Goal: Transaction & Acquisition: Purchase product/service

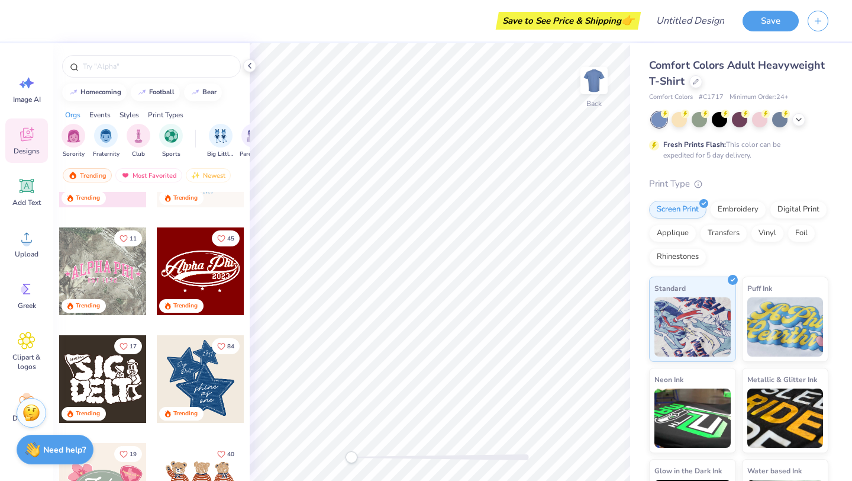
scroll to position [299, 0]
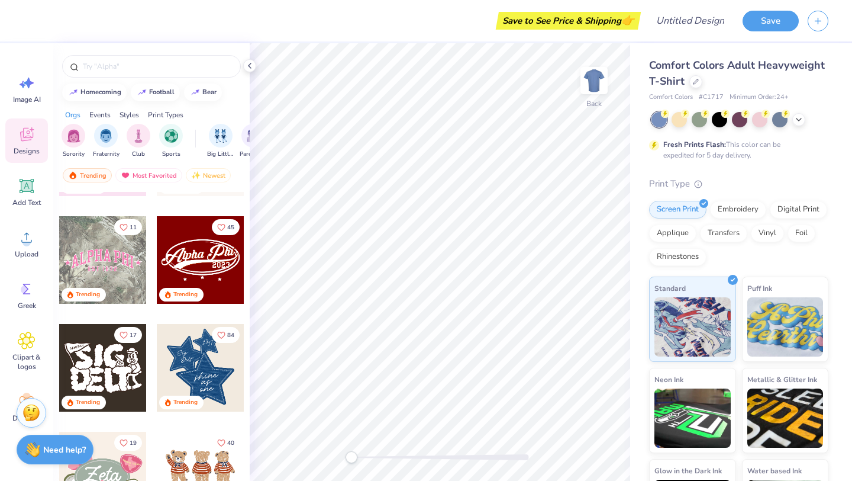
click at [221, 270] on div at bounding box center [201, 260] width 88 height 88
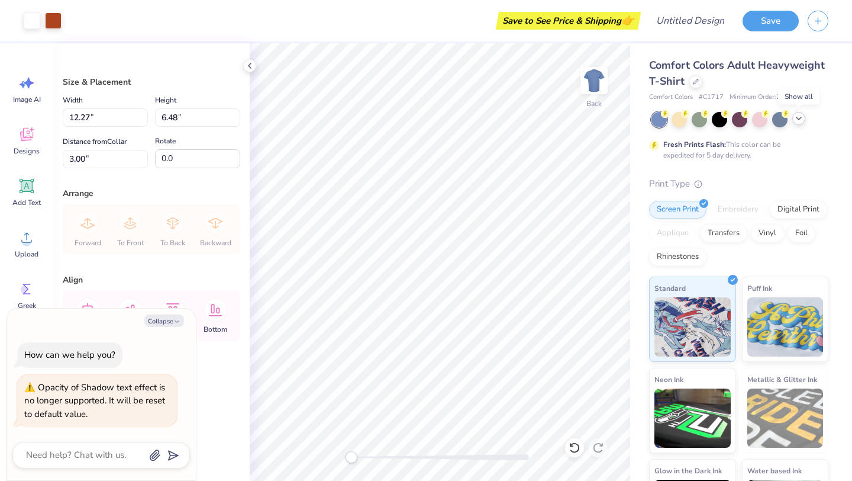
click at [803, 118] on icon at bounding box center [798, 118] width 9 height 9
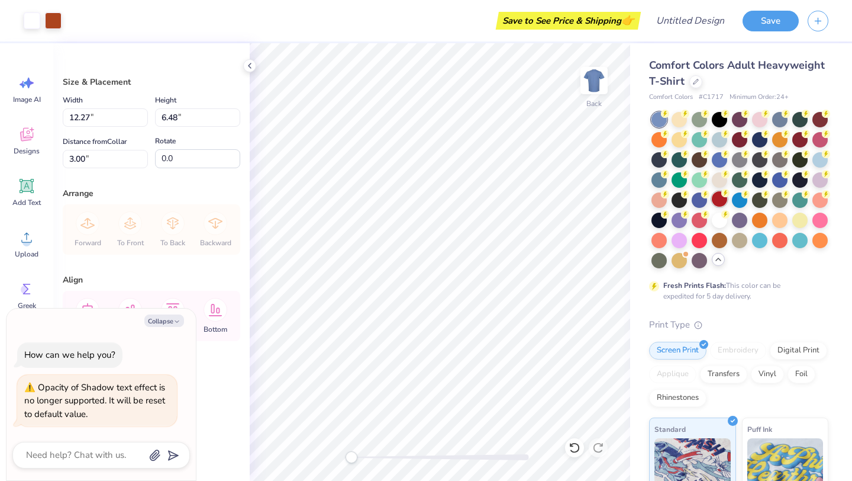
click at [723, 201] on div at bounding box center [719, 198] width 15 height 15
type textarea "x"
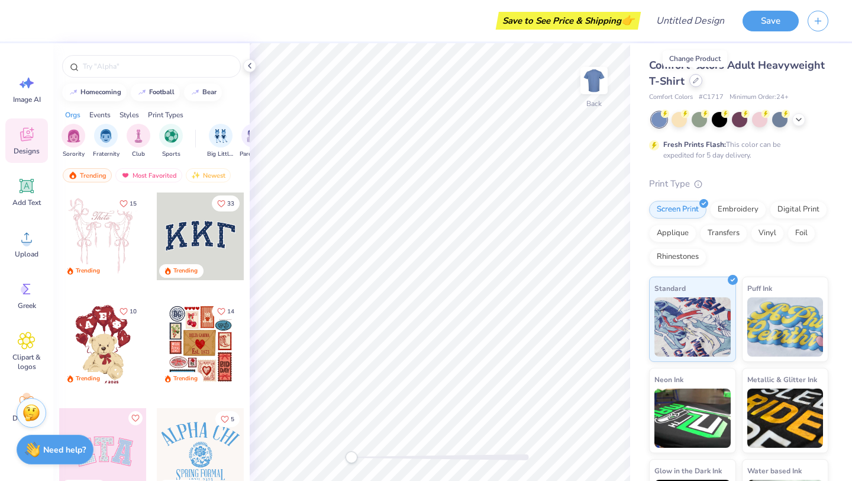
click at [691, 83] on div at bounding box center [696, 80] width 13 height 13
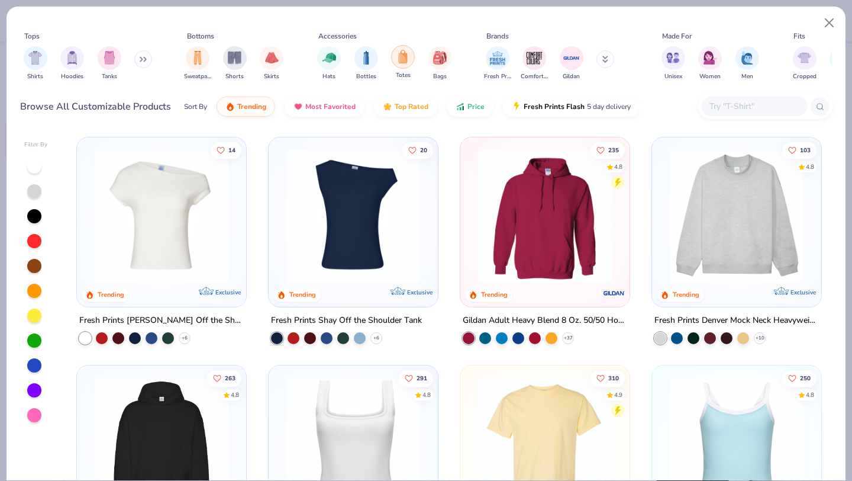
click at [410, 63] on div "filter for Totes" at bounding box center [403, 57] width 24 height 24
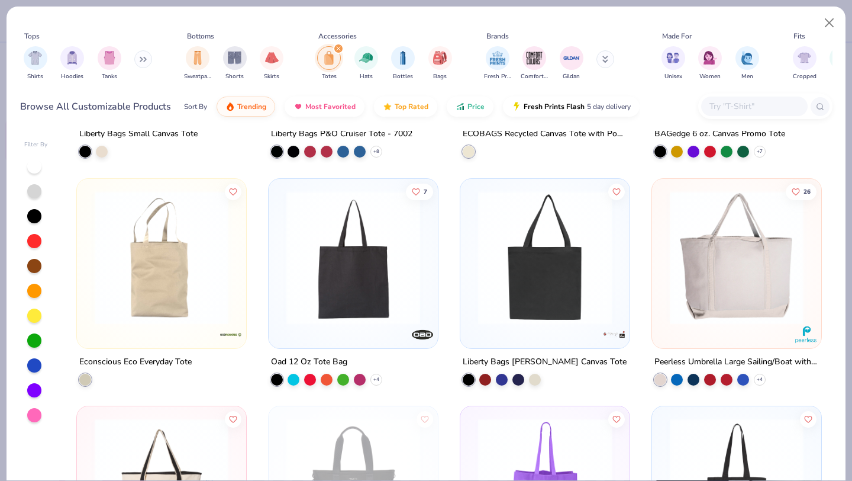
scroll to position [430, 0]
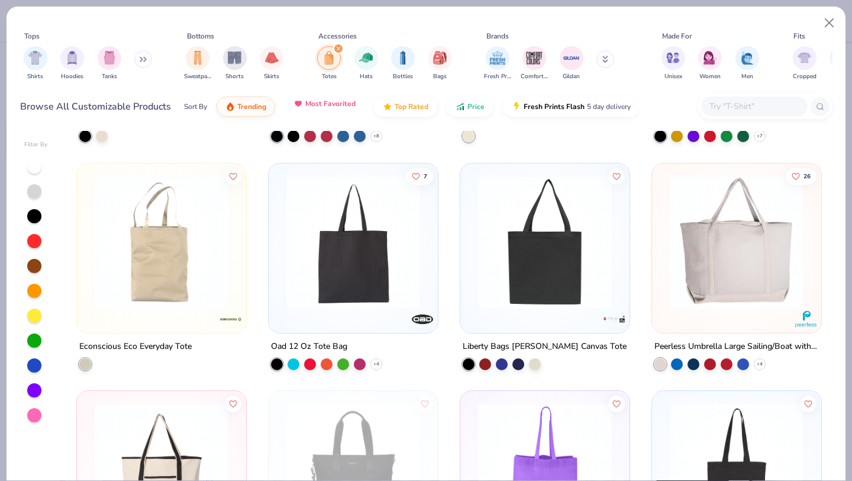
click at [310, 108] on button "Most Favorited" at bounding box center [325, 104] width 80 height 20
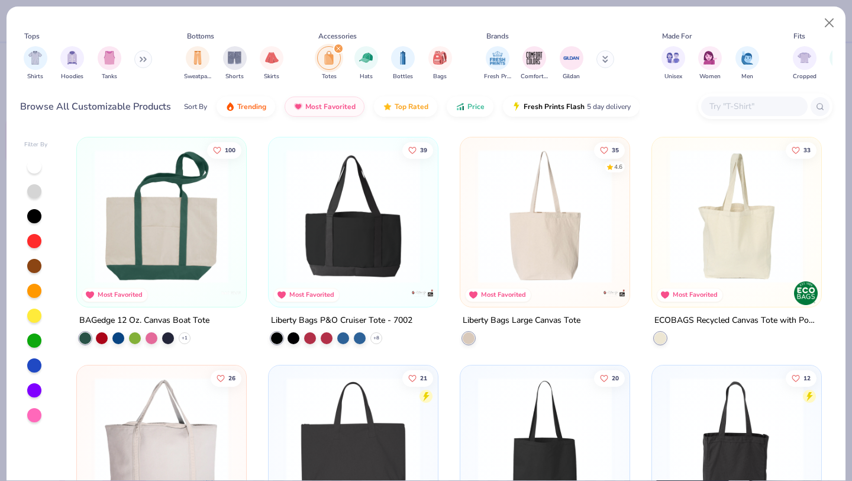
click at [664, 206] on img at bounding box center [591, 216] width 146 height 134
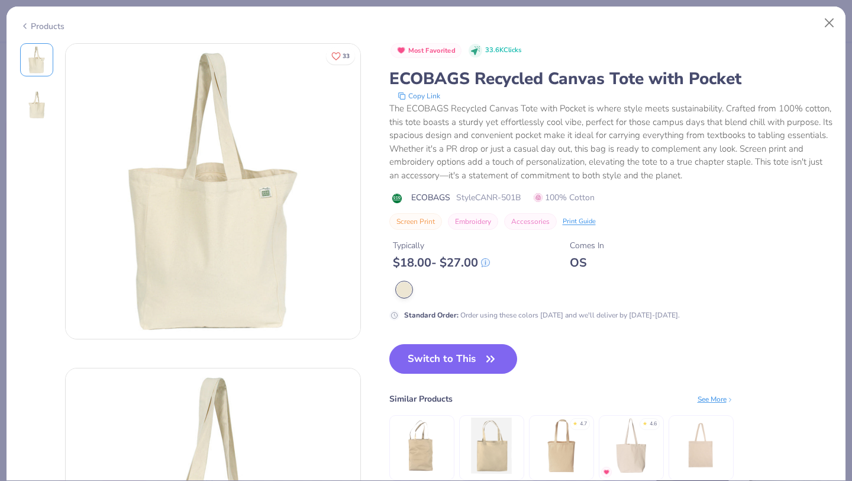
click at [43, 99] on img at bounding box center [36, 105] width 28 height 28
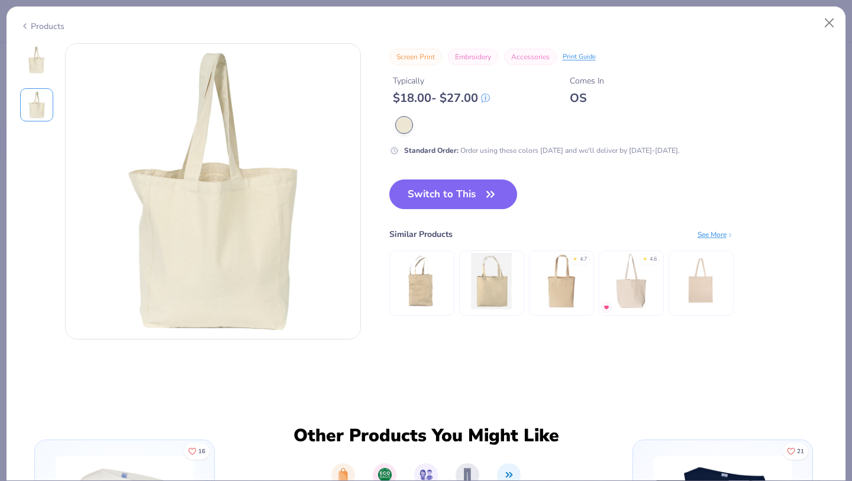
click at [36, 65] on img at bounding box center [36, 60] width 28 height 28
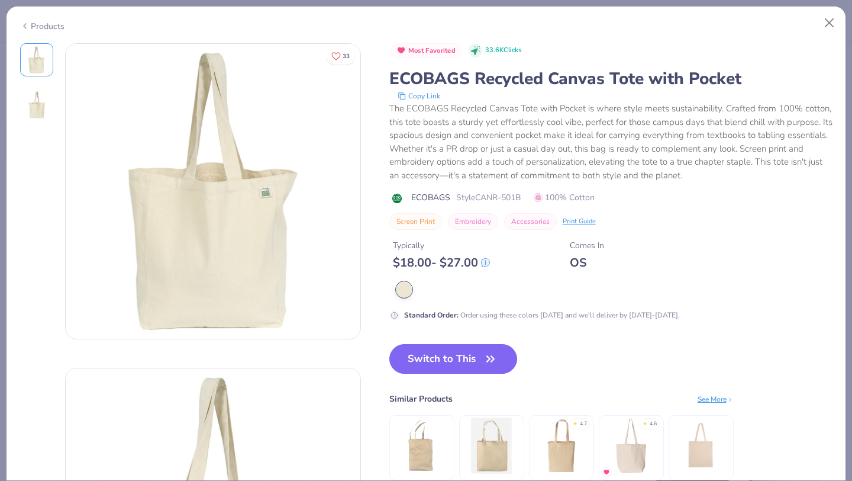
click at [417, 436] on img at bounding box center [422, 445] width 56 height 56
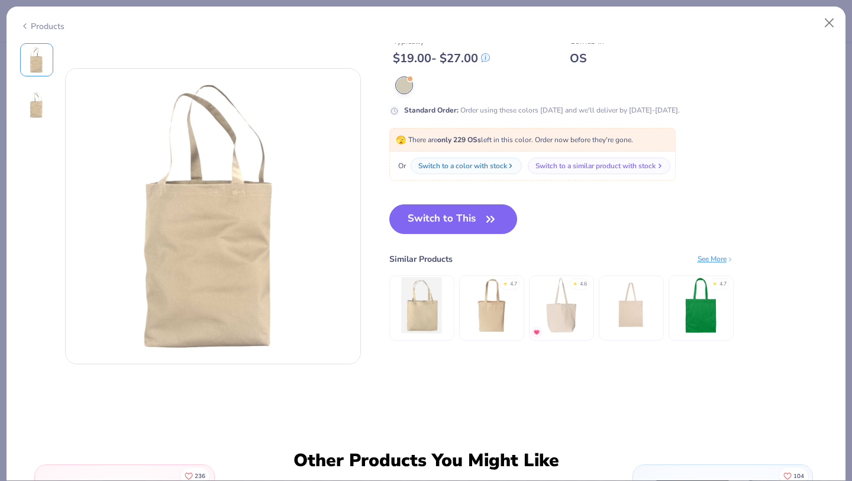
scroll to position [300, 0]
click at [488, 306] on img at bounding box center [491, 304] width 56 height 56
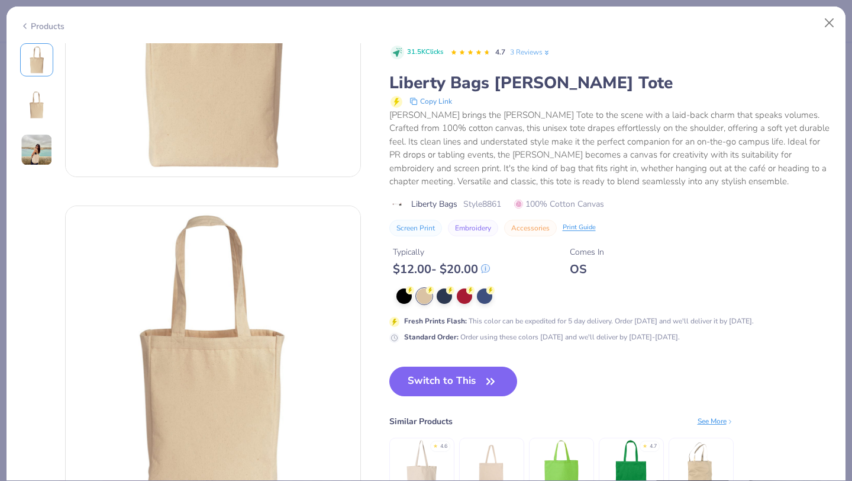
scroll to position [162, 0]
click at [826, 24] on button "Close" at bounding box center [830, 23] width 22 height 22
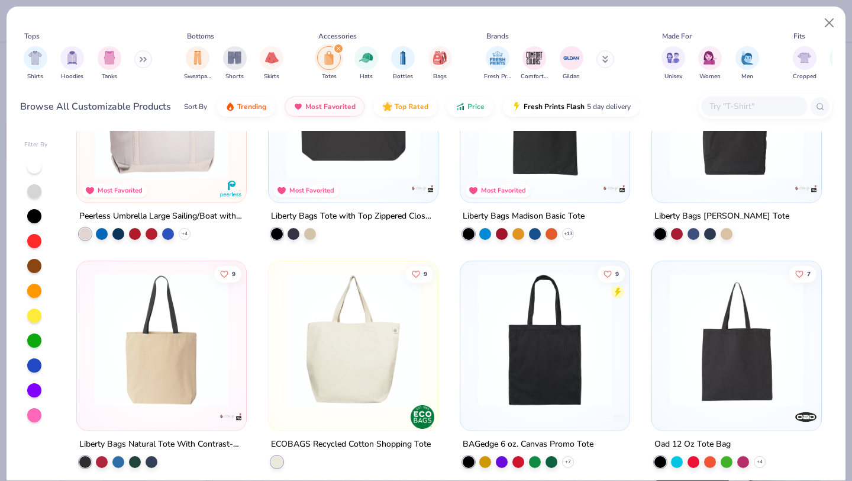
scroll to position [333, 0]
click at [379, 324] on img at bounding box center [354, 339] width 146 height 134
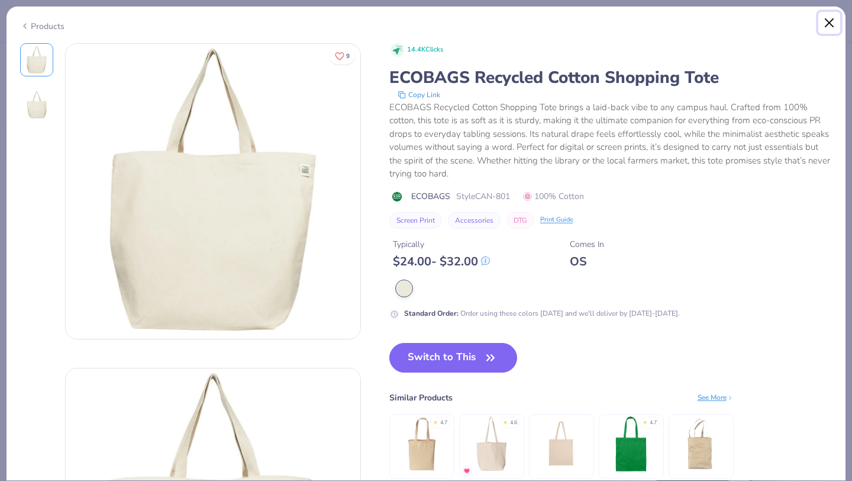
click at [832, 20] on button "Close" at bounding box center [830, 23] width 22 height 22
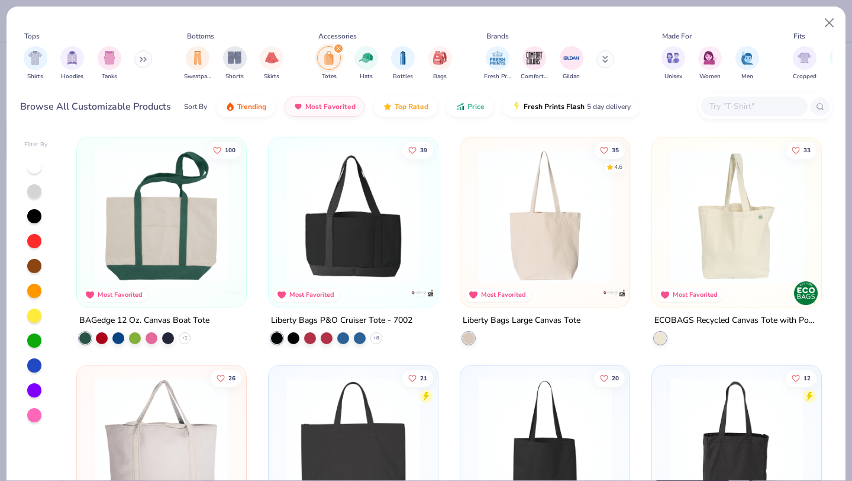
click at [532, 199] on img at bounding box center [545, 216] width 146 height 134
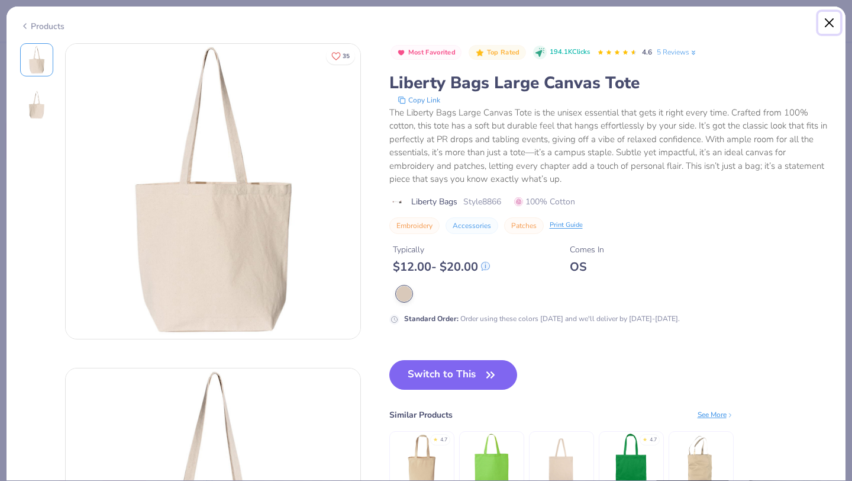
click at [829, 22] on button "Close" at bounding box center [830, 23] width 22 height 22
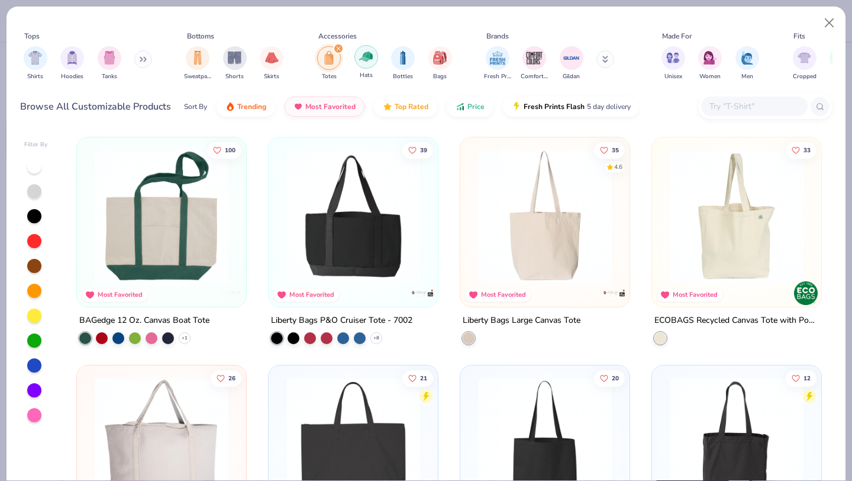
click at [369, 64] on div "filter for Hats" at bounding box center [367, 57] width 24 height 24
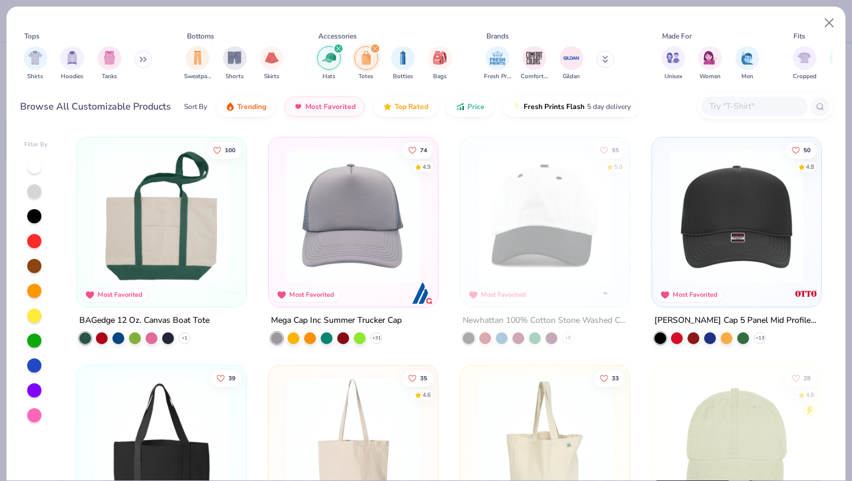
click at [336, 51] on icon "filter for Hats" at bounding box center [338, 48] width 5 height 5
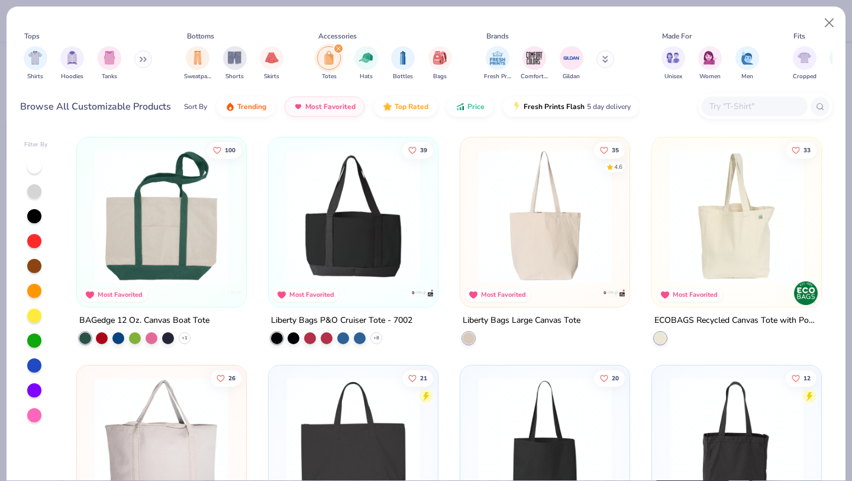
click at [336, 51] on div "filter for Totes" at bounding box center [338, 48] width 11 height 11
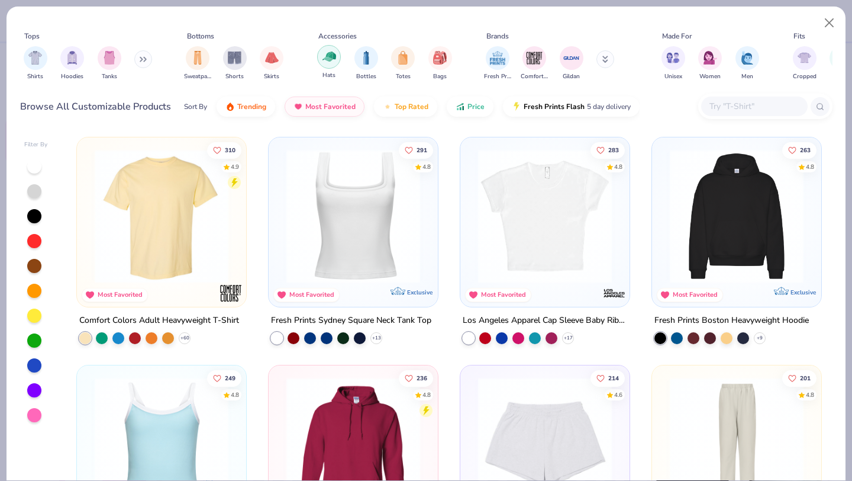
click at [328, 57] on img "filter for Hats" at bounding box center [330, 57] width 14 height 14
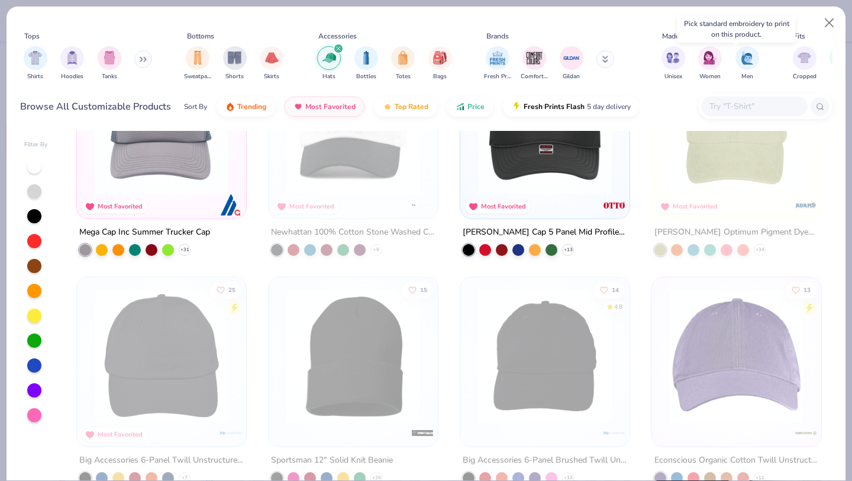
scroll to position [90, 0]
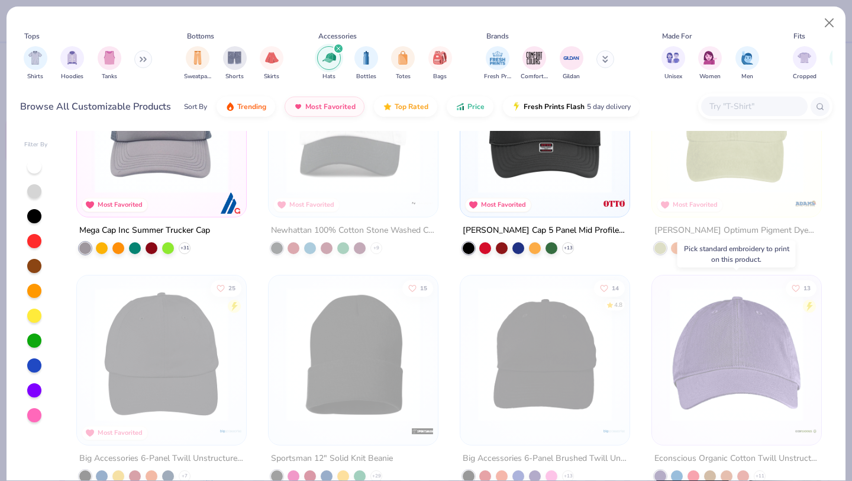
click at [723, 329] on img at bounding box center [737, 354] width 146 height 134
click at [734, 386] on img at bounding box center [737, 354] width 146 height 134
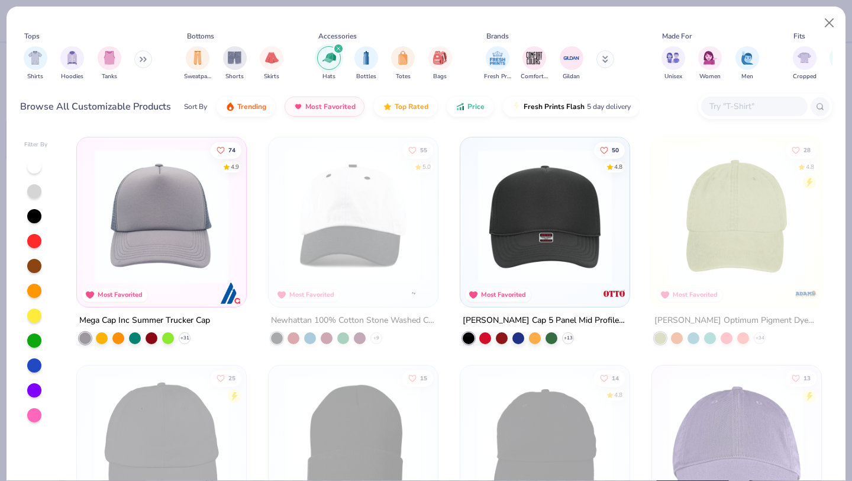
click at [339, 50] on icon "filter for Hats" at bounding box center [339, 49] width 4 height 4
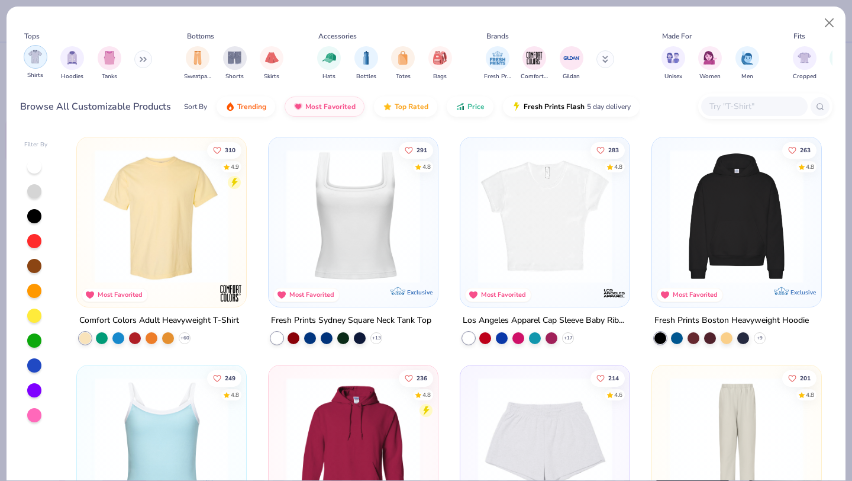
click at [34, 62] on img "filter for Shirts" at bounding box center [35, 57] width 14 height 14
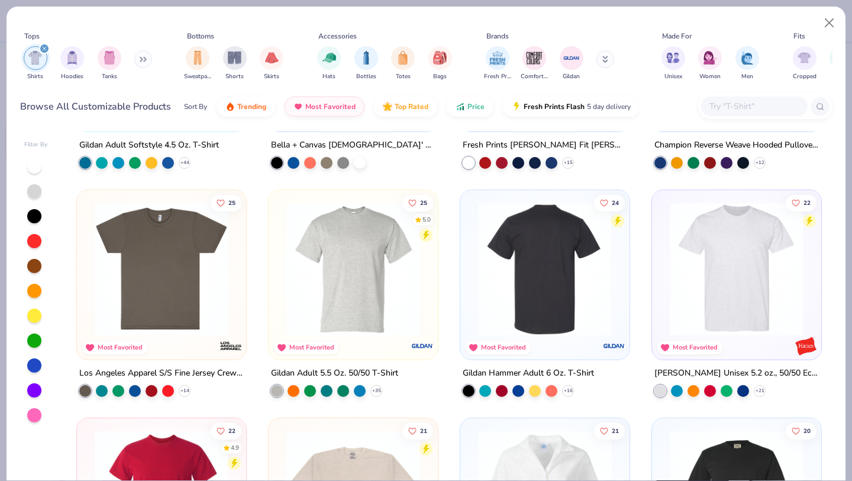
scroll to position [1087, 0]
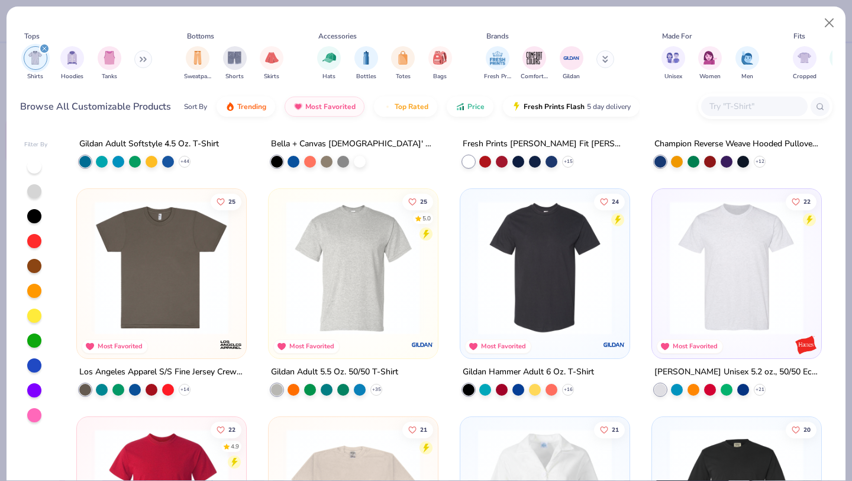
click at [388, 289] on img at bounding box center [354, 268] width 146 height 134
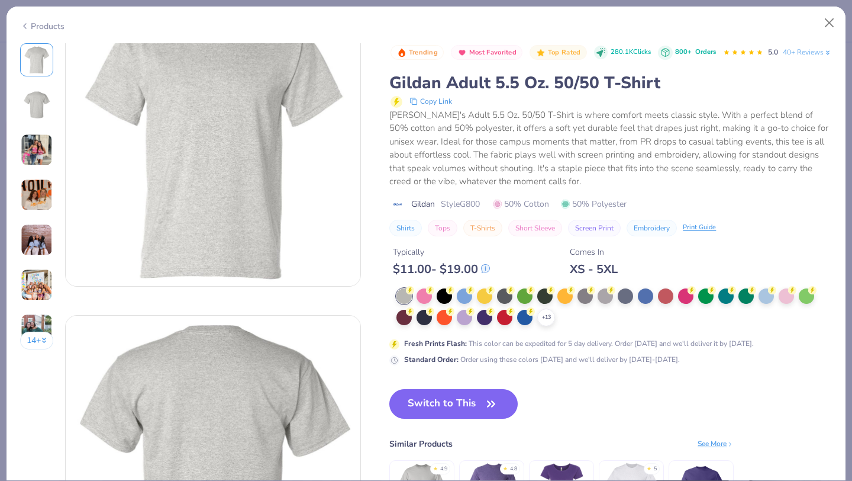
scroll to position [55, 0]
click at [529, 324] on div at bounding box center [524, 315] width 15 height 15
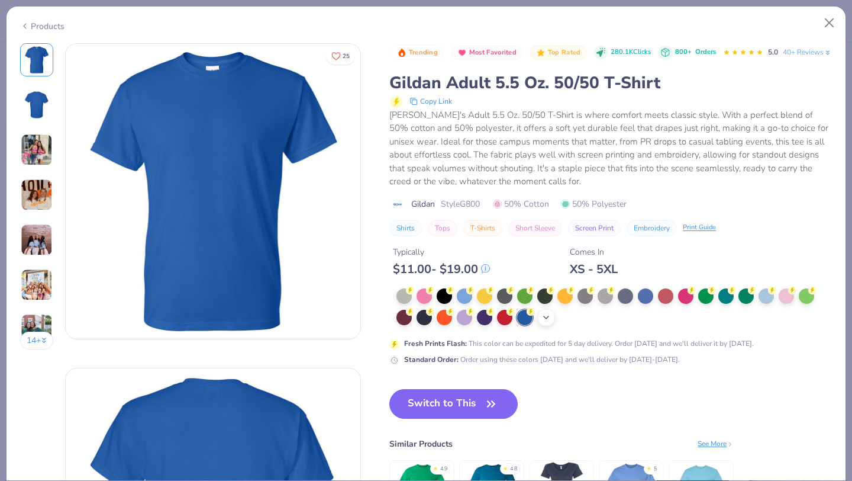
click at [545, 322] on icon at bounding box center [546, 317] width 9 height 9
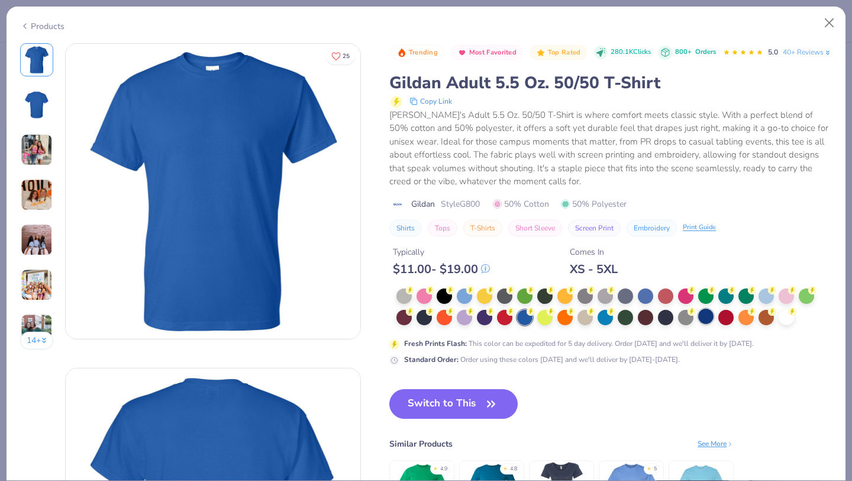
click at [703, 324] on div at bounding box center [705, 315] width 15 height 15
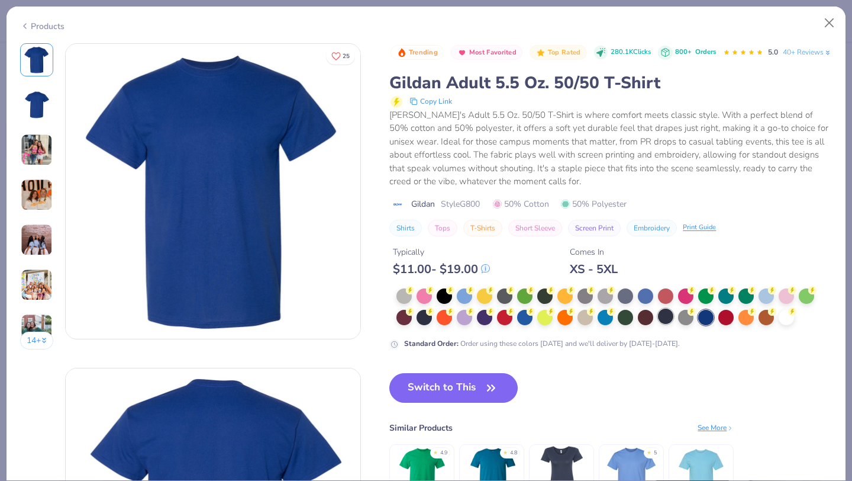
click at [665, 324] on div at bounding box center [665, 315] width 15 height 15
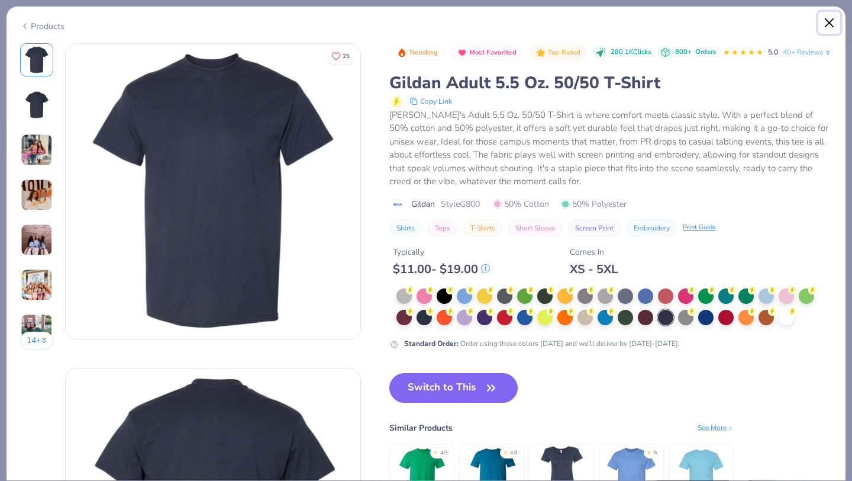
click at [826, 24] on button "Close" at bounding box center [830, 23] width 22 height 22
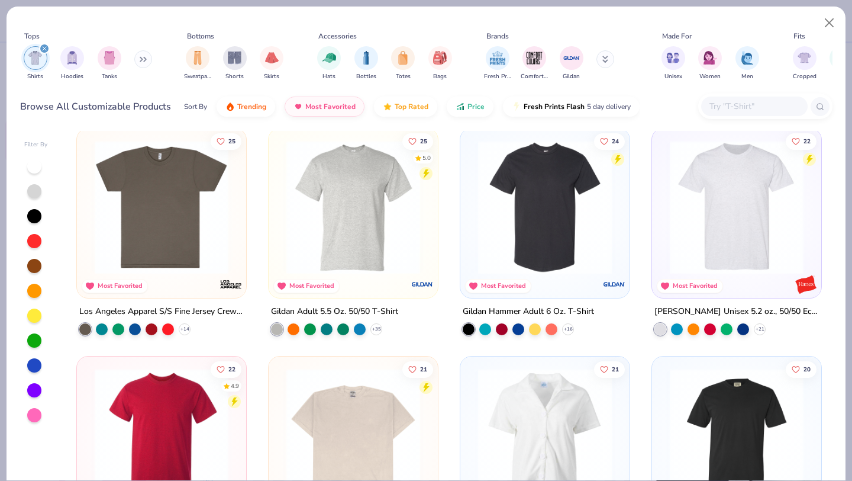
scroll to position [1146, 0]
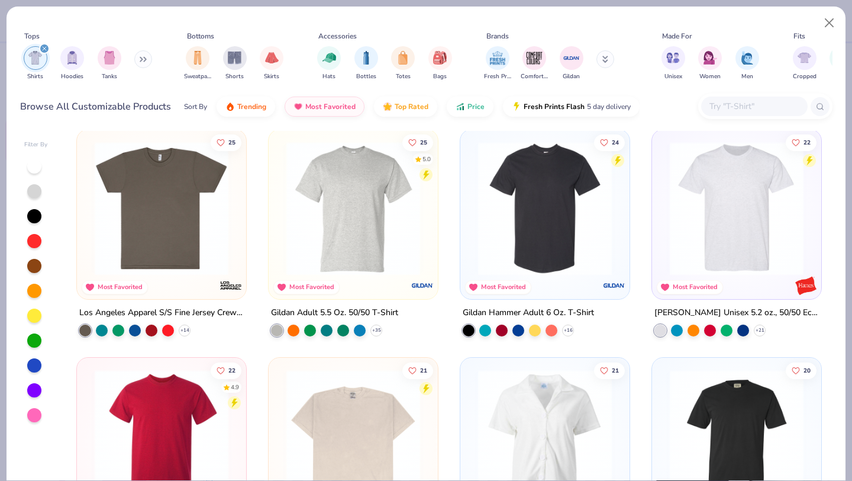
click at [175, 230] on img at bounding box center [162, 208] width 146 height 134
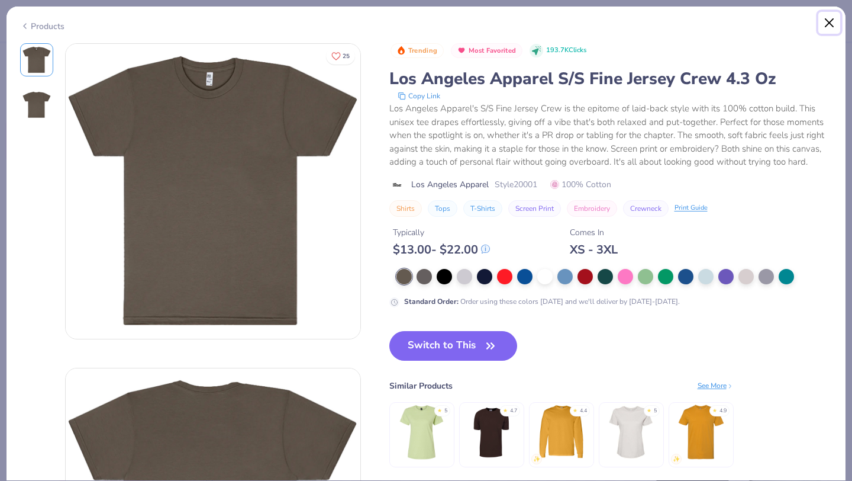
click at [823, 18] on button "Close" at bounding box center [830, 23] width 22 height 22
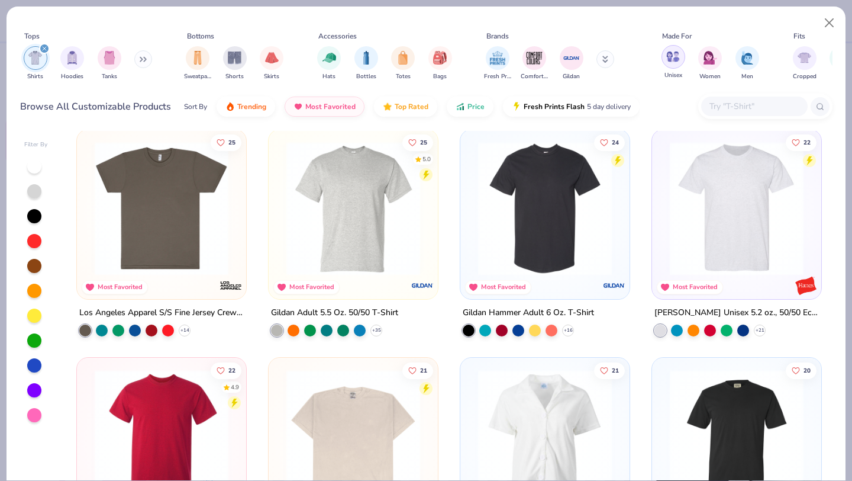
click at [677, 60] on img "filter for Unisex" at bounding box center [673, 57] width 14 height 14
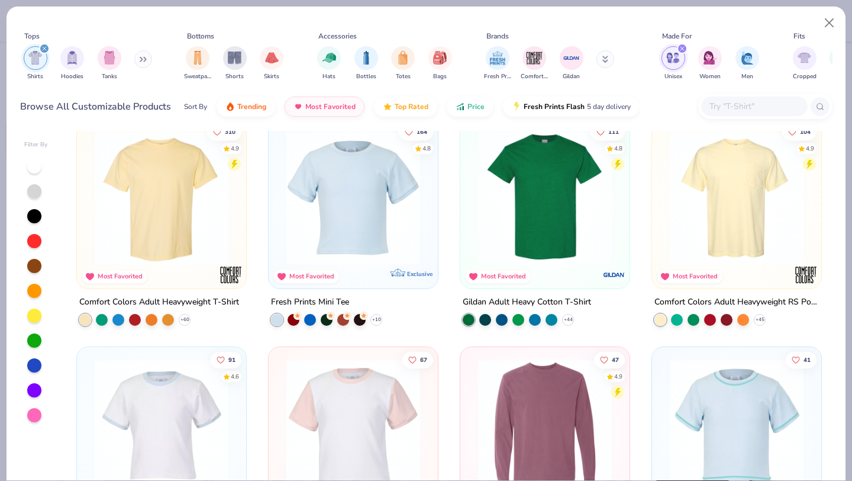
scroll to position [19, 0]
click at [178, 210] on img at bounding box center [162, 197] width 146 height 134
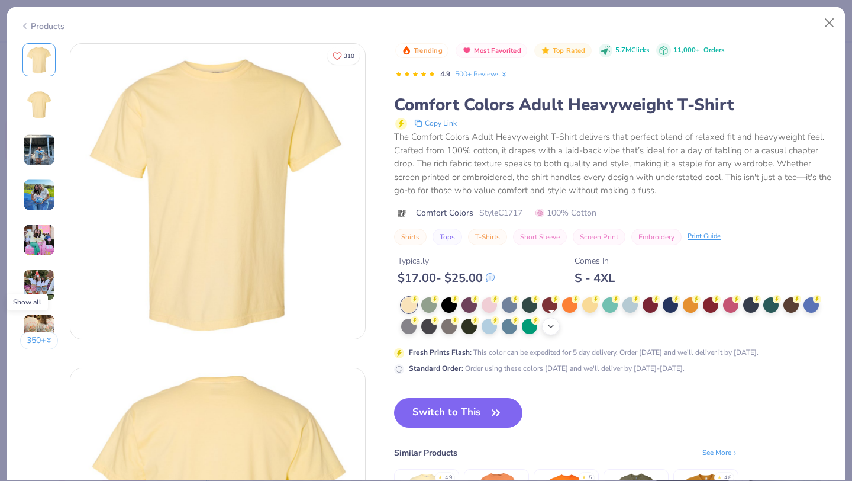
click at [546, 326] on icon at bounding box center [550, 325] width 9 height 9
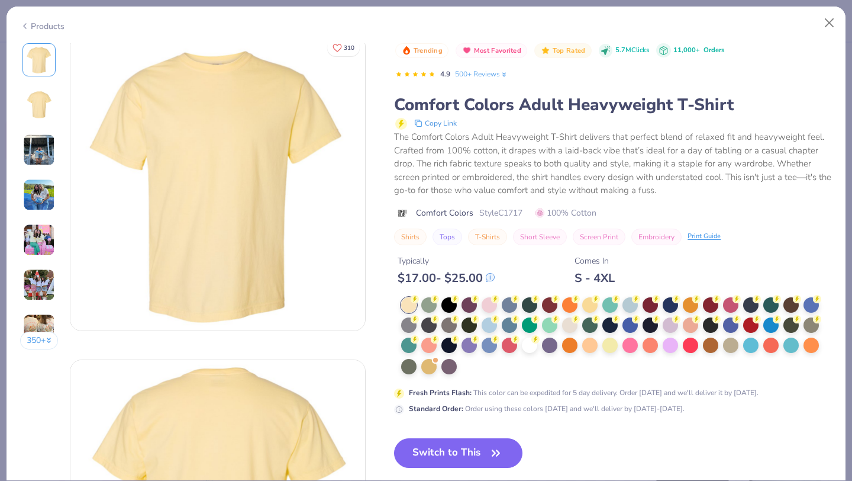
scroll to position [9, 0]
click at [633, 322] on div at bounding box center [630, 323] width 15 height 15
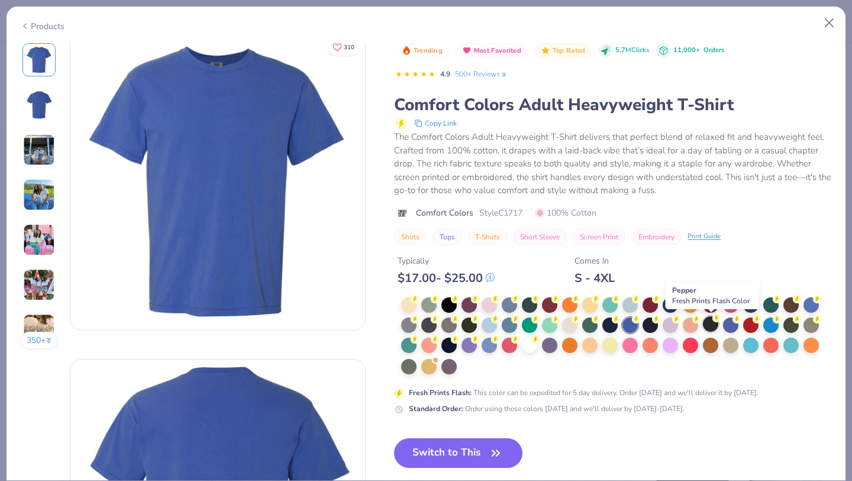
click at [715, 324] on div at bounding box center [710, 323] width 15 height 15
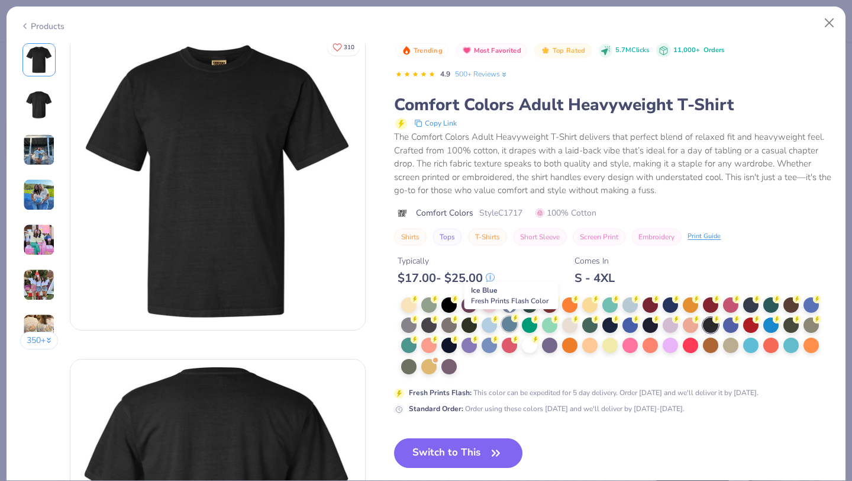
click at [510, 326] on div at bounding box center [509, 323] width 15 height 15
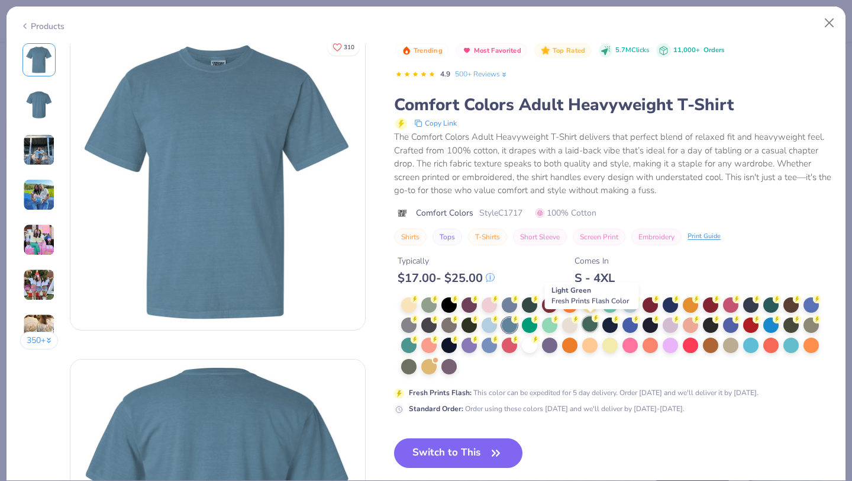
click at [592, 324] on div at bounding box center [589, 323] width 15 height 15
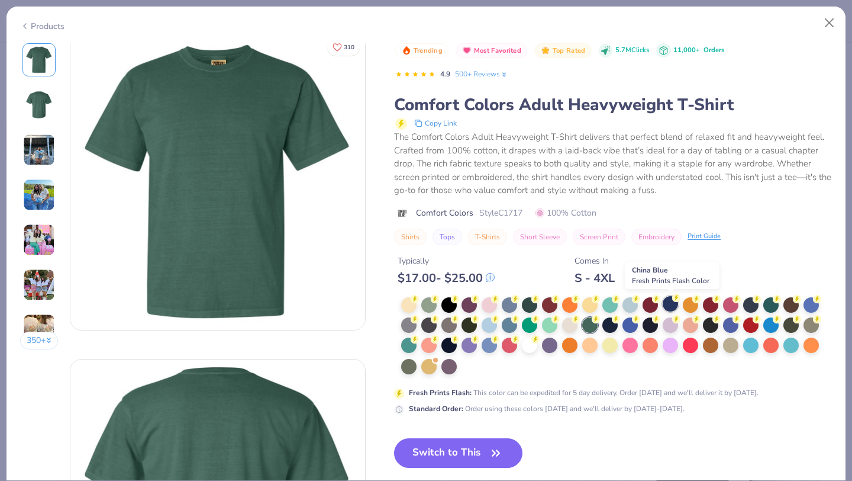
click at [671, 310] on div at bounding box center [670, 303] width 15 height 15
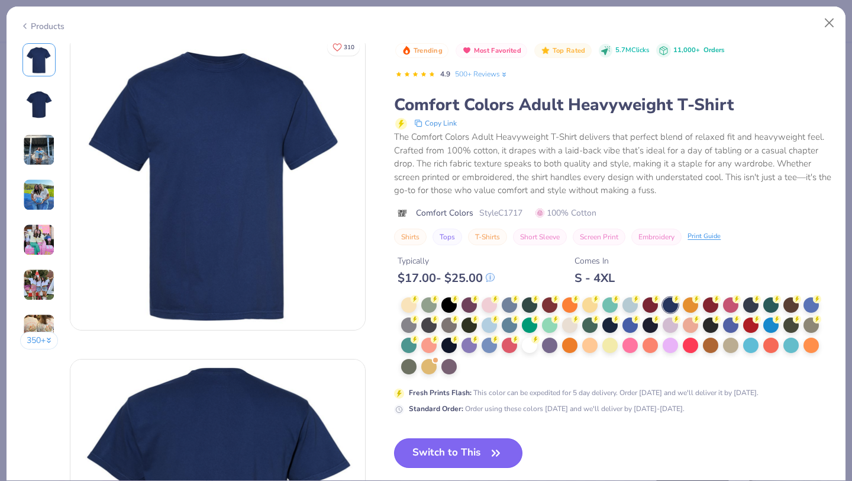
click at [479, 453] on button "Switch to This" at bounding box center [458, 453] width 128 height 30
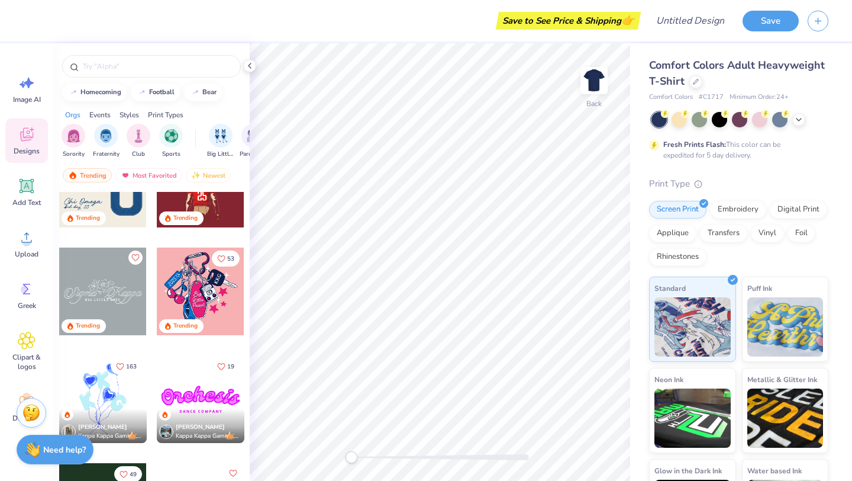
scroll to position [3812, 0]
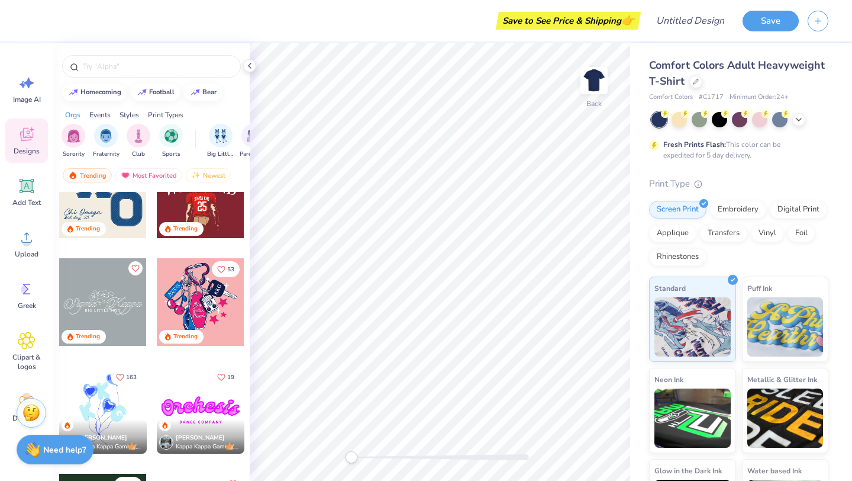
click at [102, 294] on div at bounding box center [103, 302] width 88 height 88
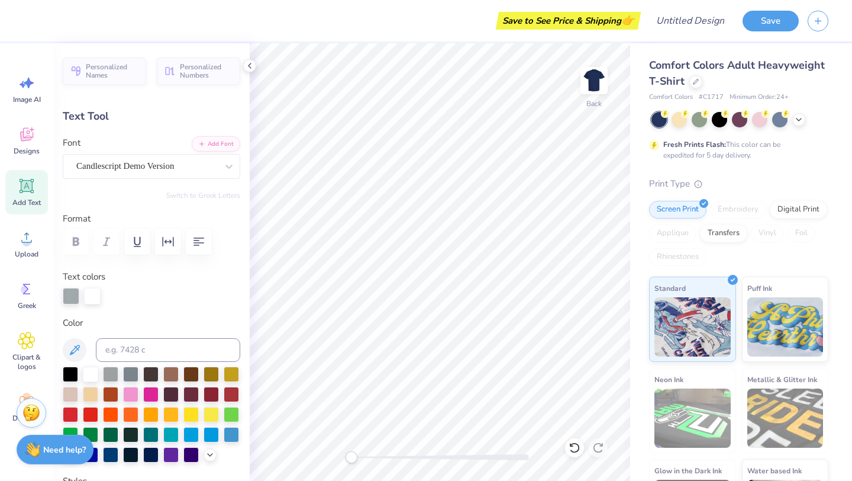
type textarea "Pi"
type input "4.91"
type input "2.21"
type input "4.00"
type textarea "Phi"
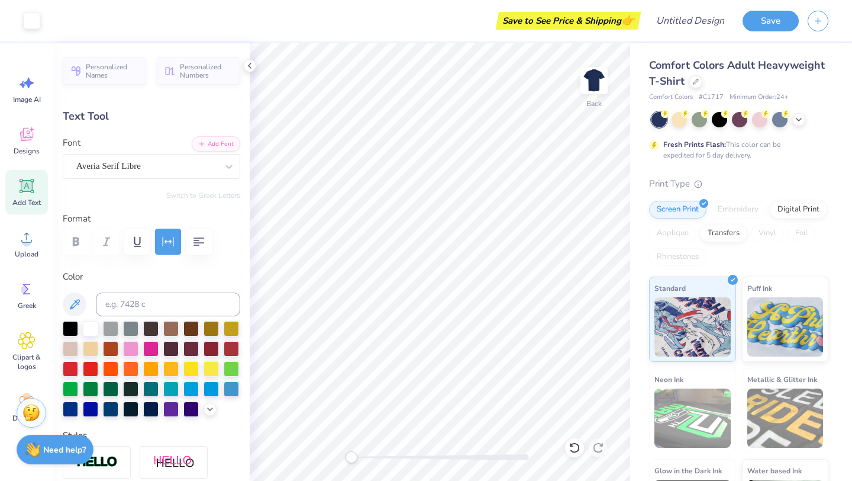
type input "4.52"
type input "0.35"
type input "5.52"
type textarea "Parent's Weekend 2025"
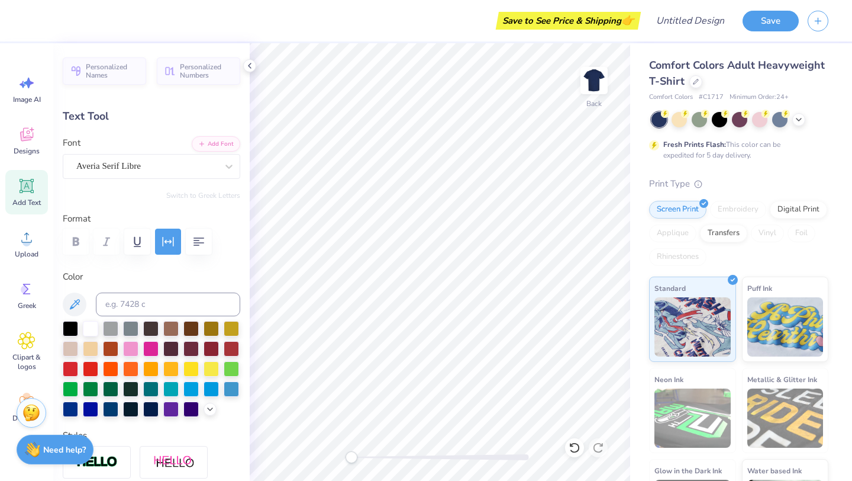
scroll to position [0, 4]
type input "3.88"
type input "2.13"
type input "4.04"
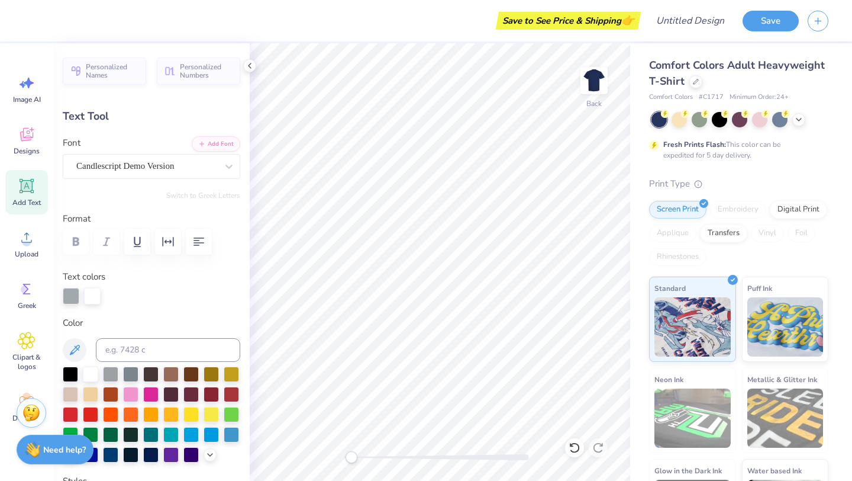
type input "2.55"
type input "1.77"
type input "4.24"
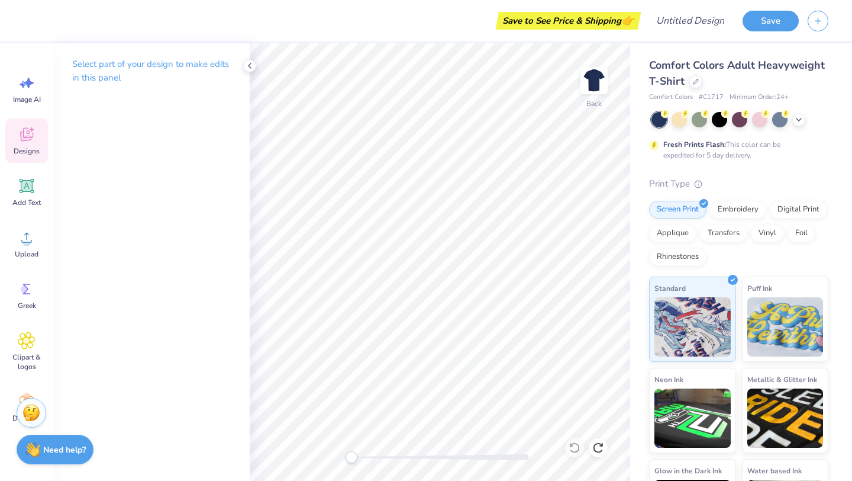
click at [20, 138] on icon at bounding box center [27, 134] width 18 height 18
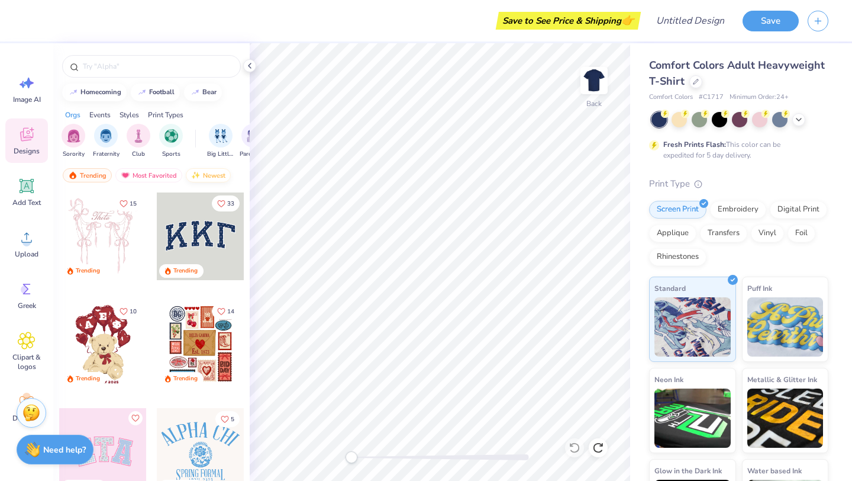
click at [204, 179] on div "Newest" at bounding box center [208, 175] width 45 height 14
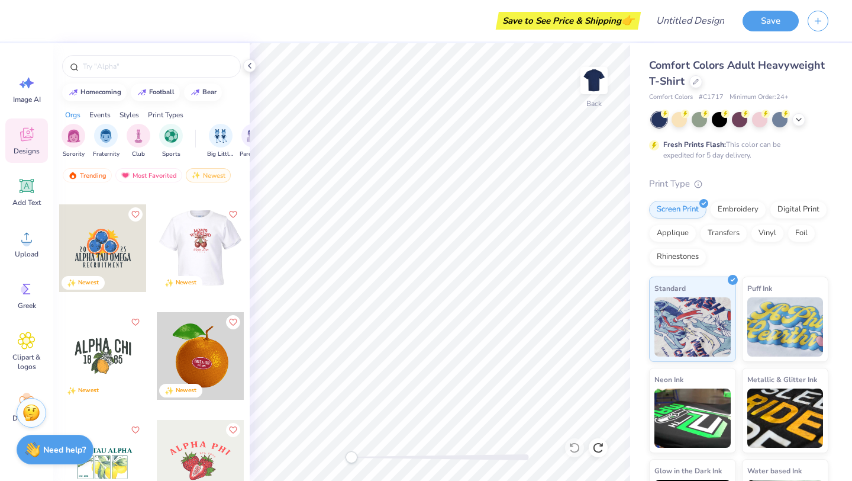
scroll to position [1174, 0]
click at [96, 349] on div at bounding box center [103, 355] width 88 height 88
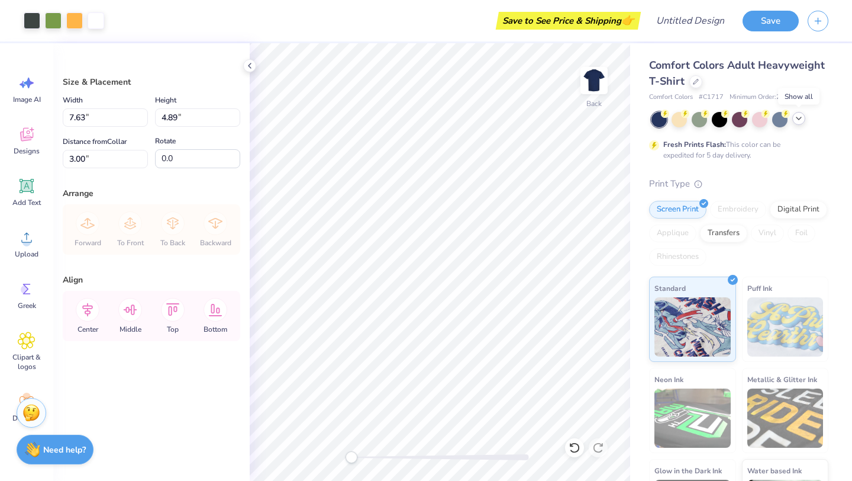
click at [797, 118] on icon at bounding box center [798, 118] width 9 height 9
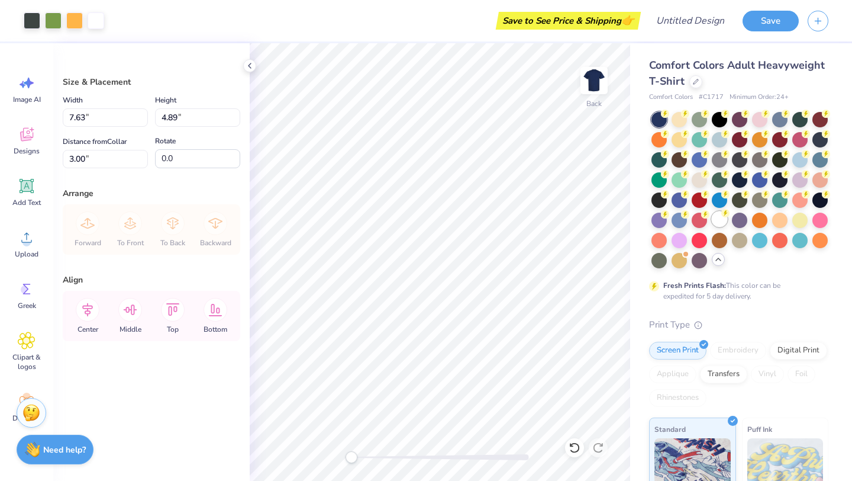
click at [720, 220] on div at bounding box center [719, 218] width 15 height 15
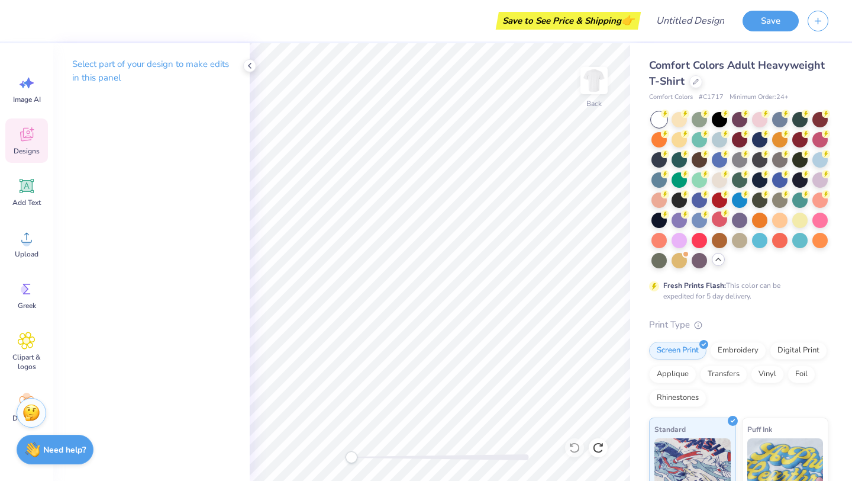
click at [29, 137] on icon at bounding box center [26, 135] width 13 height 14
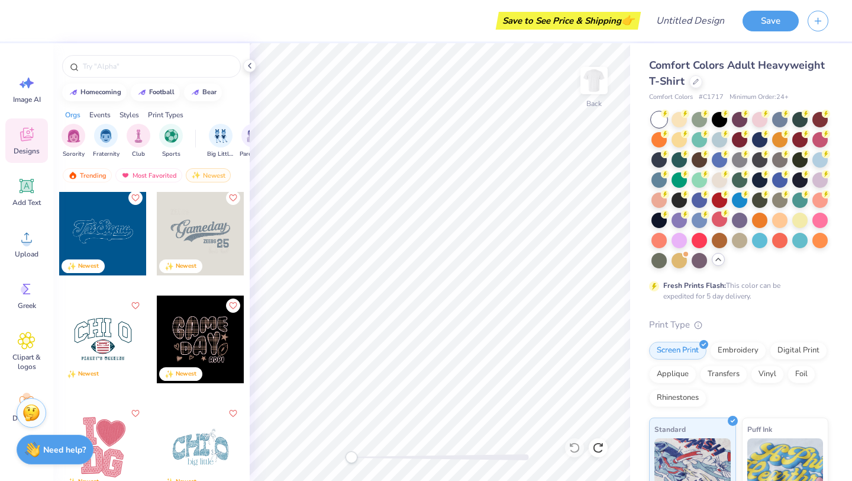
scroll to position [0, 0]
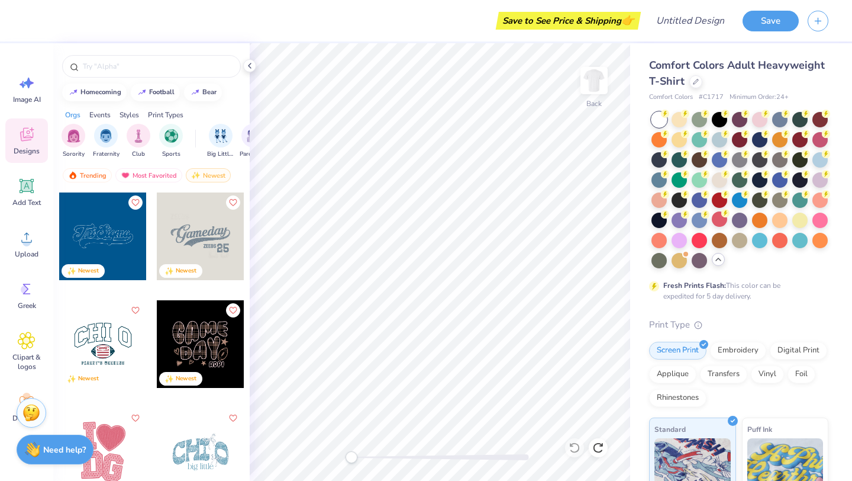
click at [202, 233] on div at bounding box center [201, 236] width 88 height 88
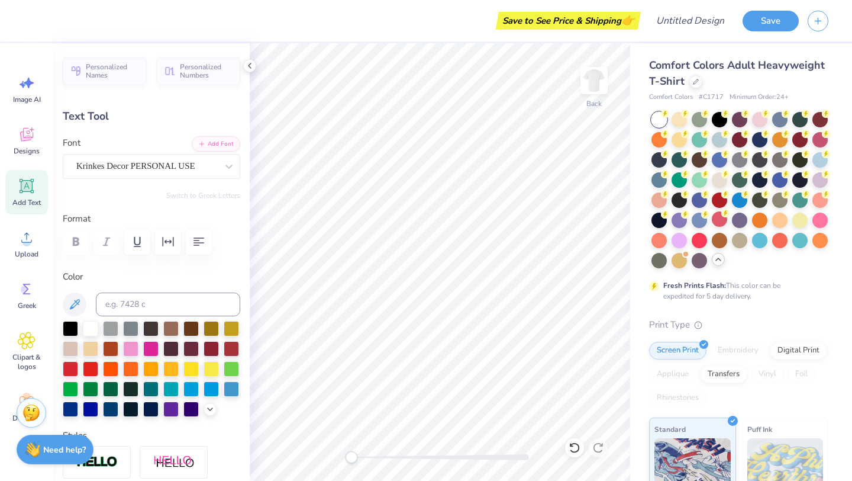
type input "3.56"
type input "3.36"
type input "5.04"
type textarea "i Beta Phi"
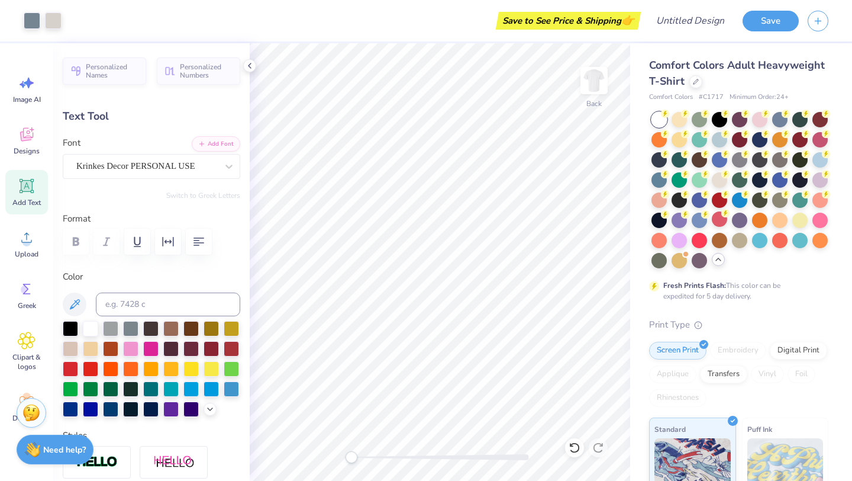
type input "0.0"
type input "13.52"
type input "4.02"
type input "4.50"
type input "-6.5"
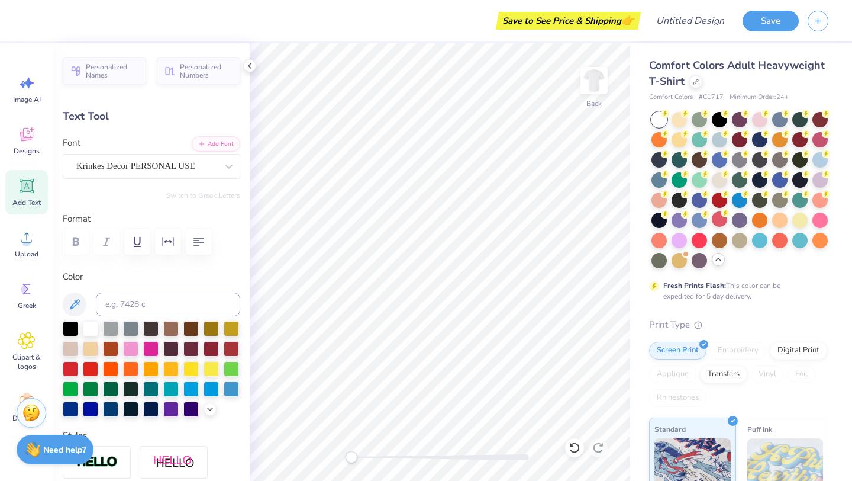
type input "10.32"
type input "3.07"
type input "5.55"
type input "7.43"
type input "2.21"
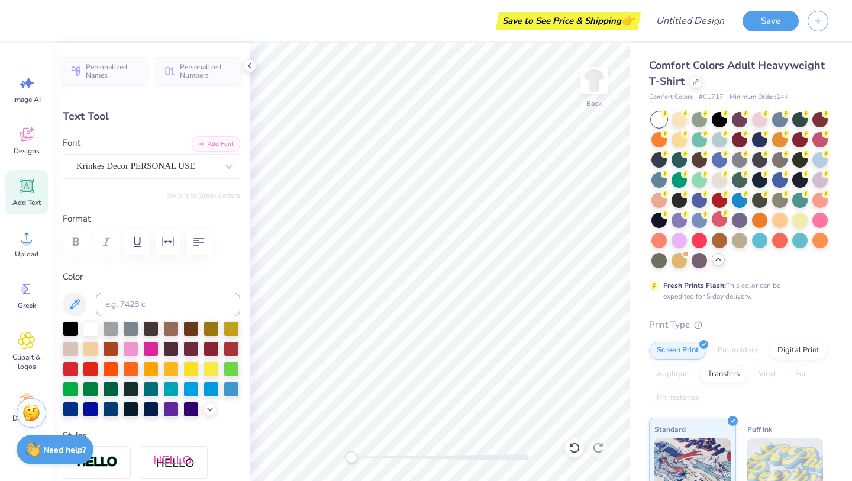
type input "6.51"
type input "0.0"
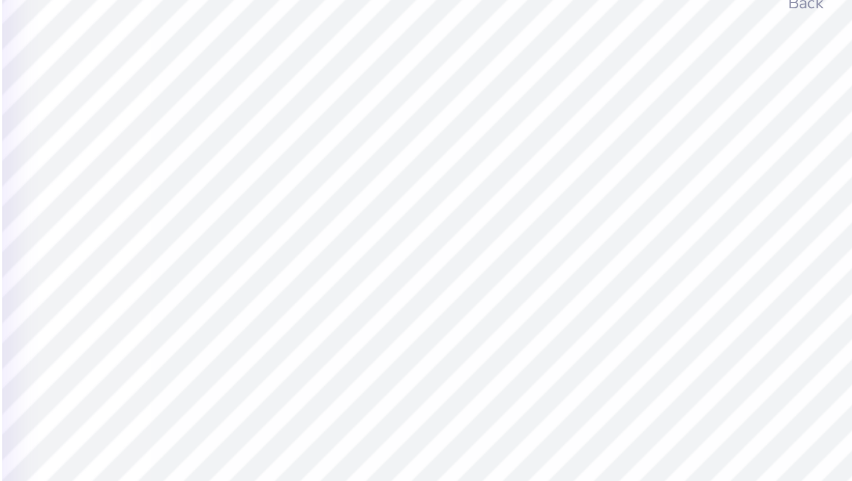
type input "3.56"
type input "3.36"
type input "5.04"
type input "-6.5"
type textarea "P"
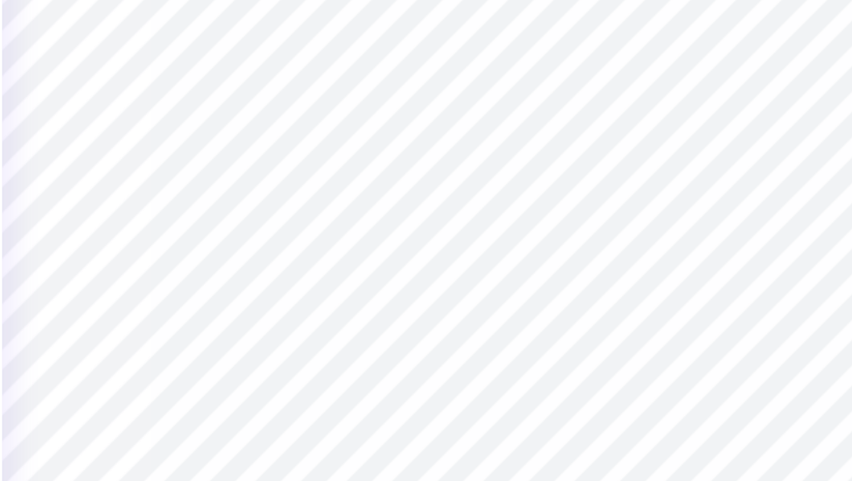
scroll to position [1, 0]
type textarea "Parent's Weekend"
type input "3.78"
type input "2.04"
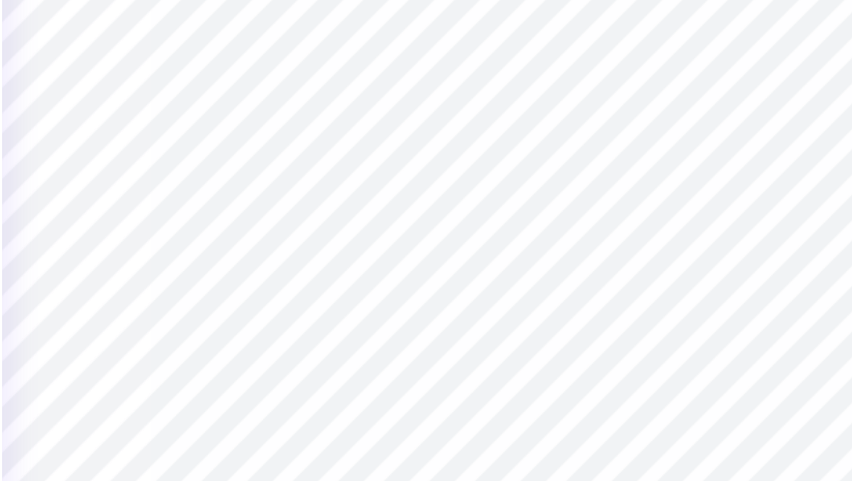
type input "8.01"
type input "2.97"
type input "1.60"
type input "8.66"
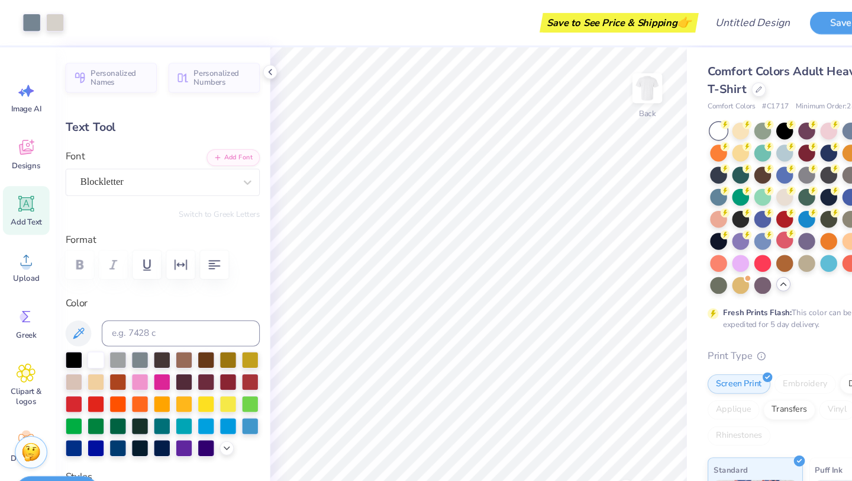
click at [39, 194] on div "Add Text" at bounding box center [26, 192] width 43 height 44
type input "5.59"
type input "1.62"
type input "11.69"
click at [22, 137] on icon at bounding box center [26, 135] width 11 height 9
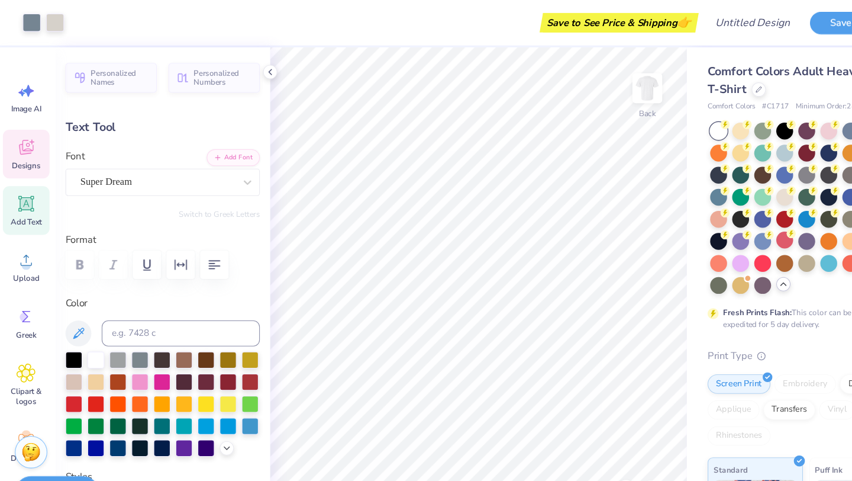
click at [18, 144] on div "Designs" at bounding box center [26, 140] width 43 height 44
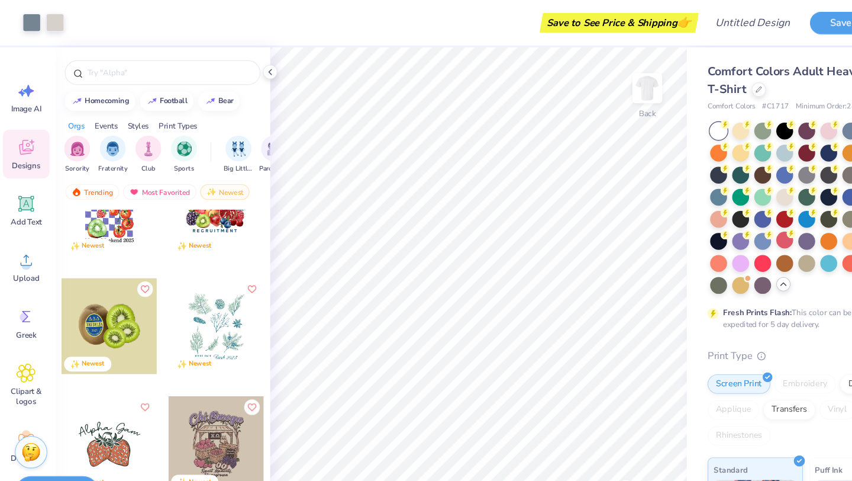
scroll to position [1773, 0]
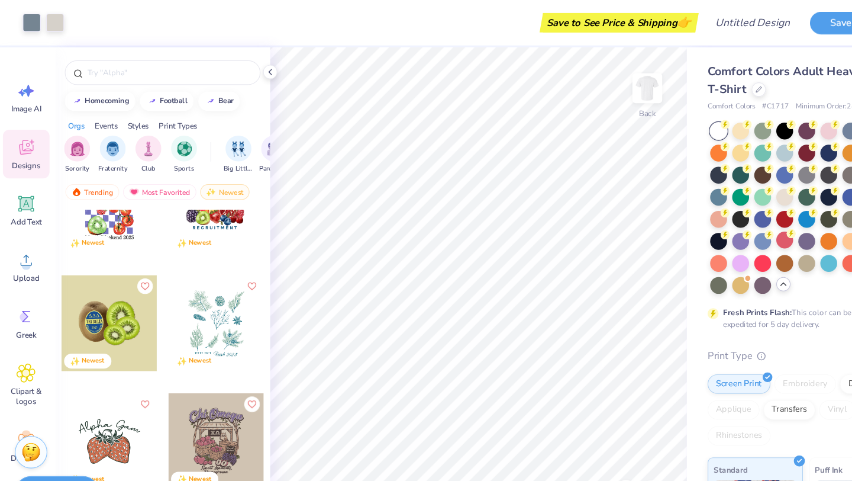
click at [201, 295] on div at bounding box center [201, 295] width 88 height 88
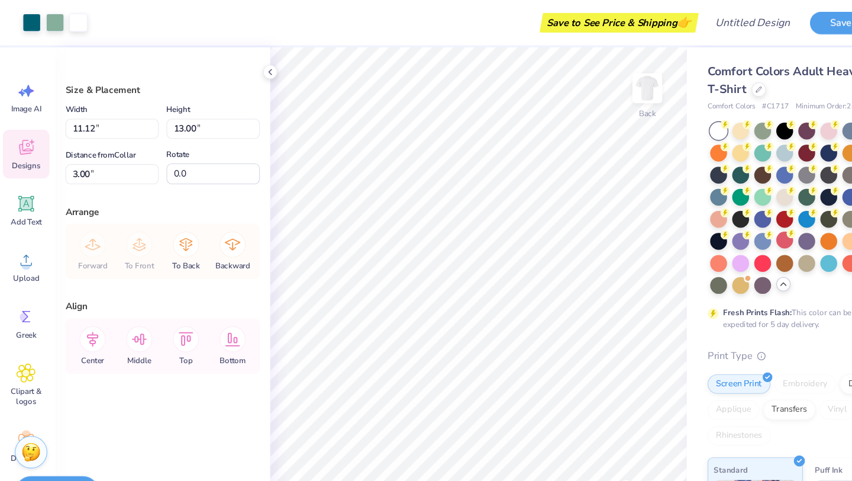
click at [23, 145] on div "Designs" at bounding box center [26, 140] width 43 height 44
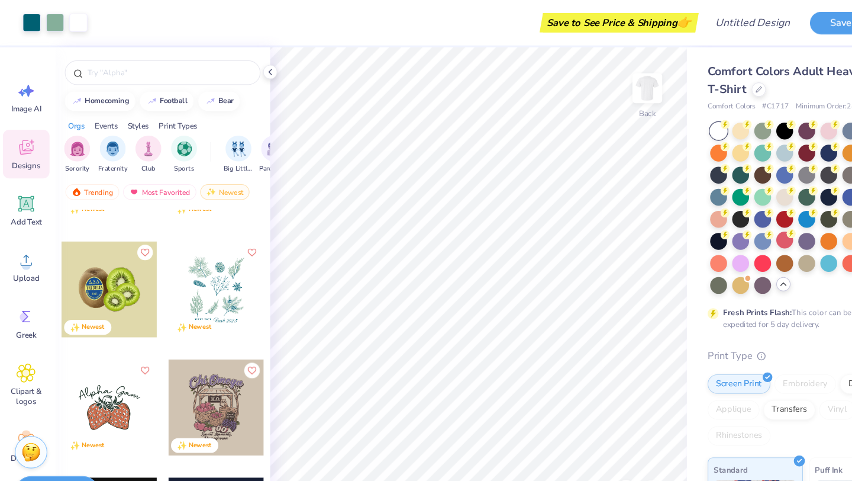
scroll to position [1839, 0]
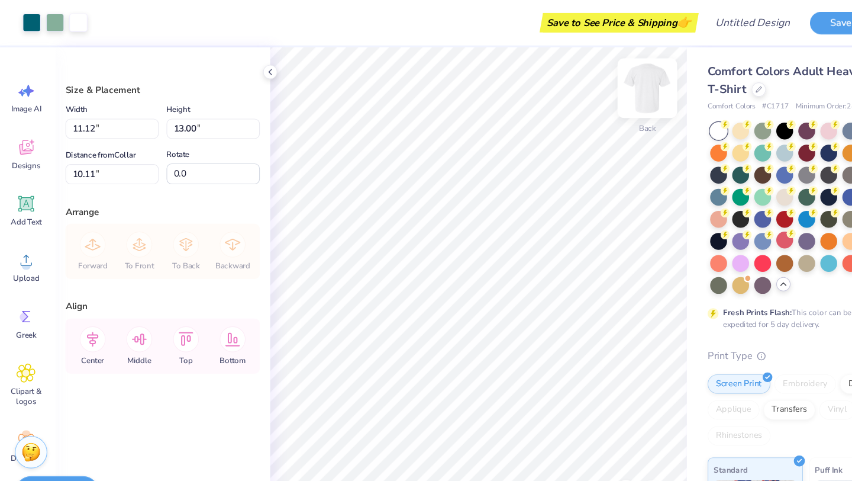
click at [588, 89] on img at bounding box center [594, 80] width 47 height 47
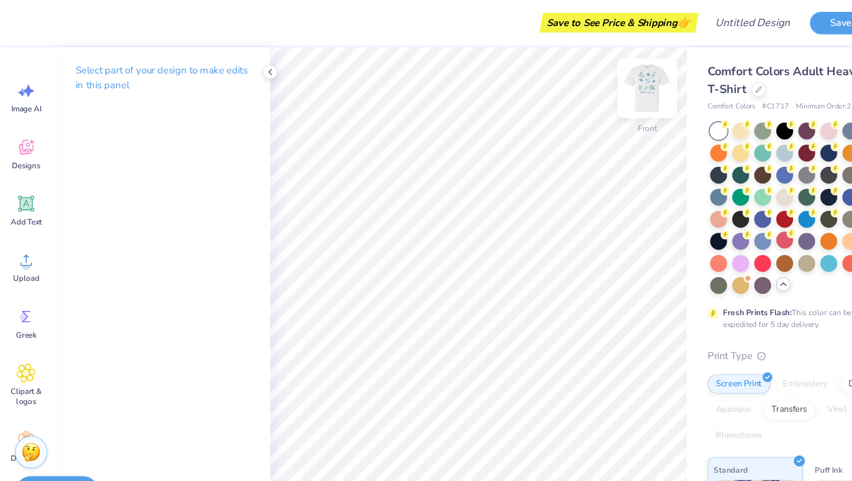
click at [592, 83] on img at bounding box center [594, 80] width 47 height 47
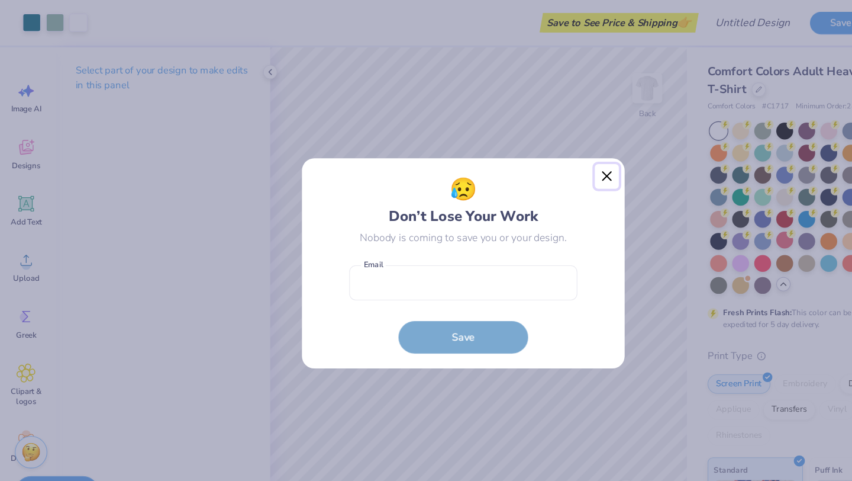
click at [554, 160] on button "Close" at bounding box center [557, 161] width 22 height 22
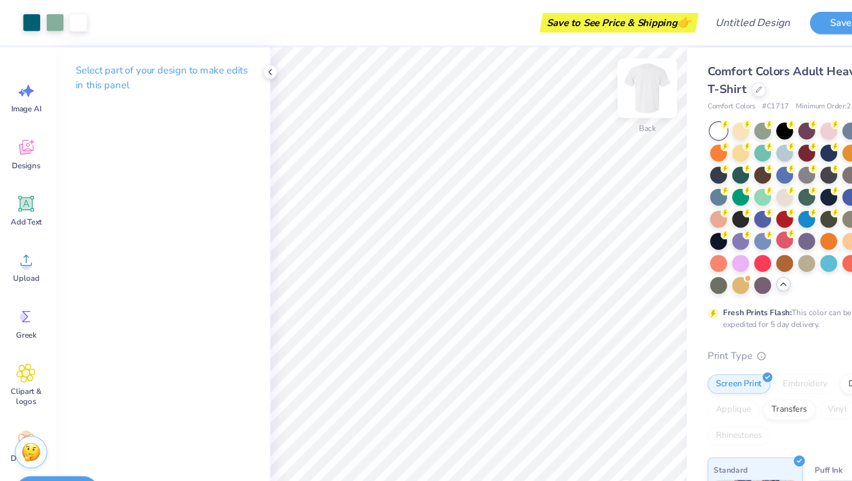
click at [587, 85] on img at bounding box center [594, 80] width 47 height 47
click at [607, 84] on div at bounding box center [594, 80] width 27 height 27
click at [600, 80] on img at bounding box center [594, 80] width 47 height 47
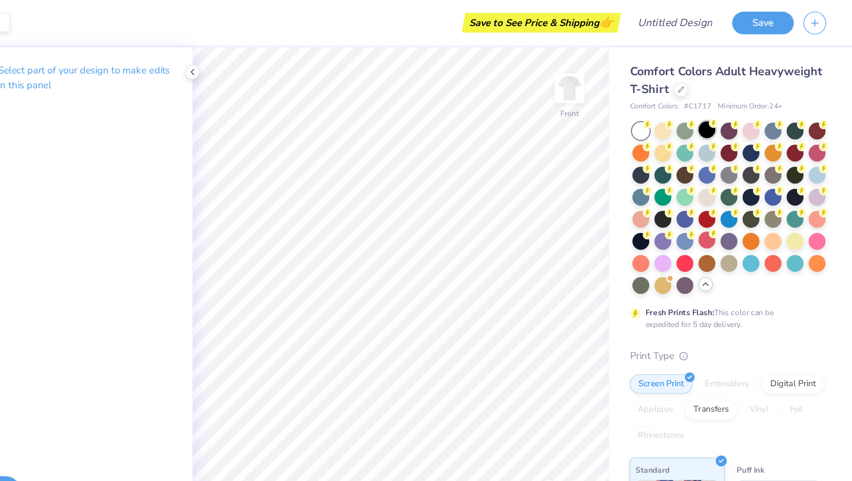
click at [719, 119] on div at bounding box center [719, 118] width 15 height 15
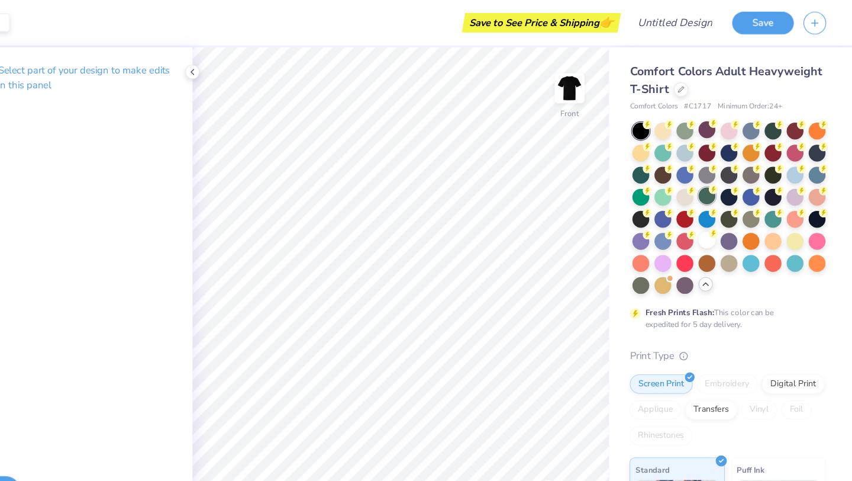
click at [720, 180] on div at bounding box center [719, 178] width 15 height 15
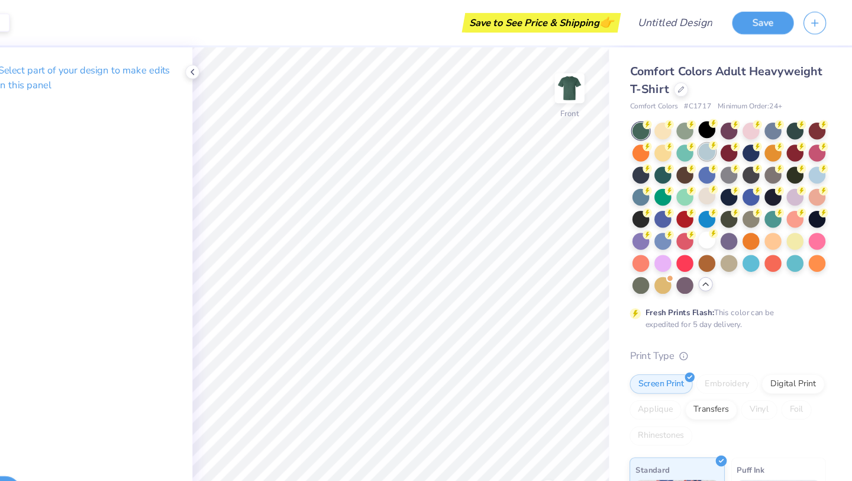
click at [718, 140] on div at bounding box center [719, 138] width 15 height 15
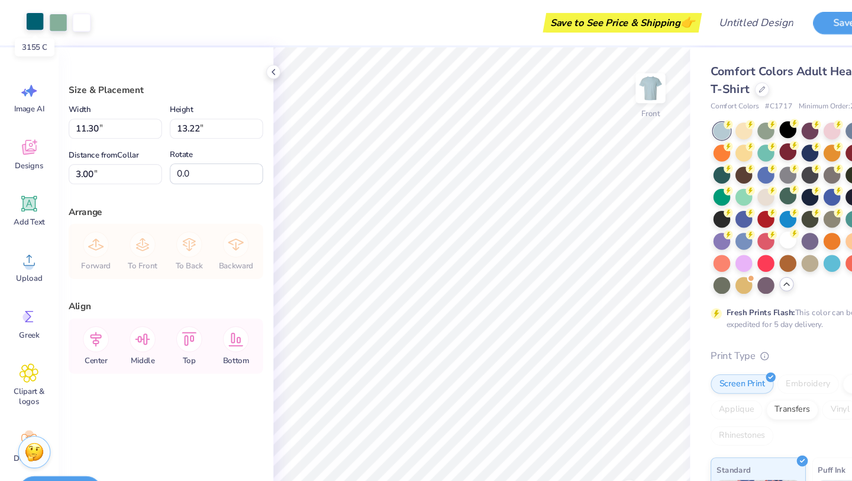
click at [34, 22] on div at bounding box center [32, 19] width 17 height 17
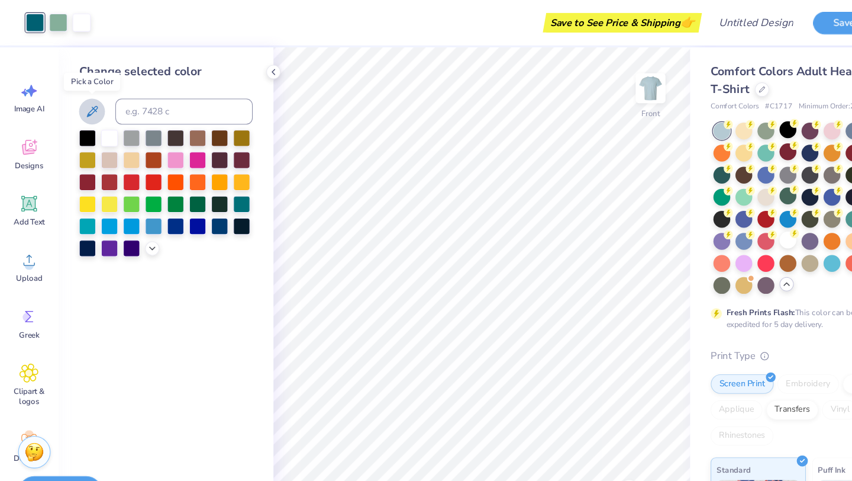
click at [86, 101] on icon at bounding box center [84, 101] width 10 height 10
click at [83, 103] on icon at bounding box center [84, 102] width 14 height 14
click at [76, 19] on div at bounding box center [74, 19] width 17 height 17
click at [89, 108] on icon at bounding box center [84, 102] width 14 height 14
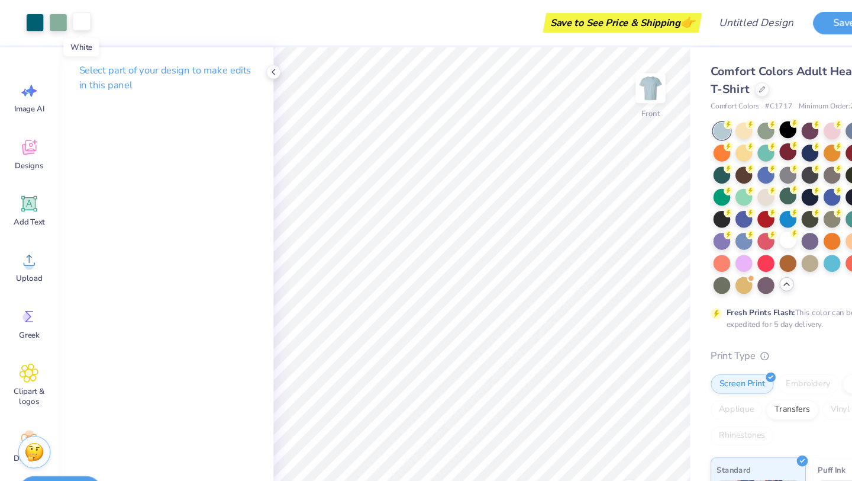
click at [70, 21] on div at bounding box center [74, 19] width 17 height 17
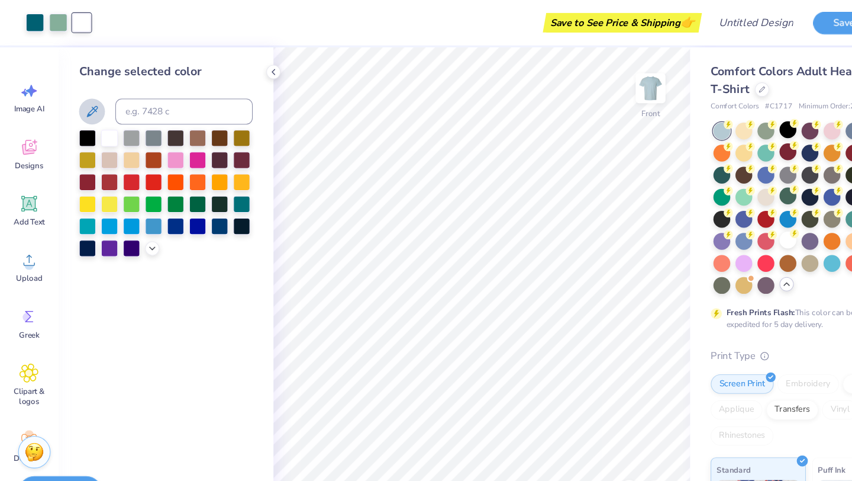
click at [86, 98] on icon at bounding box center [84, 102] width 14 height 14
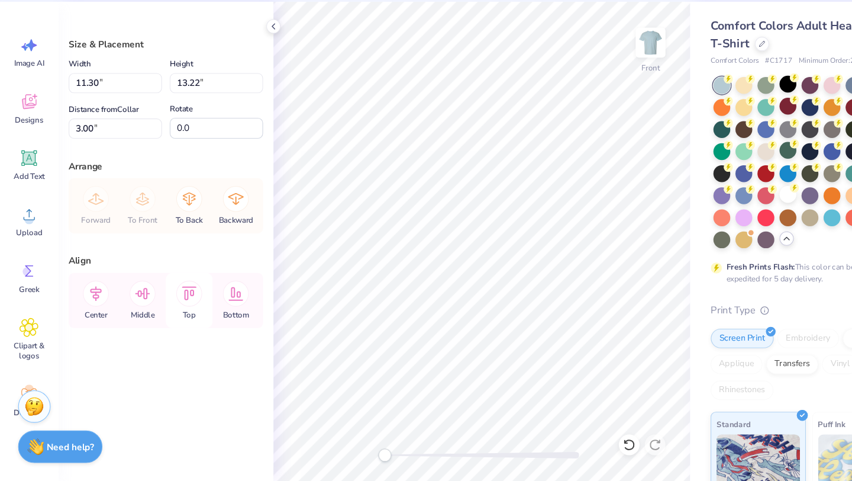
scroll to position [0, 0]
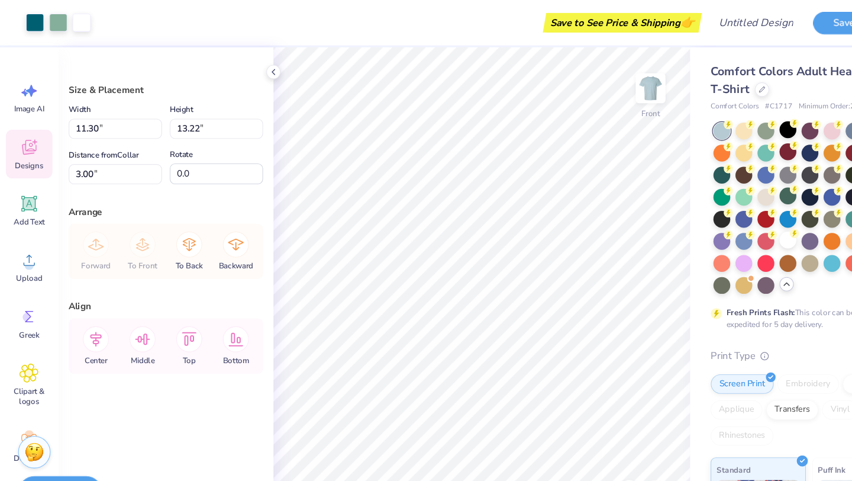
click at [25, 146] on span "Designs" at bounding box center [27, 150] width 26 height 9
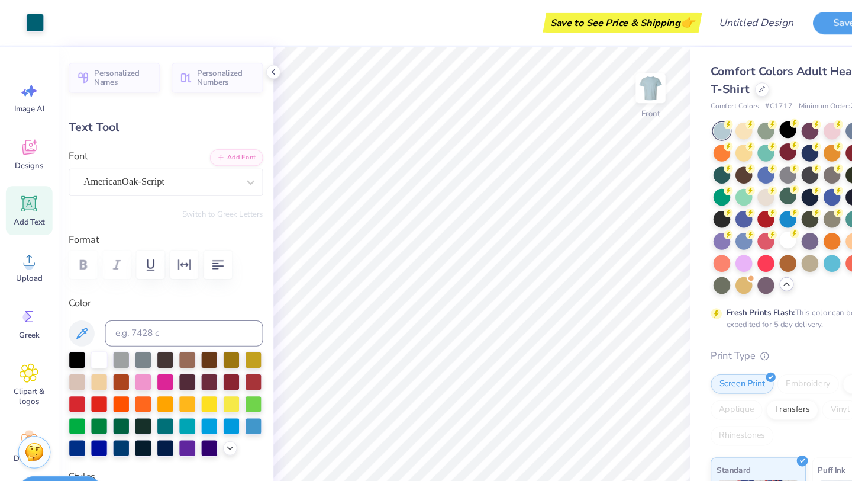
type input "3.25"
type input "0.66"
type input "15.42"
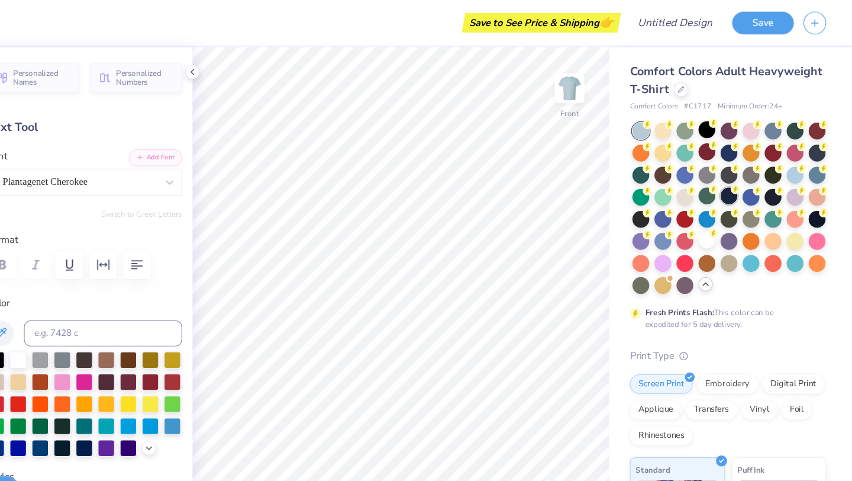
click at [740, 181] on div at bounding box center [739, 178] width 15 height 15
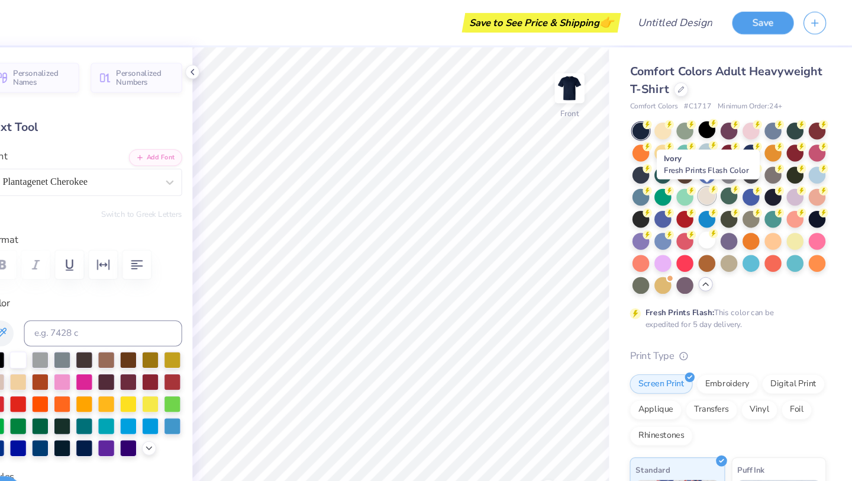
click at [720, 182] on div at bounding box center [719, 178] width 15 height 15
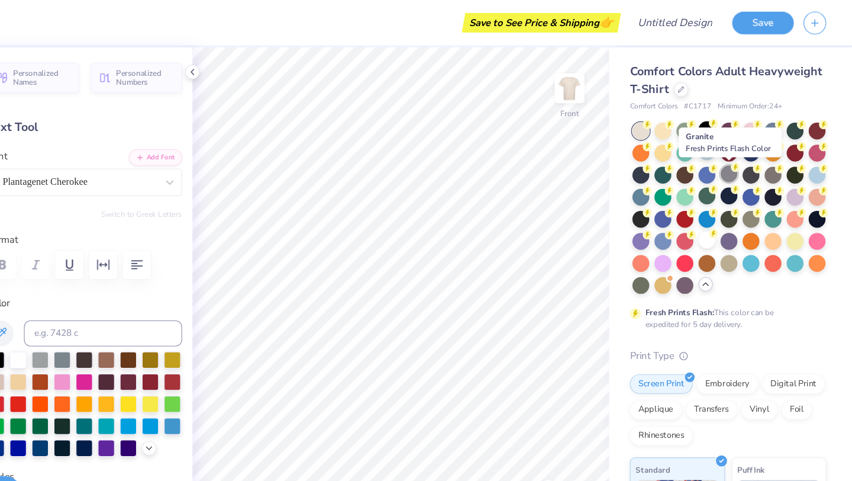
click at [735, 156] on div at bounding box center [739, 158] width 15 height 15
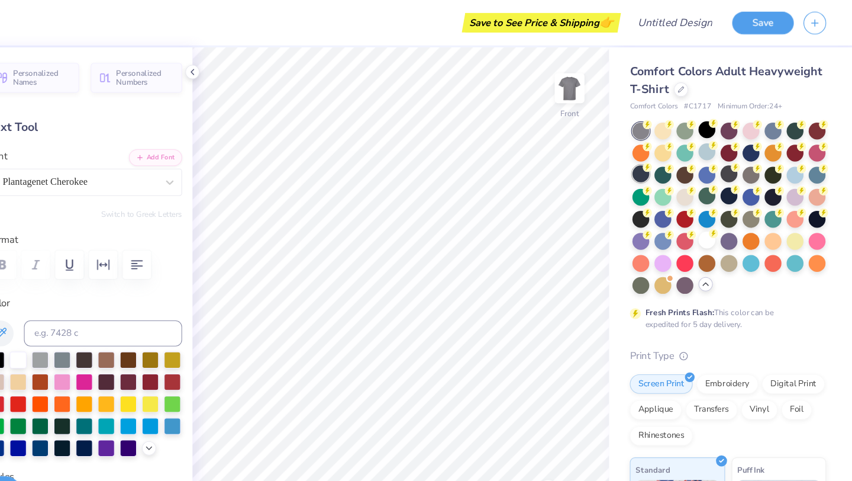
click at [660, 160] on div at bounding box center [659, 158] width 15 height 15
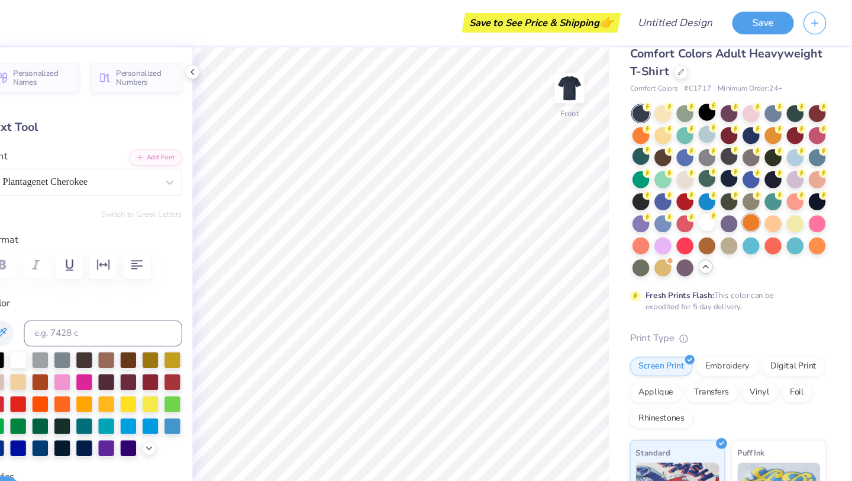
scroll to position [13, 0]
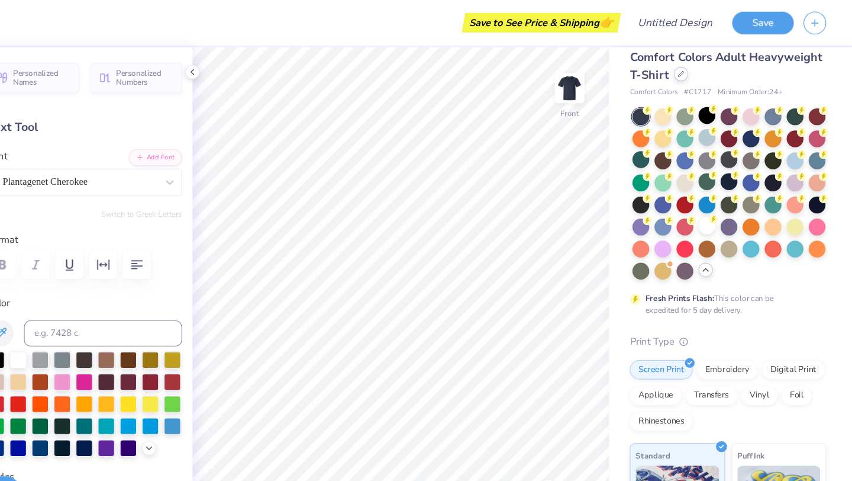
click at [691, 69] on div at bounding box center [696, 67] width 13 height 13
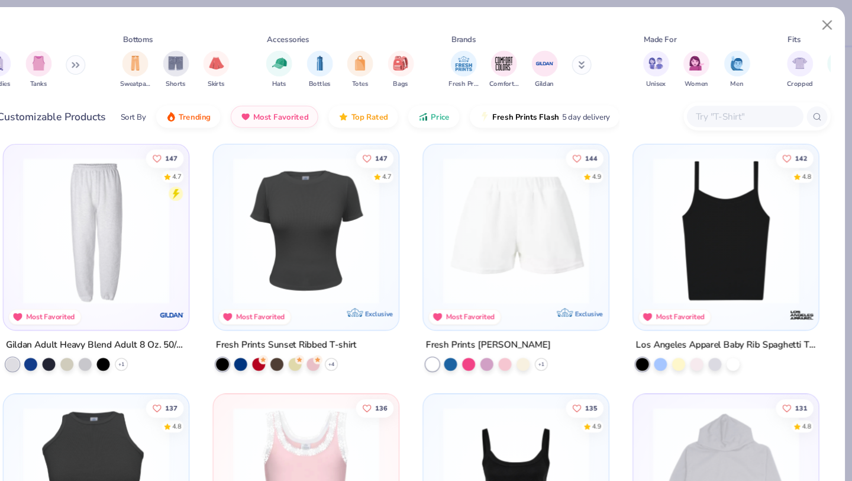
scroll to position [707, 0]
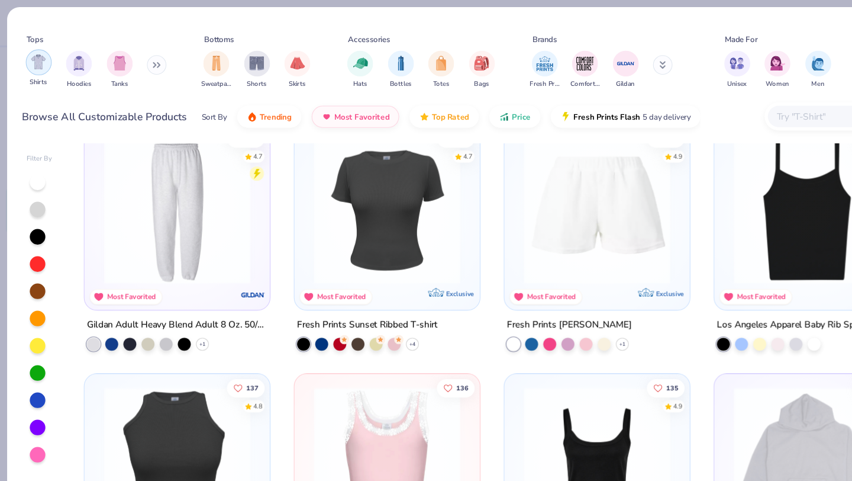
click at [30, 60] on img "filter for Shirts" at bounding box center [35, 57] width 14 height 14
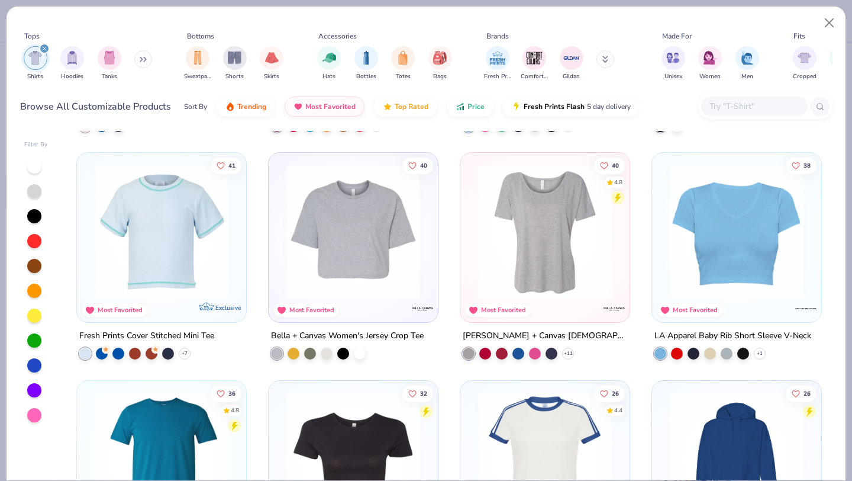
scroll to position [514, 0]
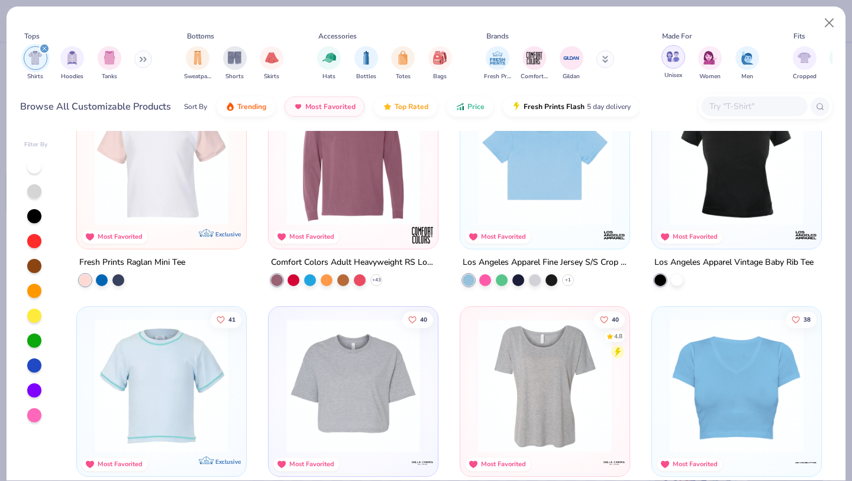
click at [676, 53] on img "filter for Unisex" at bounding box center [673, 57] width 14 height 14
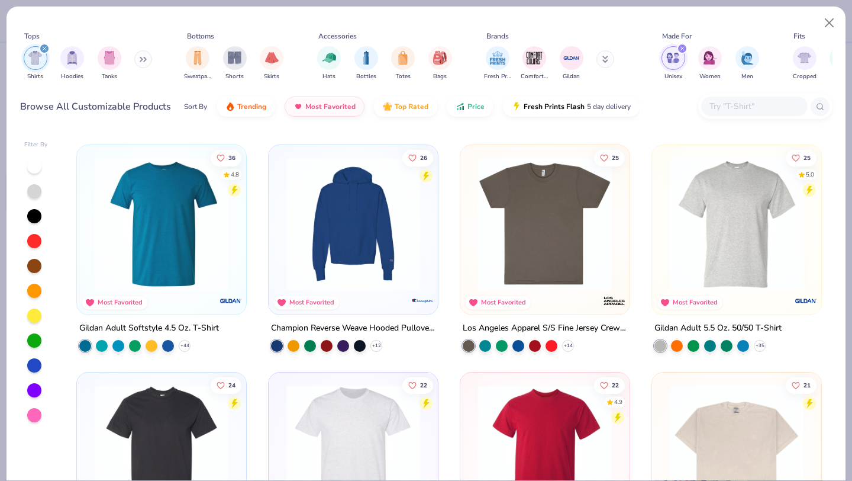
scroll to position [447, 0]
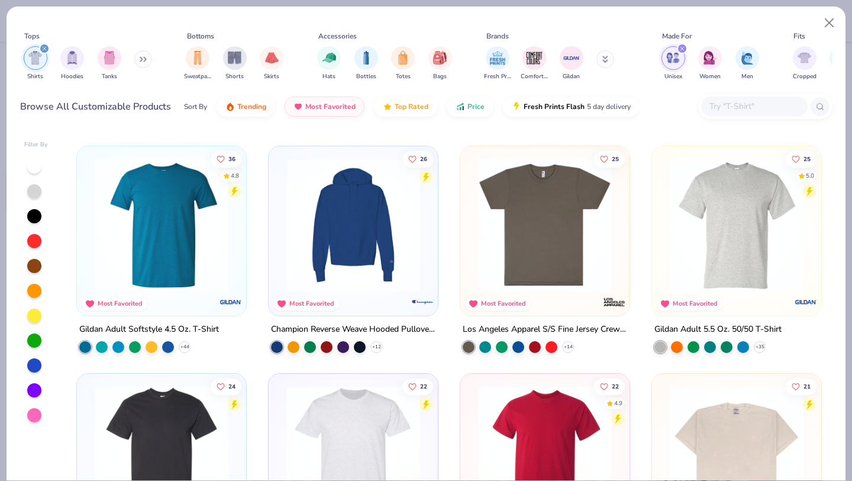
click at [556, 212] on img at bounding box center [545, 224] width 146 height 134
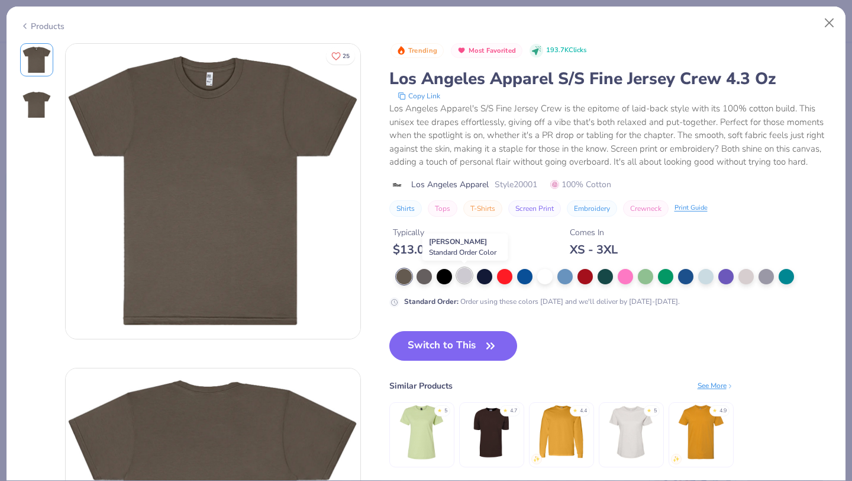
click at [465, 276] on div at bounding box center [464, 275] width 15 height 15
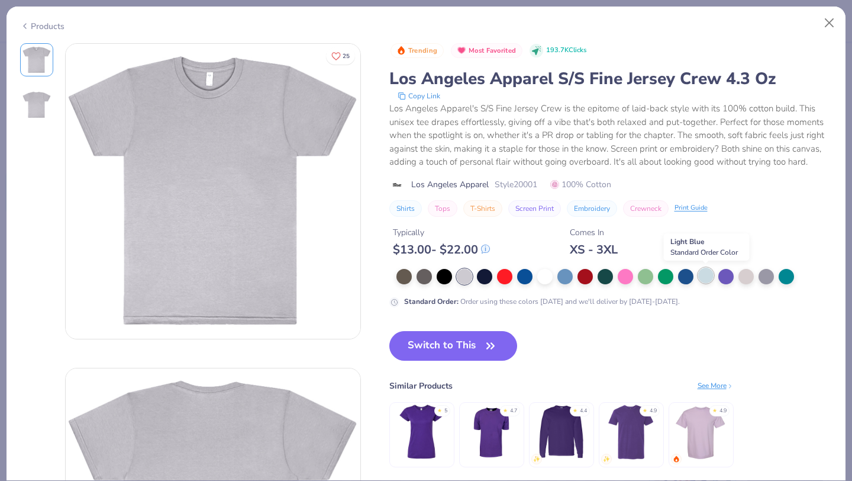
click at [704, 274] on div at bounding box center [705, 275] width 15 height 15
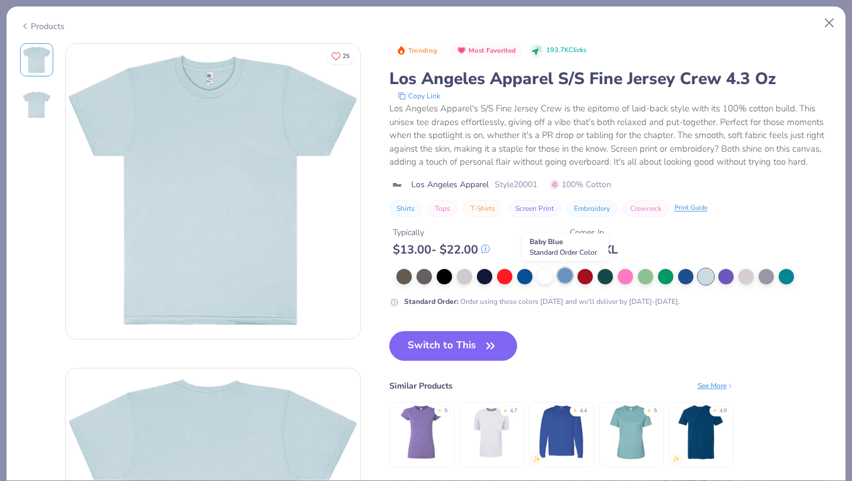
click at [567, 278] on div at bounding box center [565, 275] width 15 height 15
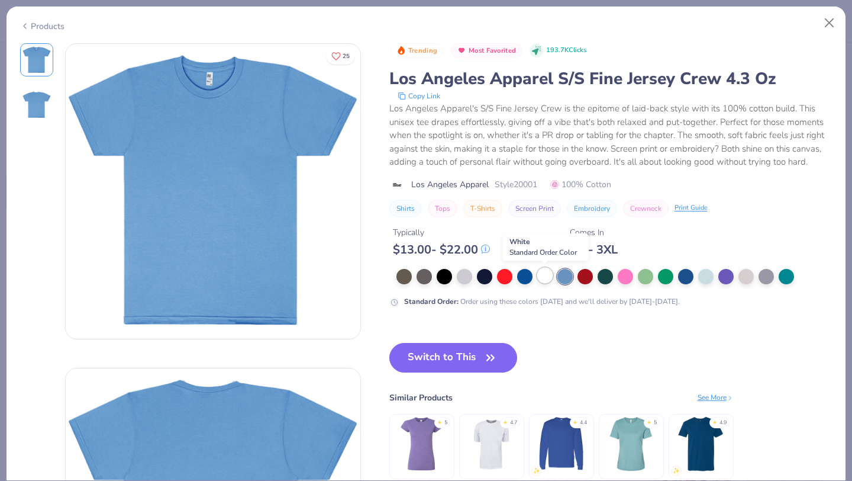
click at [549, 281] on div at bounding box center [544, 275] width 15 height 15
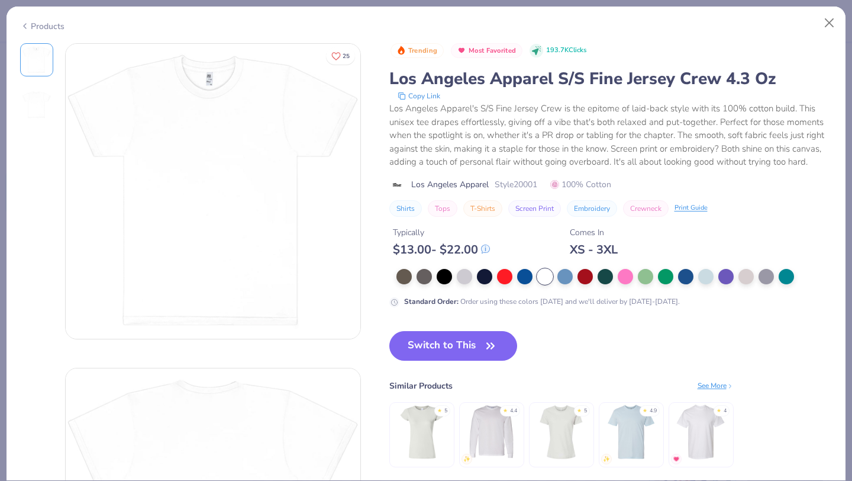
click at [710, 437] on img at bounding box center [701, 432] width 56 height 56
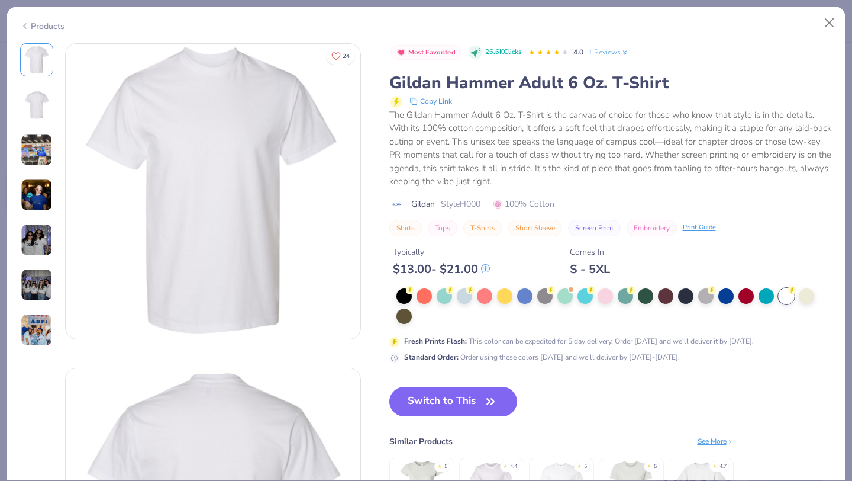
click at [36, 333] on img at bounding box center [37, 330] width 32 height 32
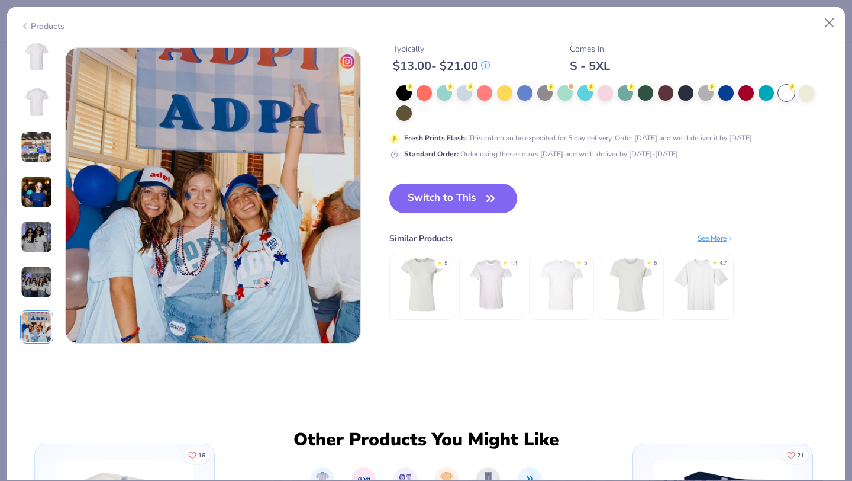
scroll to position [1946, 0]
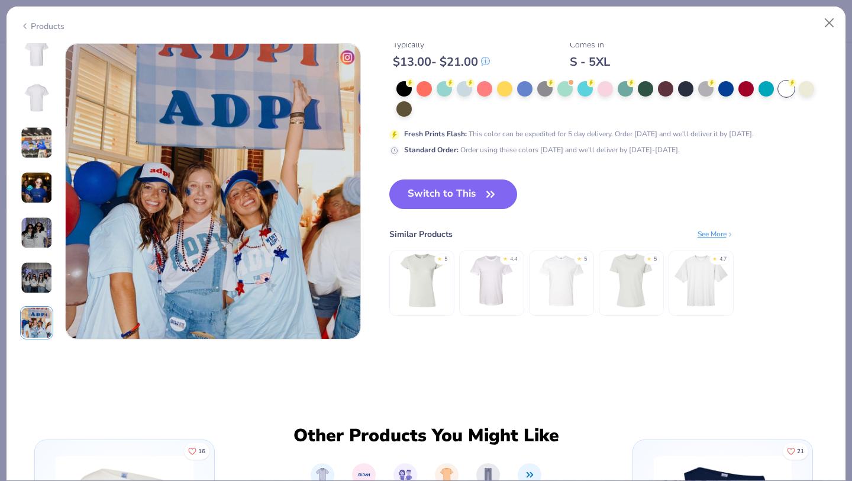
click at [43, 274] on img at bounding box center [37, 278] width 32 height 32
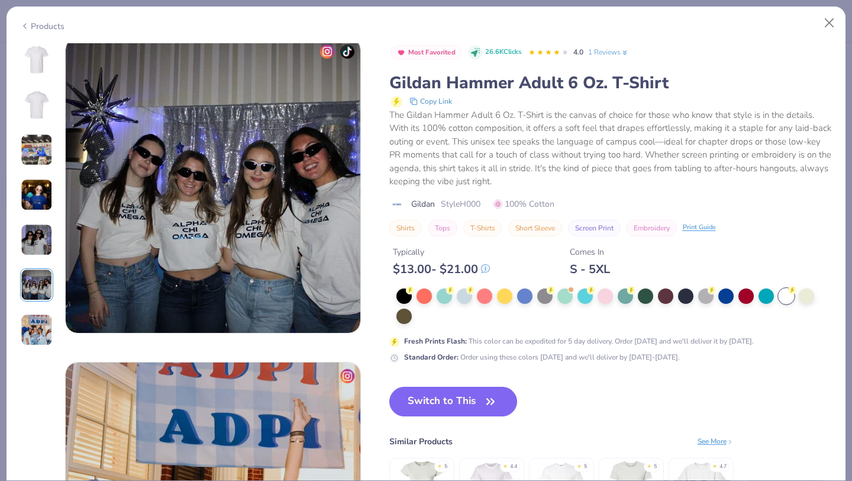
scroll to position [1622, 0]
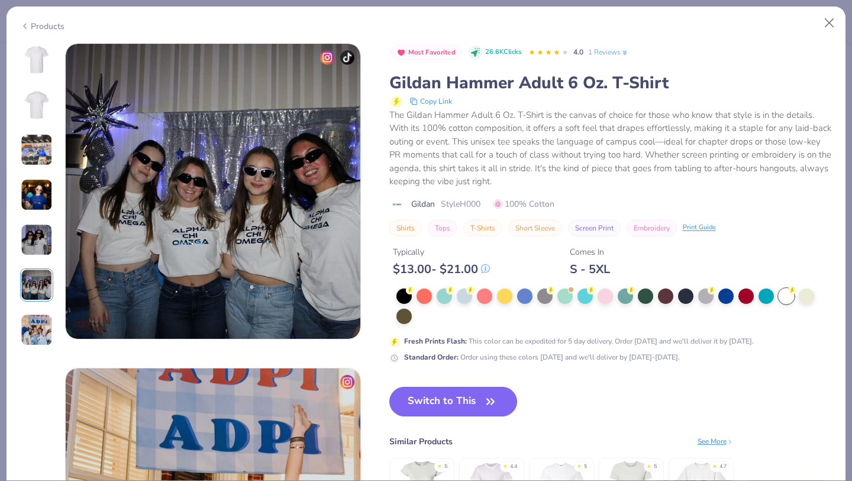
click at [43, 243] on img at bounding box center [37, 240] width 32 height 32
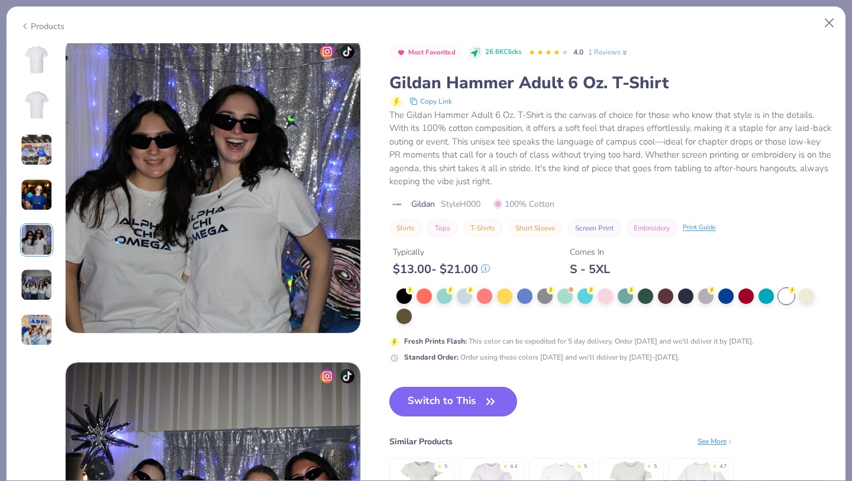
scroll to position [1297, 0]
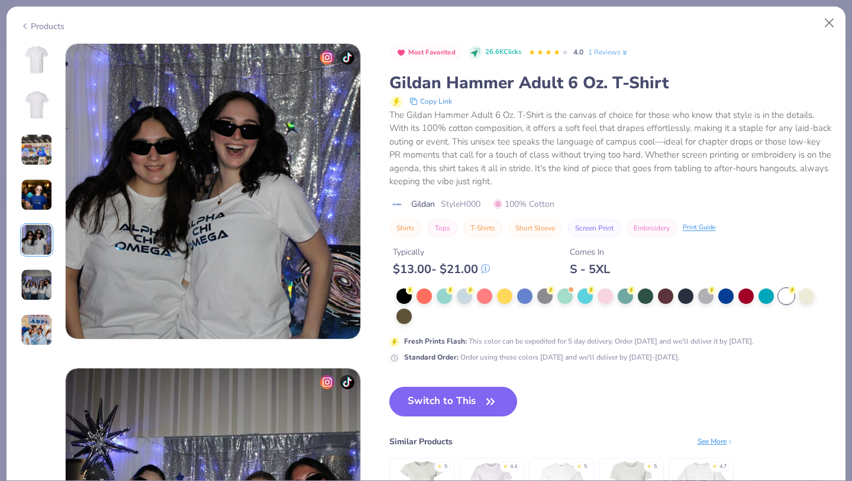
click at [37, 212] on div at bounding box center [36, 194] width 33 height 303
click at [37, 201] on img at bounding box center [37, 195] width 32 height 32
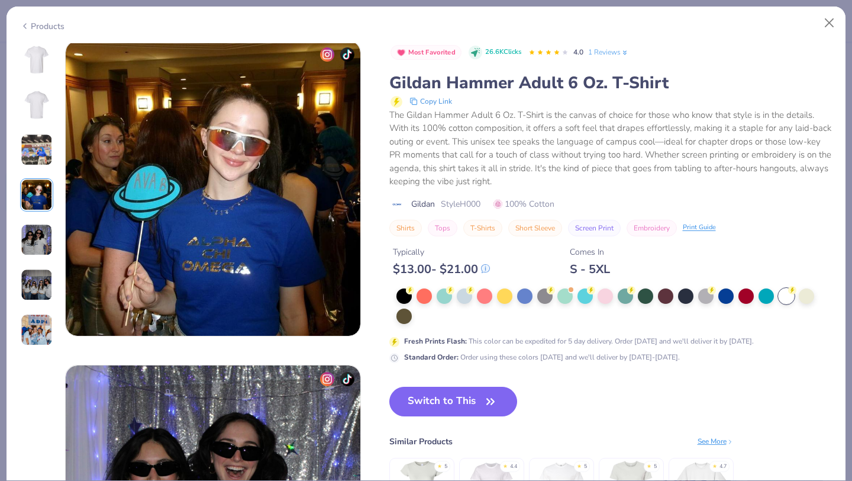
scroll to position [973, 0]
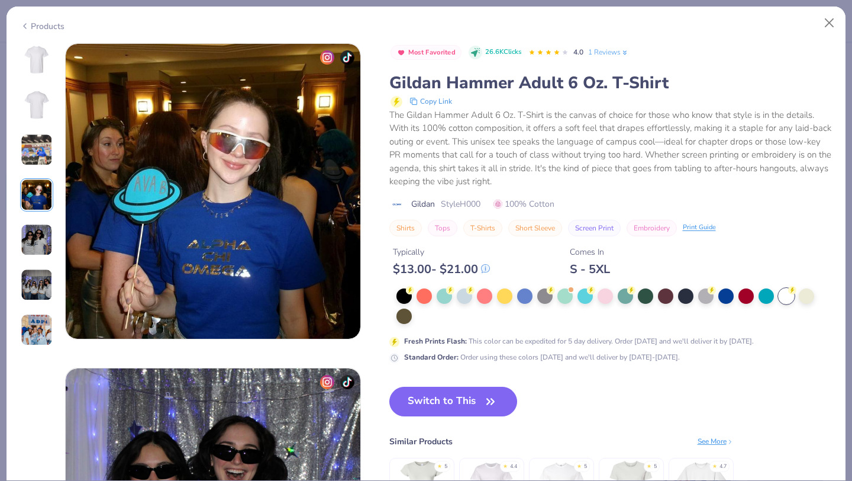
click at [35, 150] on img at bounding box center [37, 150] width 32 height 32
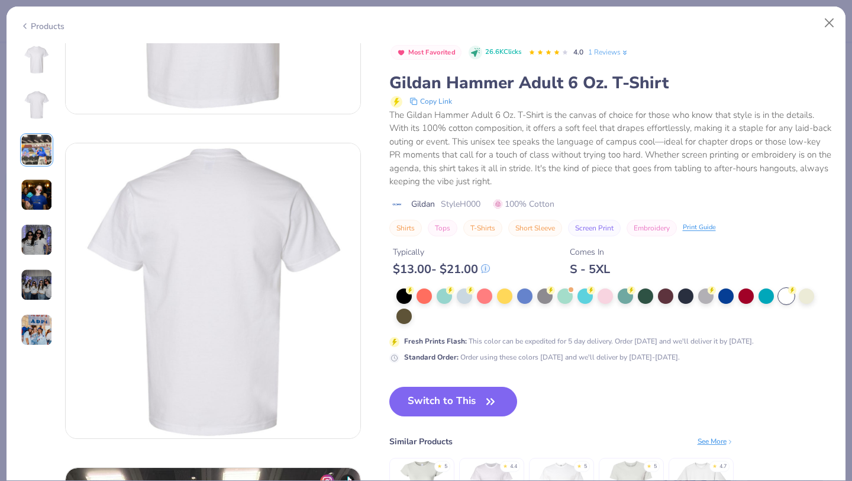
scroll to position [0, 0]
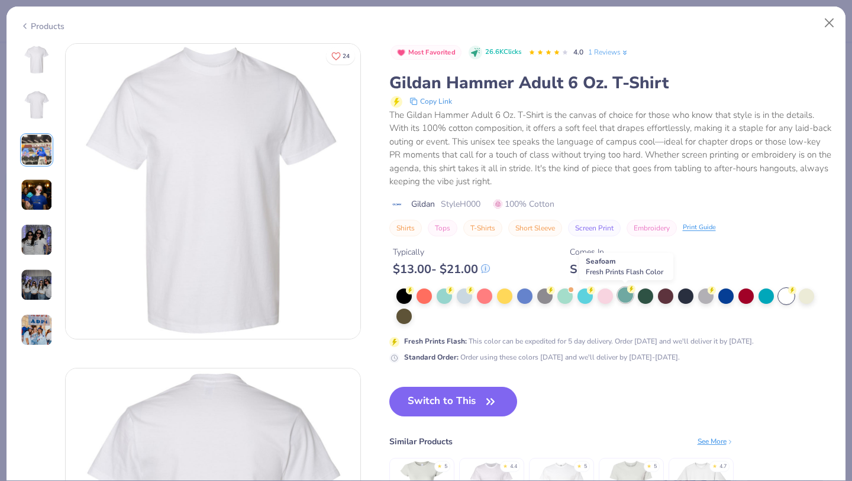
click at [626, 295] on div at bounding box center [625, 294] width 15 height 15
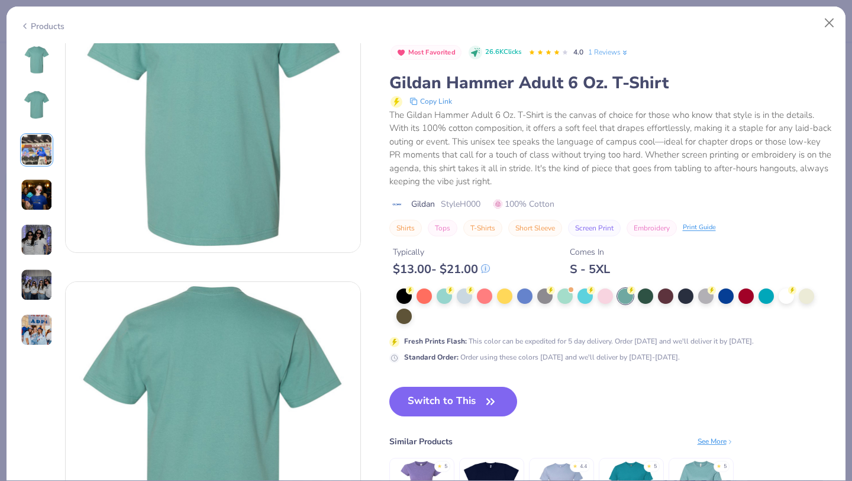
scroll to position [9, 0]
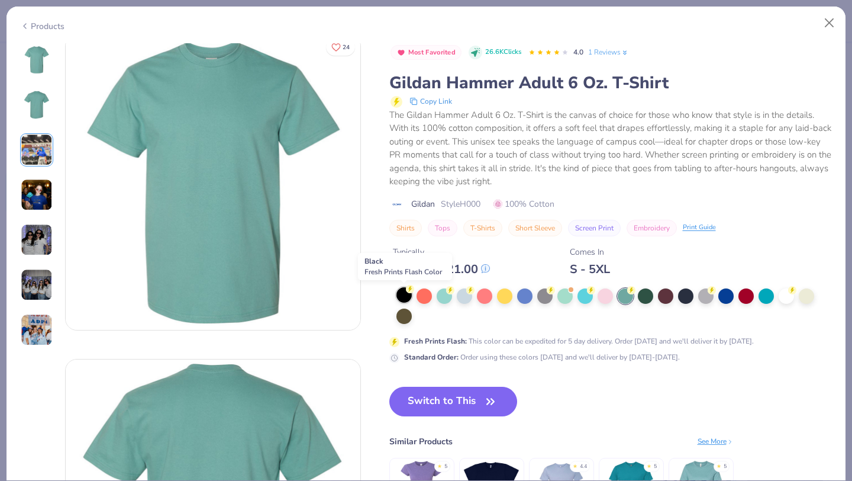
click at [407, 291] on icon at bounding box center [410, 289] width 8 height 8
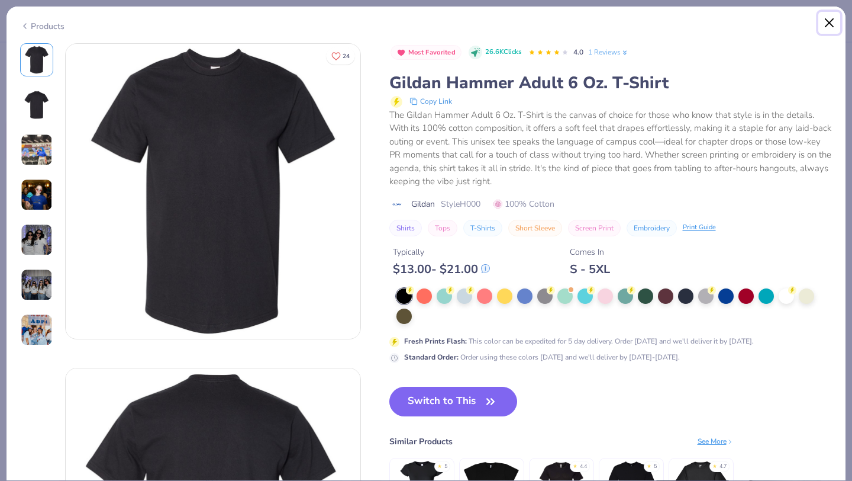
click at [827, 24] on button "Close" at bounding box center [830, 23] width 22 height 22
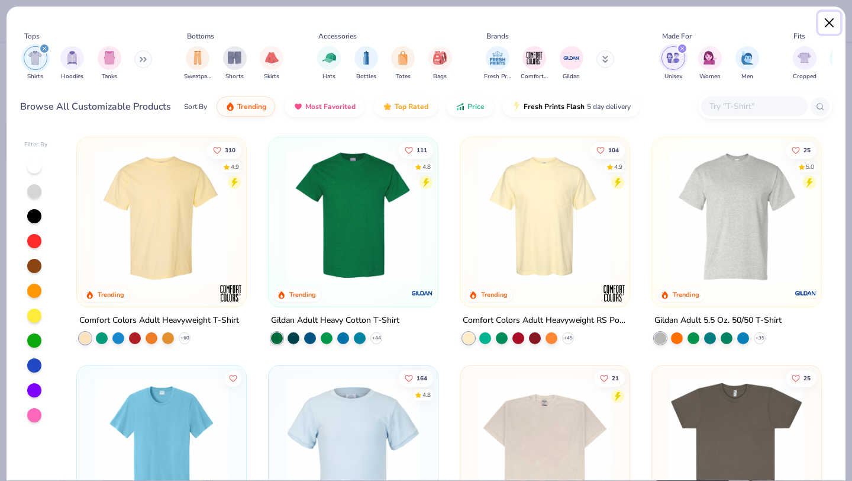
click at [832, 22] on button "Close" at bounding box center [830, 23] width 22 height 22
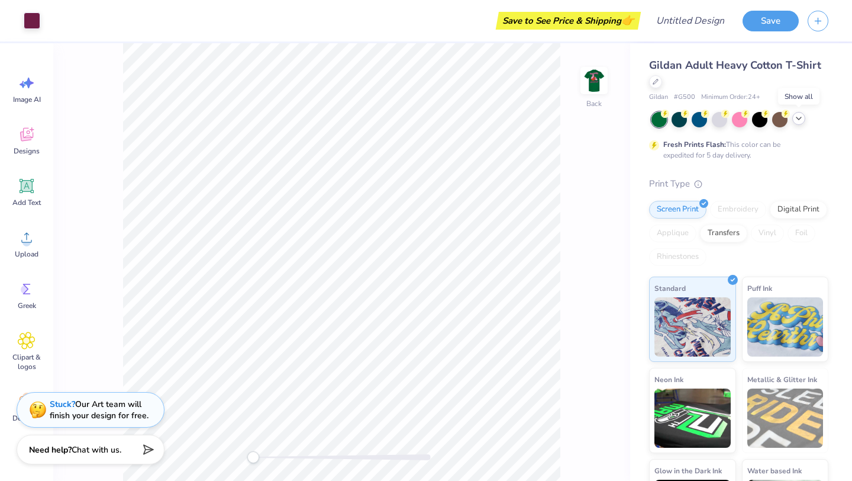
click at [798, 121] on icon at bounding box center [798, 118] width 9 height 9
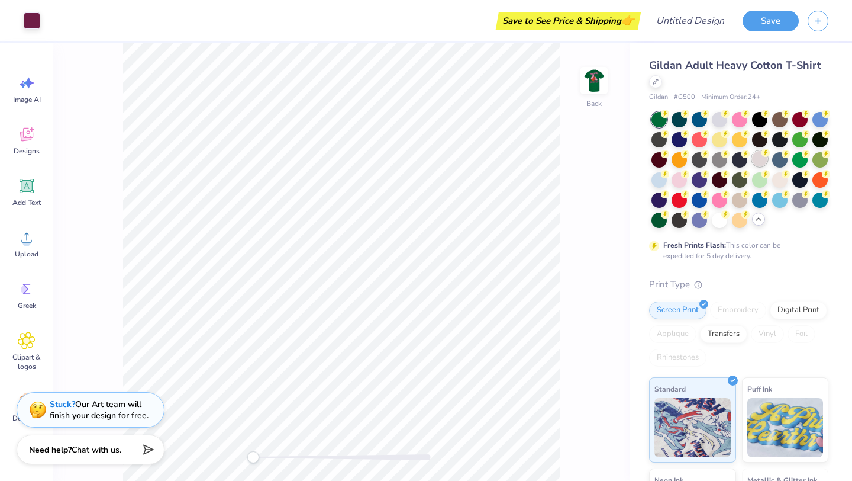
click at [754, 161] on div at bounding box center [759, 158] width 15 height 15
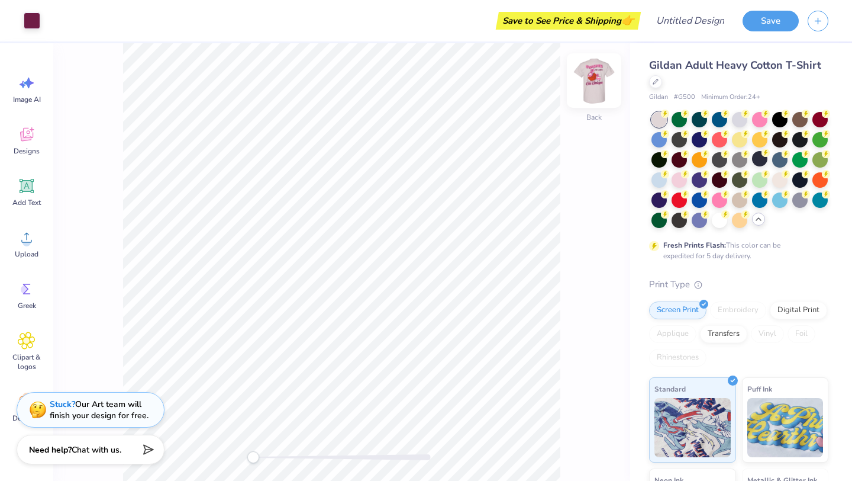
click at [600, 80] on img at bounding box center [594, 80] width 47 height 47
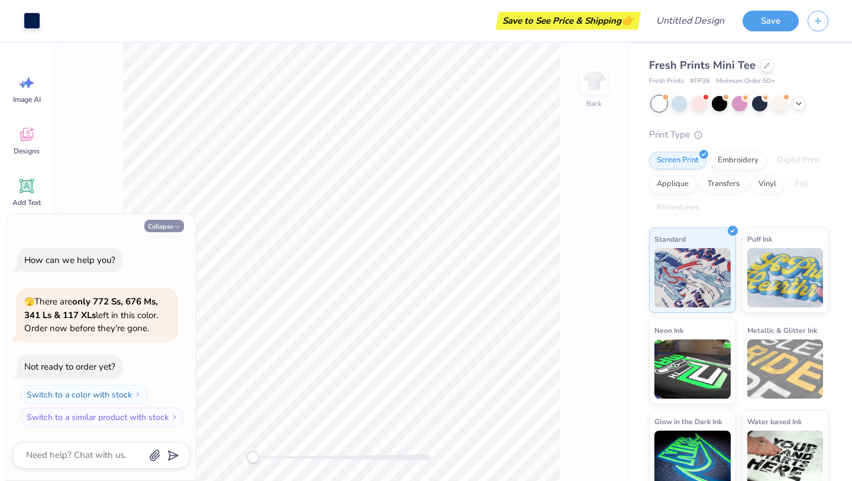
click at [169, 223] on button "Collapse" at bounding box center [164, 226] width 40 height 12
type textarea "x"
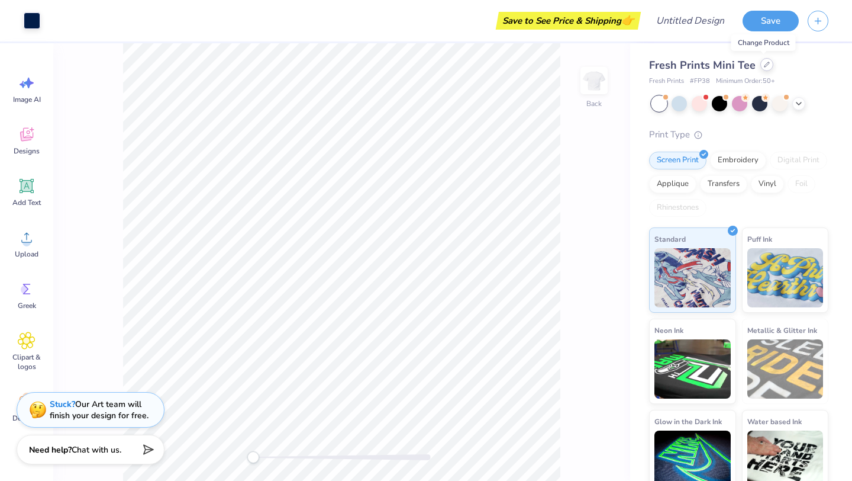
click at [764, 66] on icon at bounding box center [767, 65] width 6 height 6
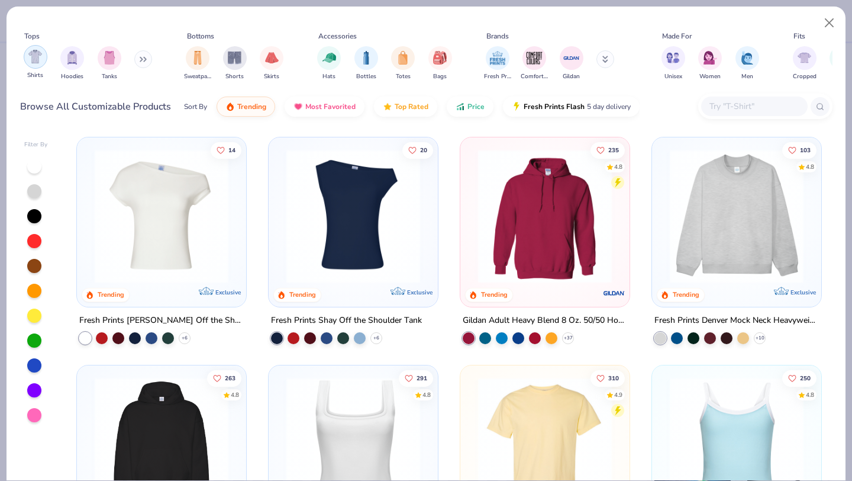
click at [34, 57] on img "filter for Shirts" at bounding box center [35, 57] width 14 height 14
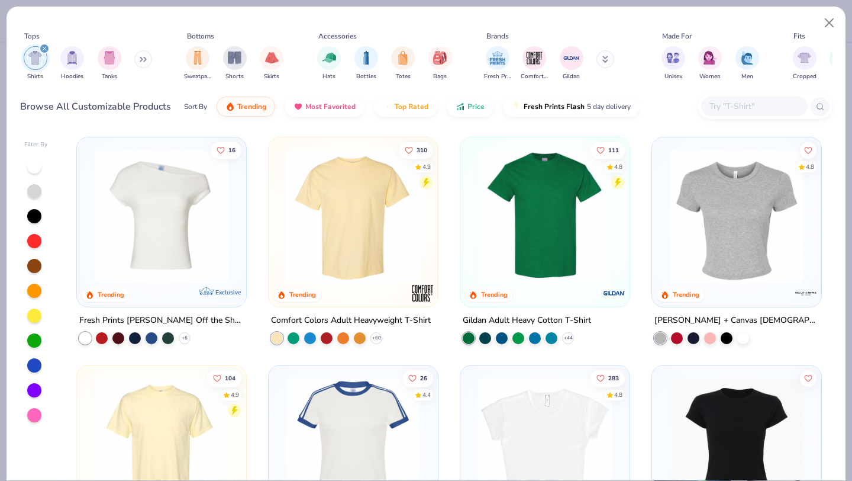
click at [377, 190] on img at bounding box center [354, 216] width 146 height 134
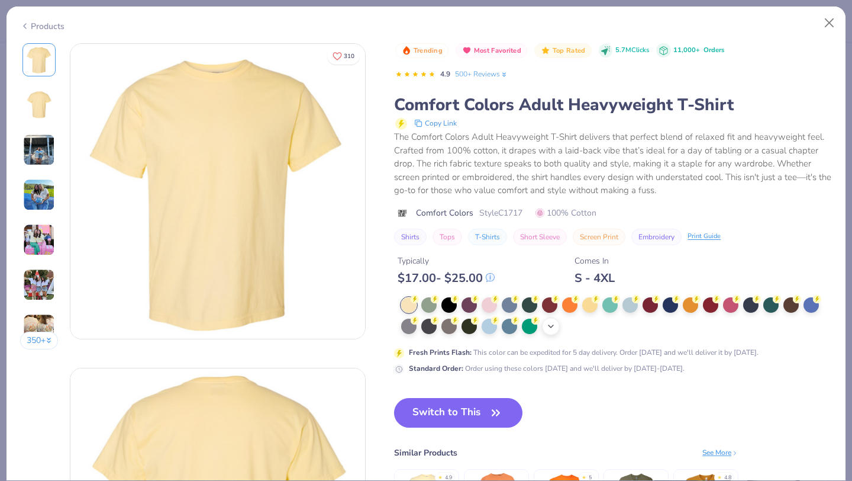
click at [552, 326] on icon at bounding box center [550, 325] width 9 height 9
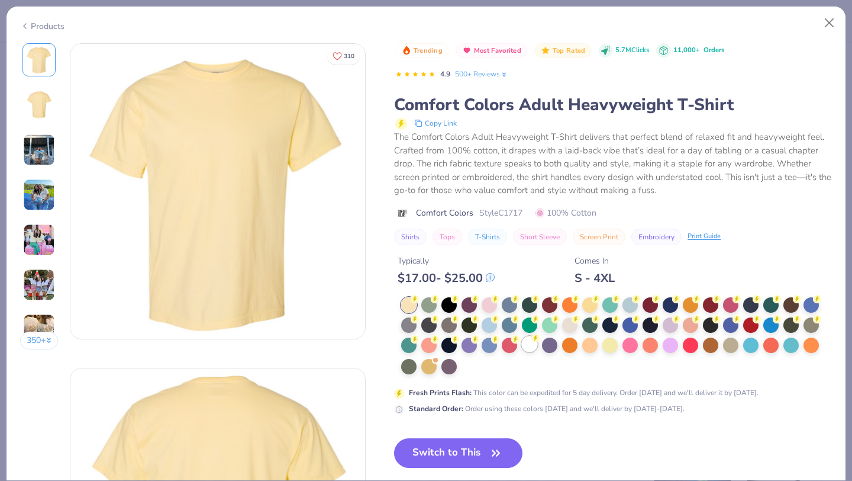
click at [526, 343] on div at bounding box center [529, 343] width 15 height 15
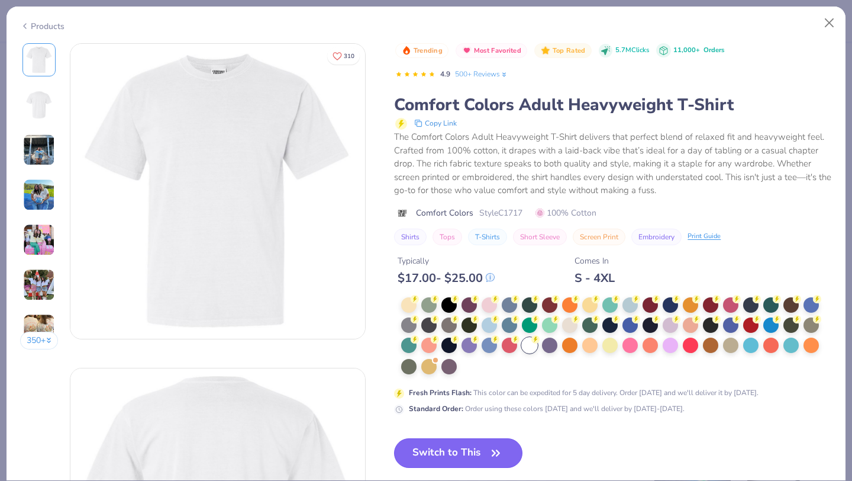
click at [446, 466] on button "Switch to This" at bounding box center [458, 453] width 128 height 30
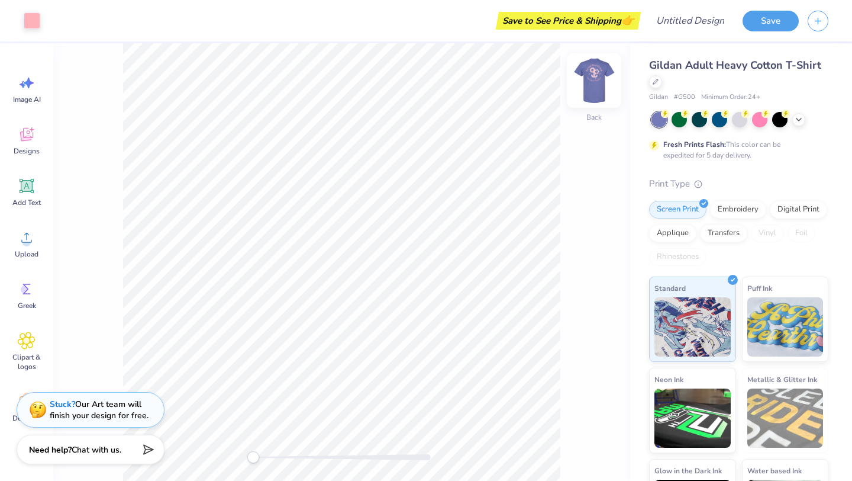
click at [604, 74] on img at bounding box center [594, 80] width 47 height 47
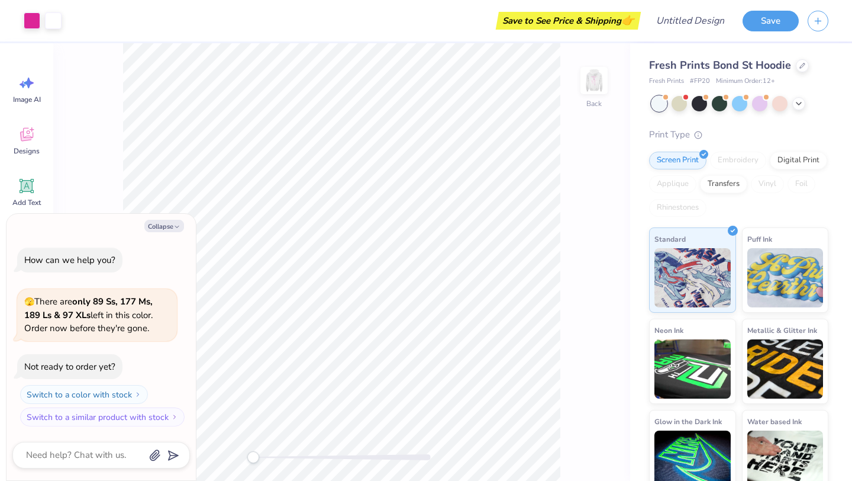
type textarea "x"
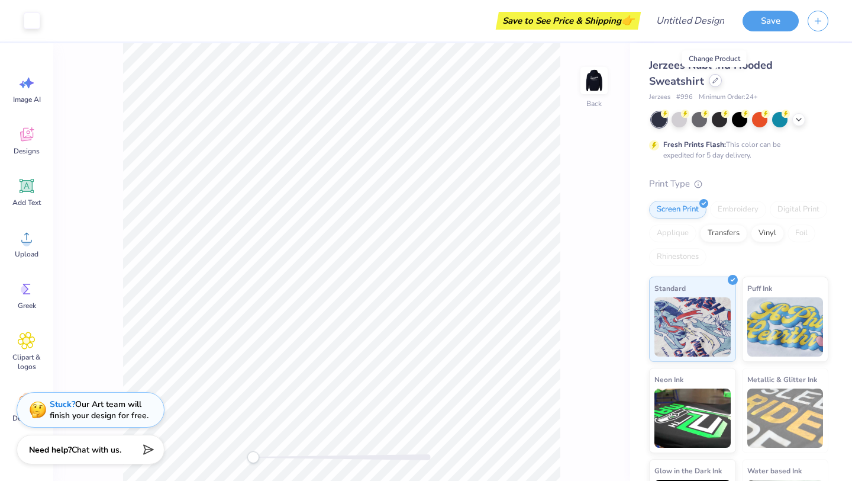
click at [718, 81] on div at bounding box center [715, 80] width 13 height 13
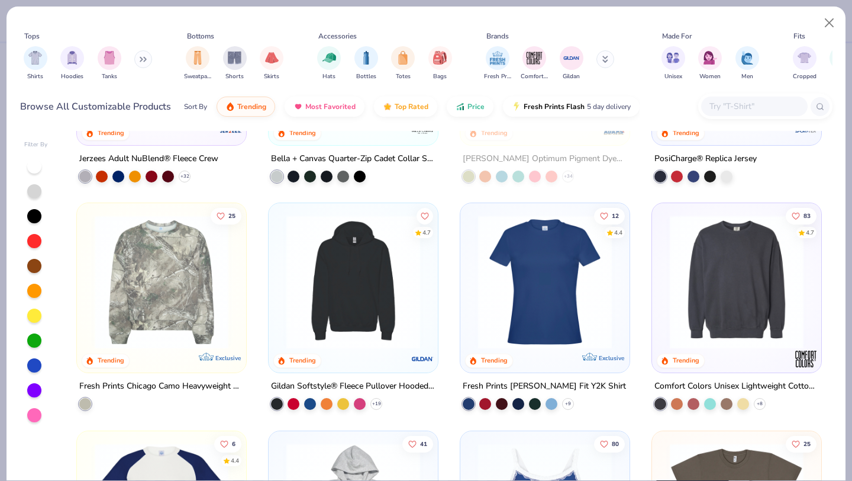
scroll to position [2456, 0]
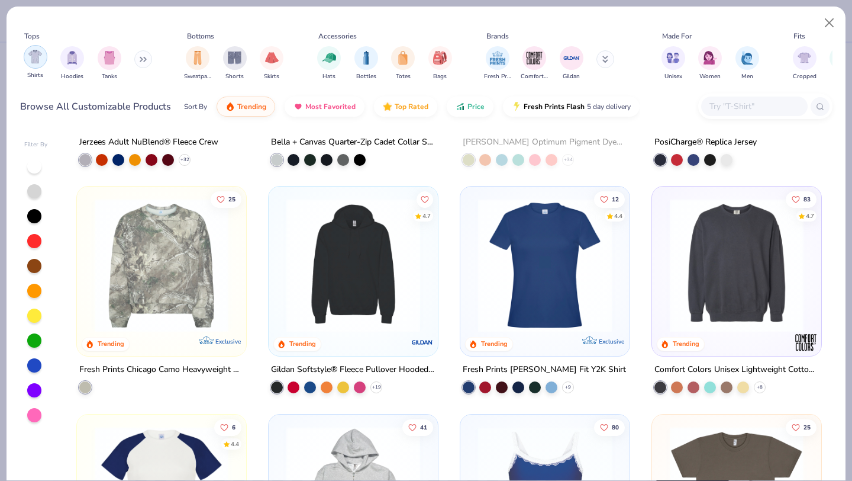
click at [33, 59] on img "filter for Shirts" at bounding box center [35, 57] width 14 height 14
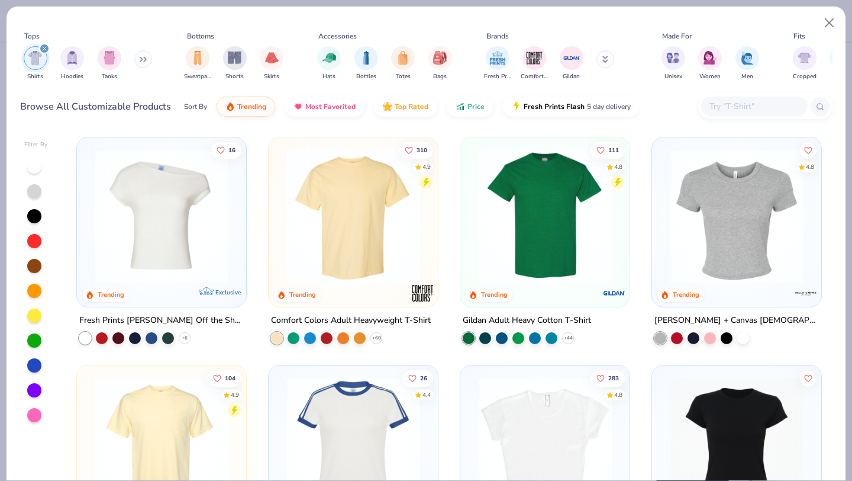
click at [324, 284] on div at bounding box center [353, 219] width 157 height 152
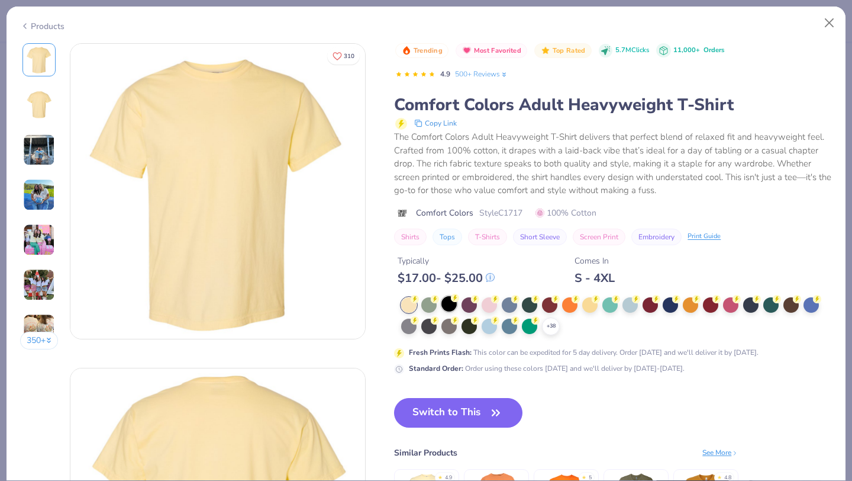
click at [450, 299] on div at bounding box center [449, 303] width 15 height 15
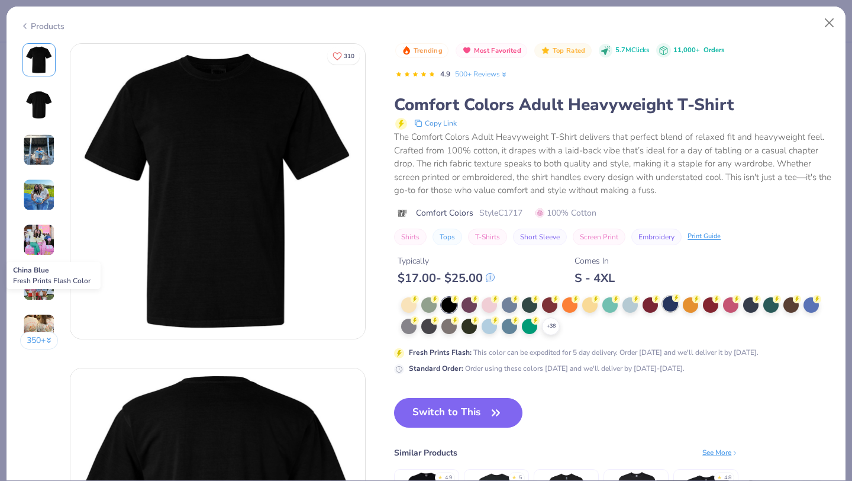
click at [671, 300] on div at bounding box center [670, 303] width 15 height 15
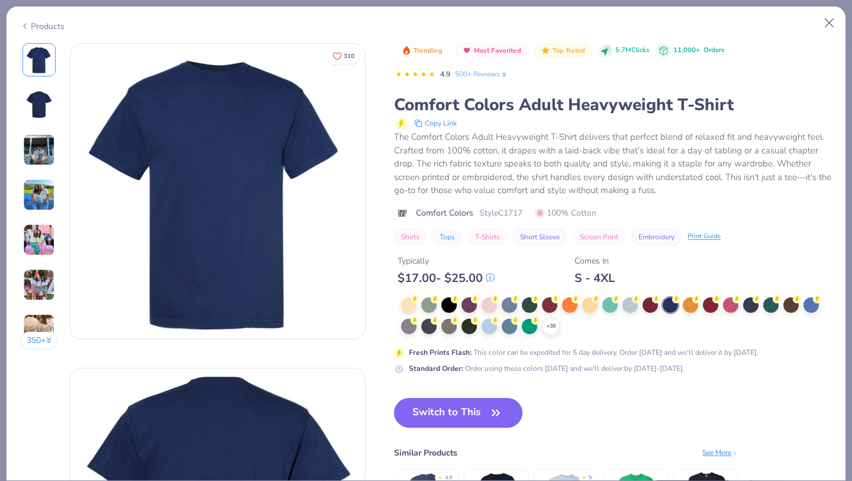
click at [497, 406] on icon "button" at bounding box center [496, 412] width 17 height 17
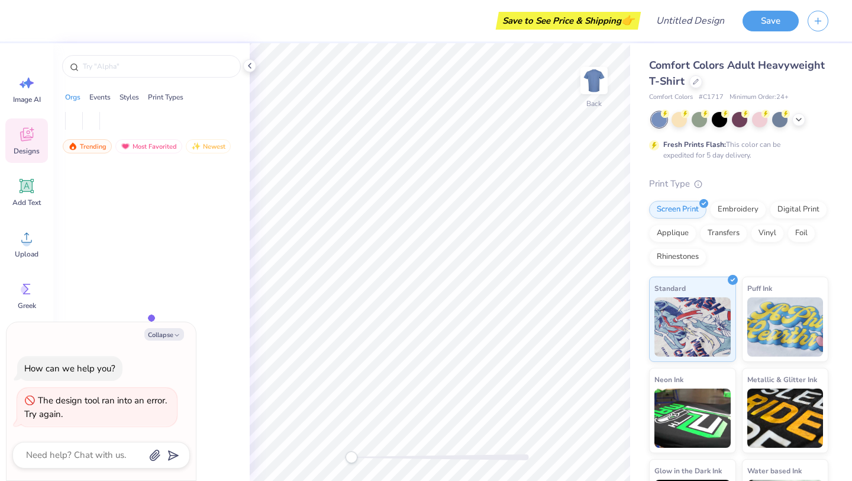
type textarea "x"
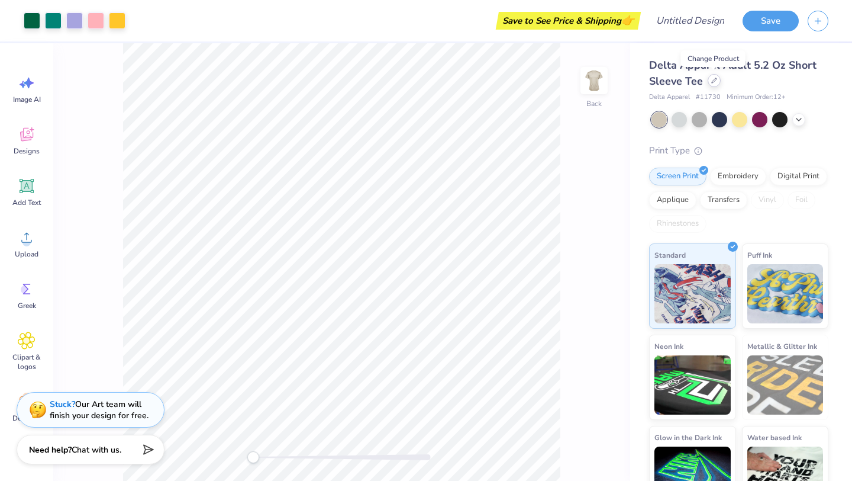
click at [715, 81] on icon at bounding box center [714, 81] width 6 height 6
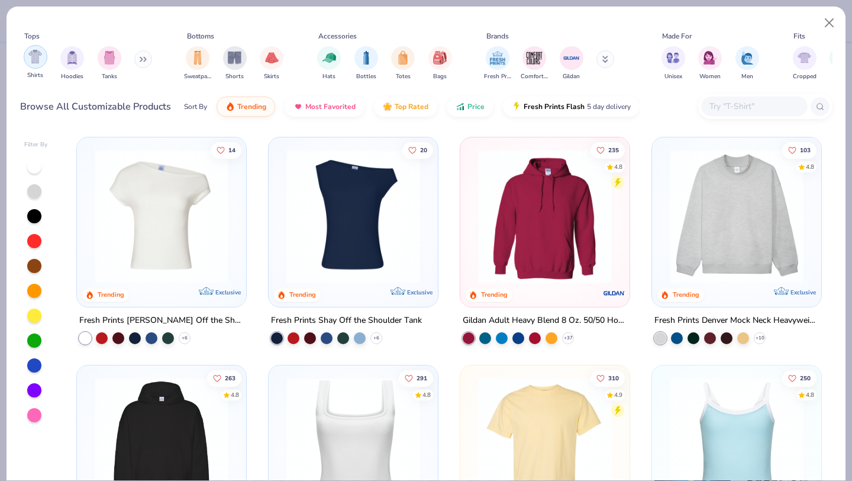
click at [44, 59] on div "filter for Shirts" at bounding box center [36, 57] width 24 height 24
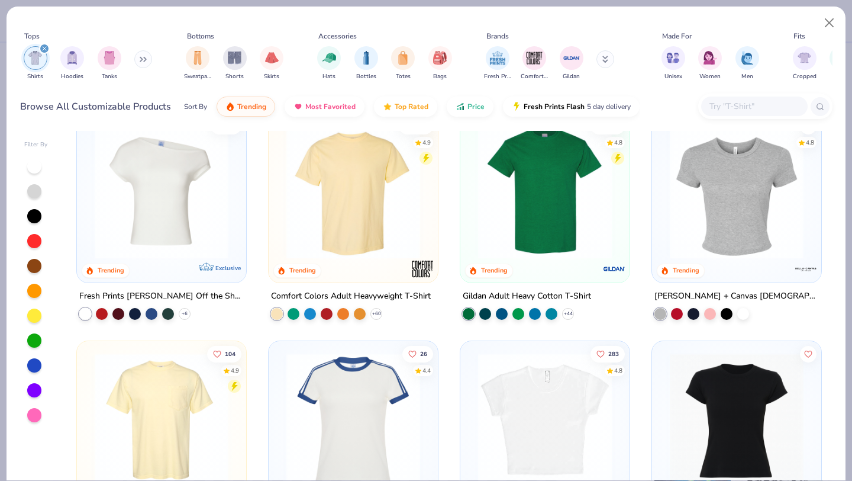
scroll to position [30, 0]
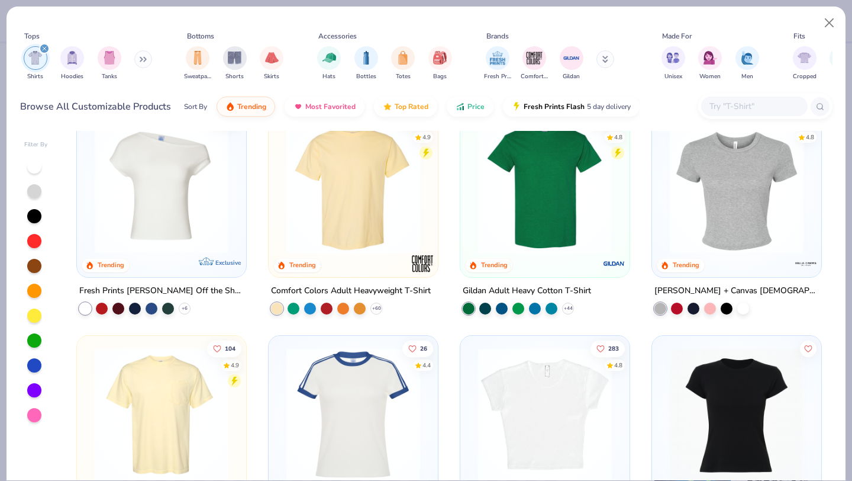
click at [372, 201] on img at bounding box center [354, 187] width 146 height 134
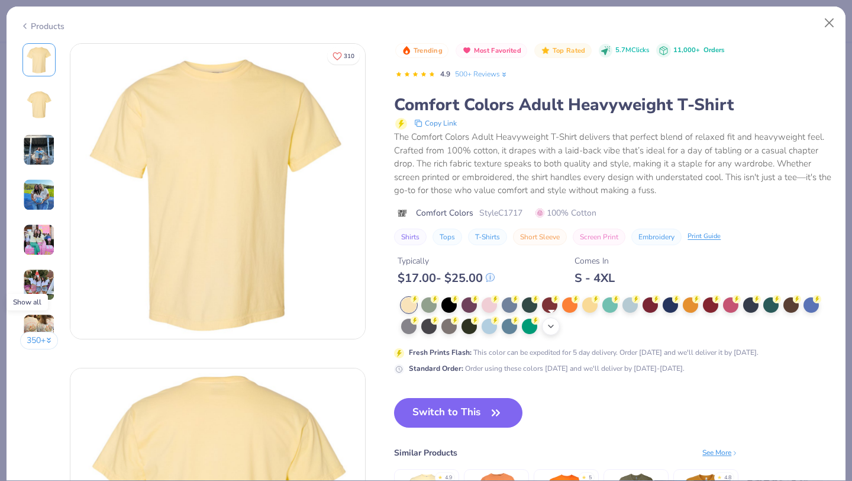
click at [551, 325] on icon at bounding box center [550, 325] width 9 height 9
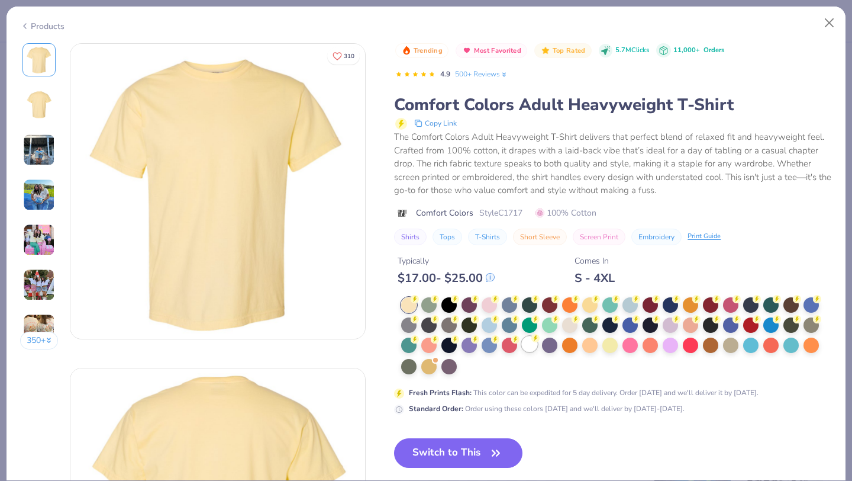
click at [527, 346] on div at bounding box center [529, 343] width 15 height 15
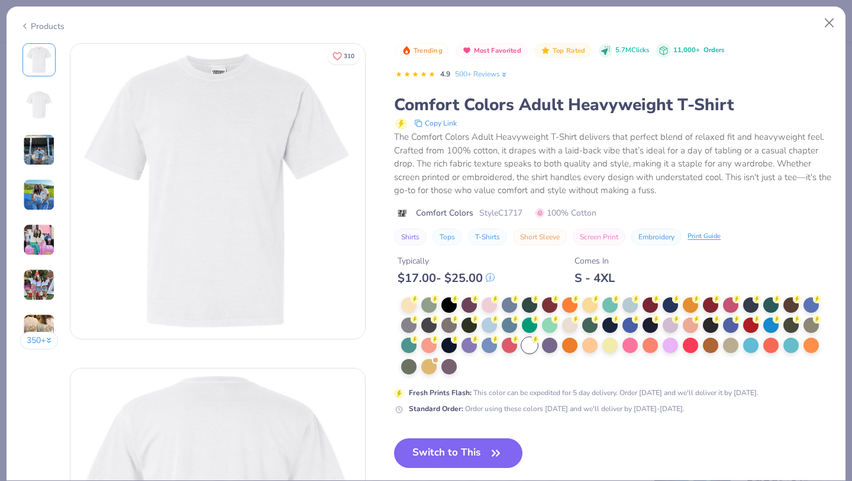
click at [36, 240] on img at bounding box center [39, 240] width 32 height 32
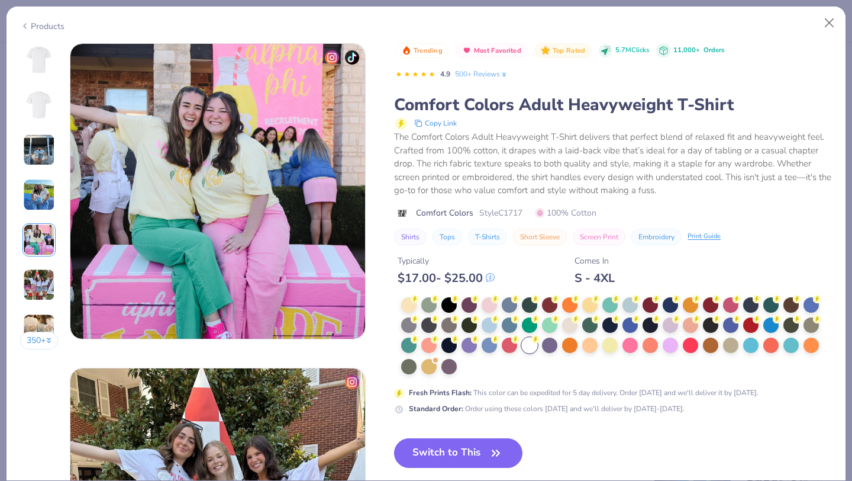
click at [38, 194] on img at bounding box center [39, 195] width 32 height 32
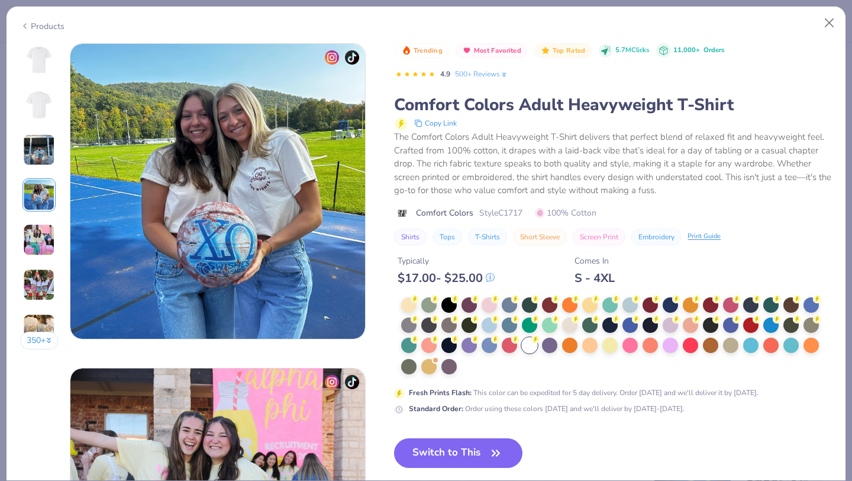
click at [46, 157] on img at bounding box center [39, 150] width 32 height 32
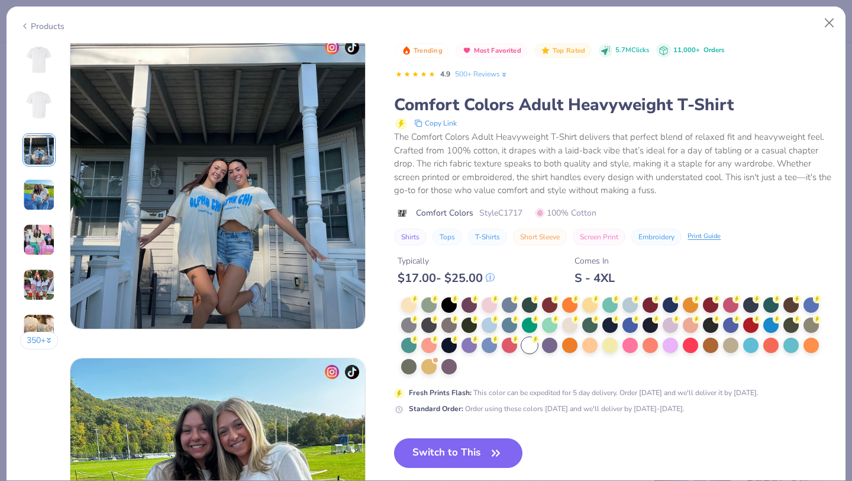
scroll to position [649, 0]
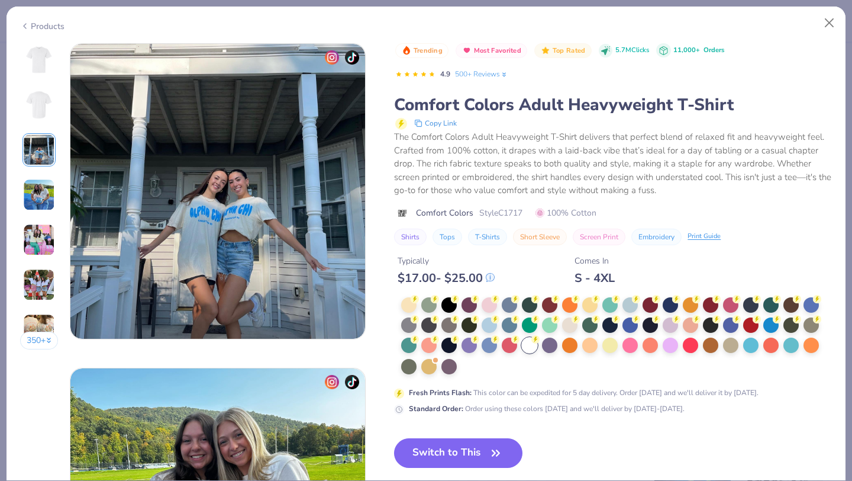
click at [38, 286] on img at bounding box center [39, 285] width 32 height 32
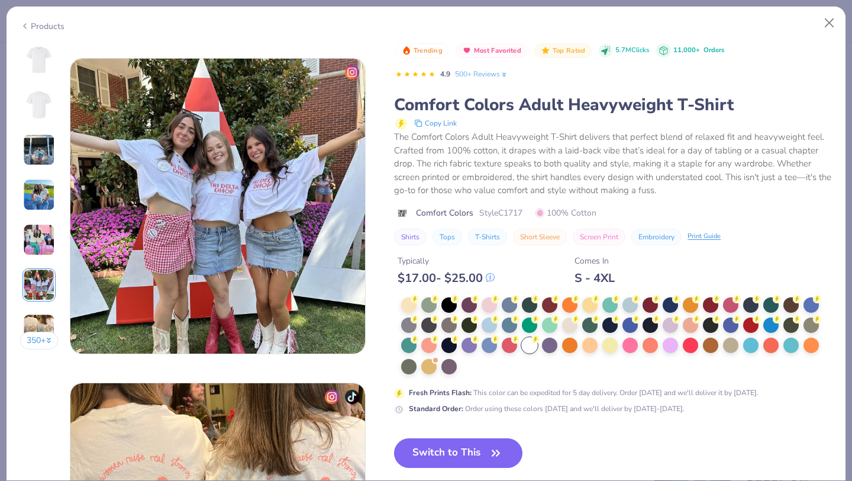
scroll to position [1622, 0]
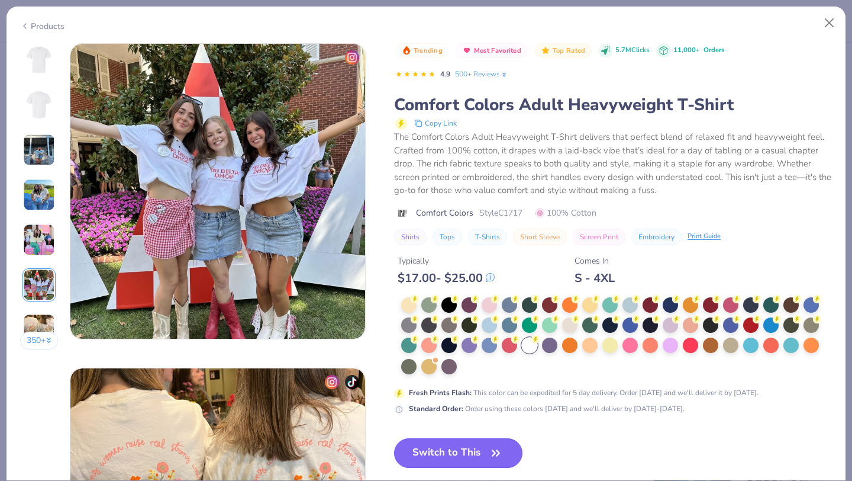
click at [457, 452] on button "Switch to This" at bounding box center [458, 453] width 128 height 30
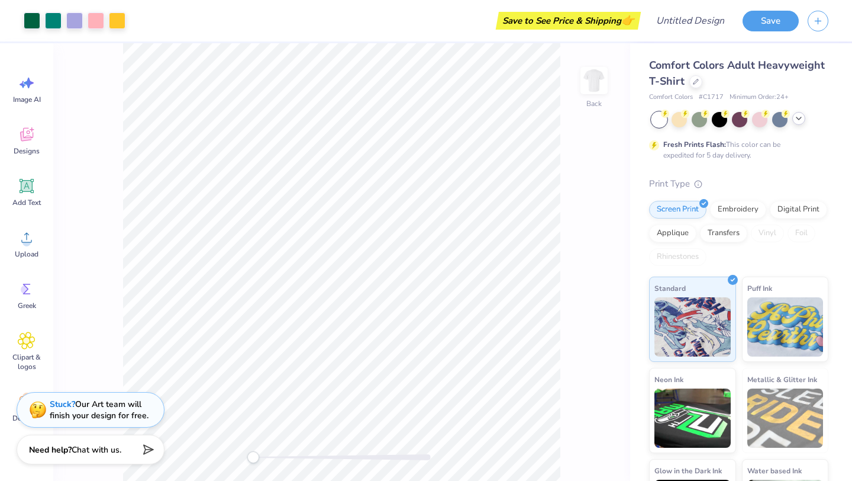
click at [797, 119] on icon at bounding box center [798, 118] width 9 height 9
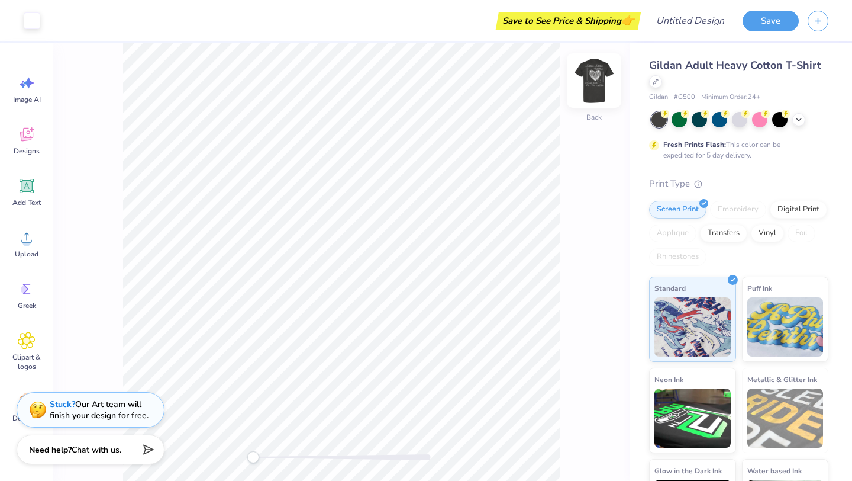
click at [592, 86] on img at bounding box center [594, 80] width 47 height 47
click at [592, 88] on img at bounding box center [594, 80] width 47 height 47
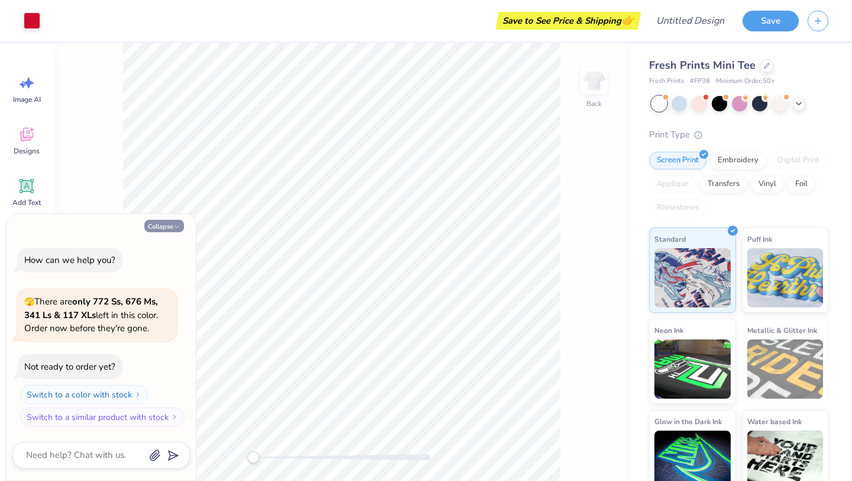
click at [167, 228] on button "Collapse" at bounding box center [164, 226] width 40 height 12
type textarea "x"
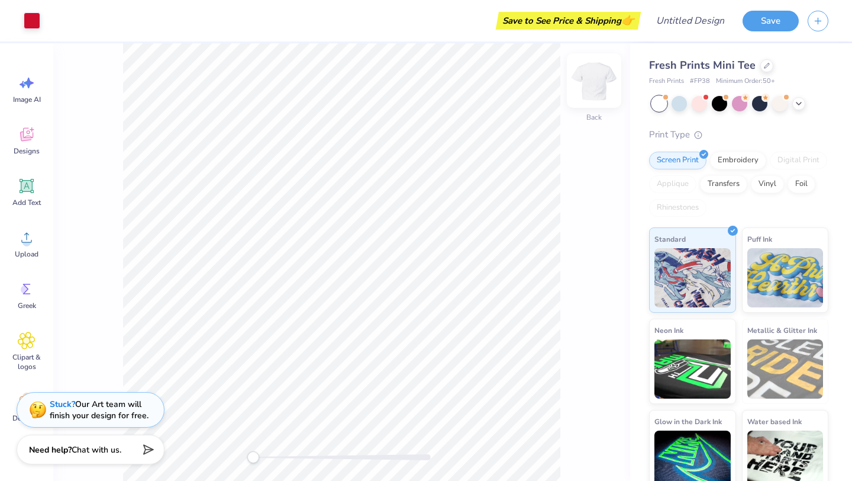
click at [594, 80] on img at bounding box center [594, 80] width 47 height 47
click at [590, 89] on img at bounding box center [594, 80] width 47 height 47
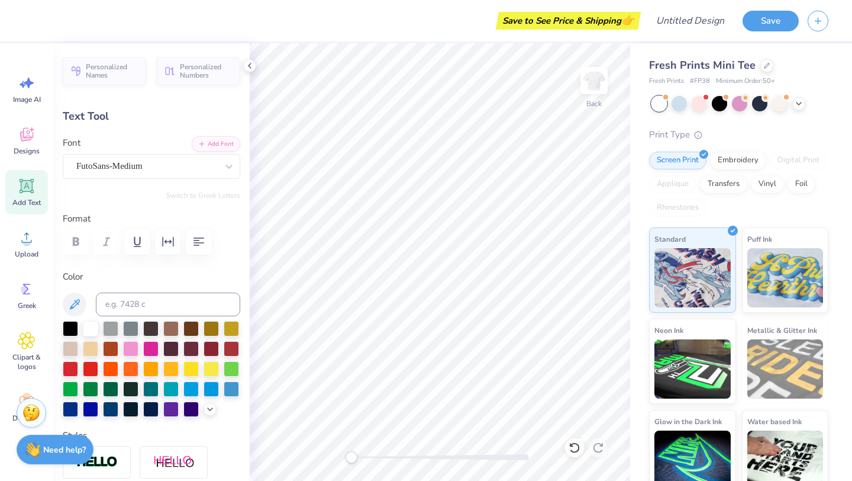
scroll to position [0, 1]
type textarea "parent's"
type input "1.37"
type input "1.13"
type input "6.24"
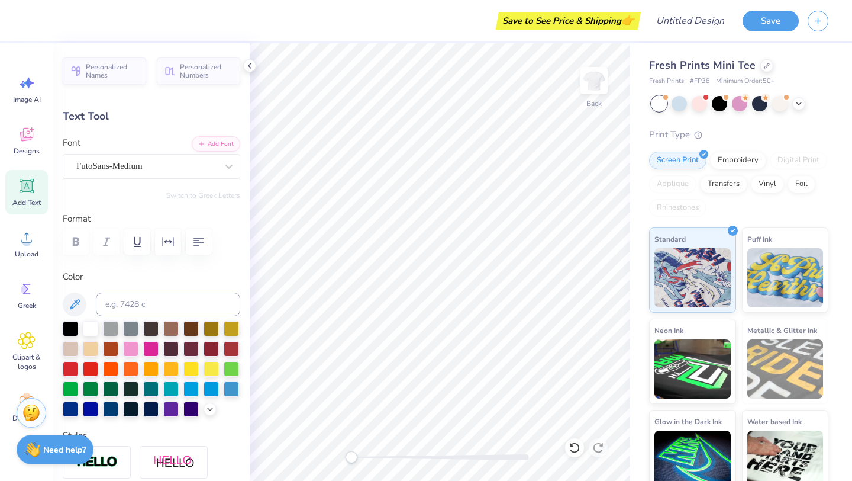
type input "-39.6"
type textarea "weekend"
type input "0.0"
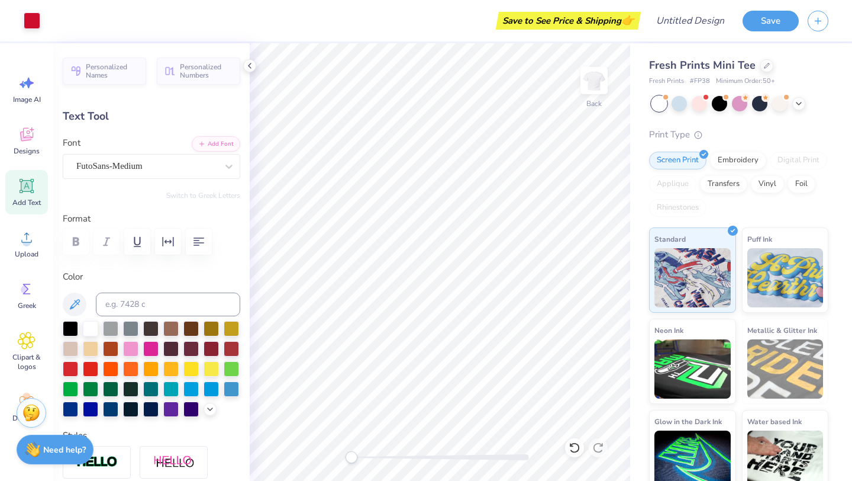
type input "4.04"
type input "1.06"
type input "4.88"
type input "3.57"
type input "1.39"
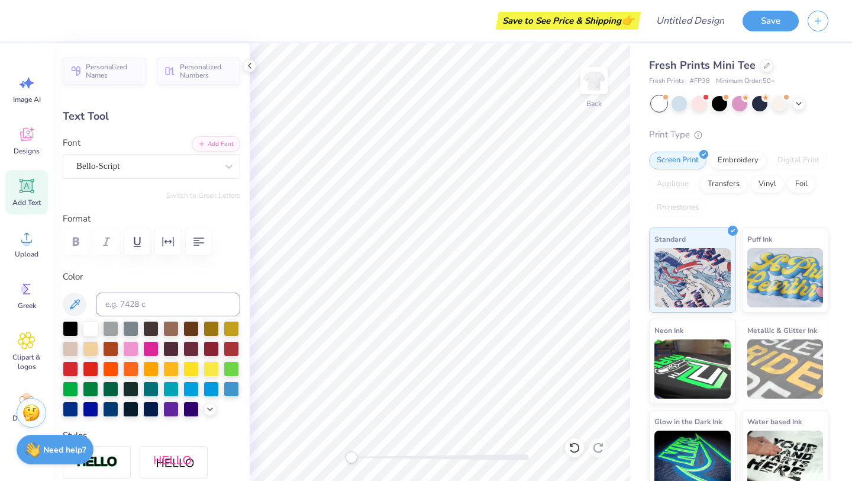
type input "3.81"
type textarea "Pi"
type input "4.04"
type input "1.06"
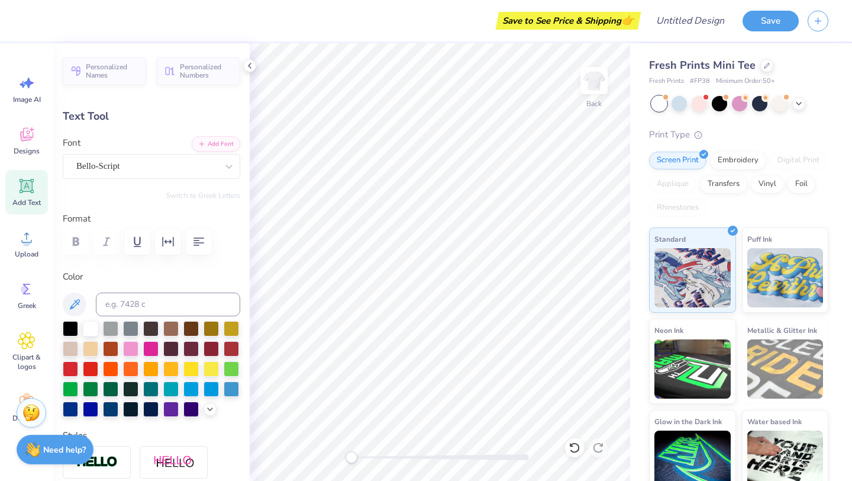
type input "4.88"
type textarea "Beta Phi"
type input "1.41"
type input "1.22"
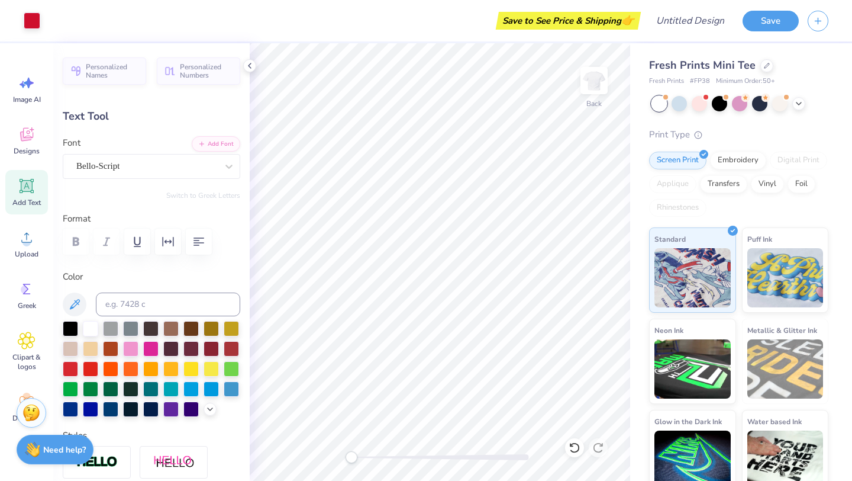
type input "3.89"
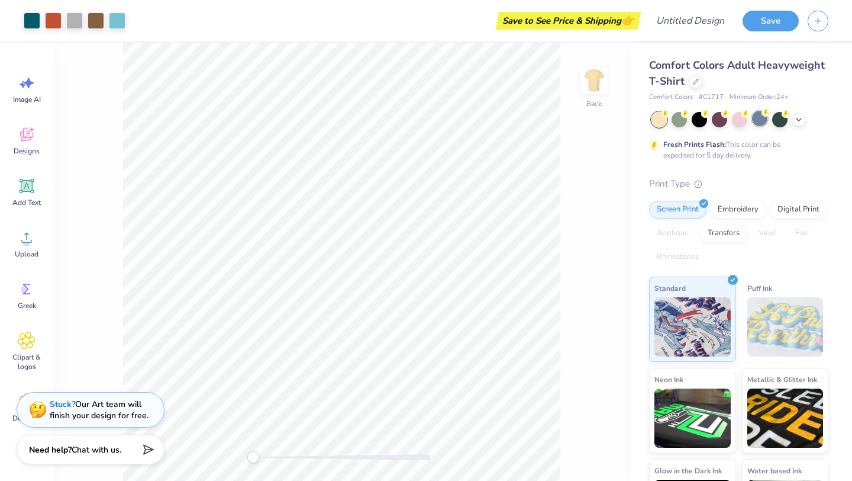
click at [759, 122] on div at bounding box center [759, 118] width 15 height 15
click at [800, 121] on icon at bounding box center [798, 118] width 9 height 9
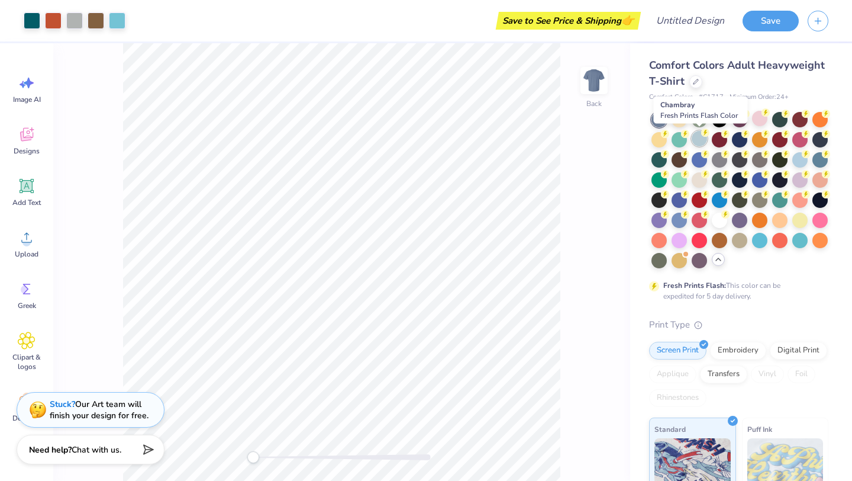
click at [699, 141] on div at bounding box center [699, 138] width 15 height 15
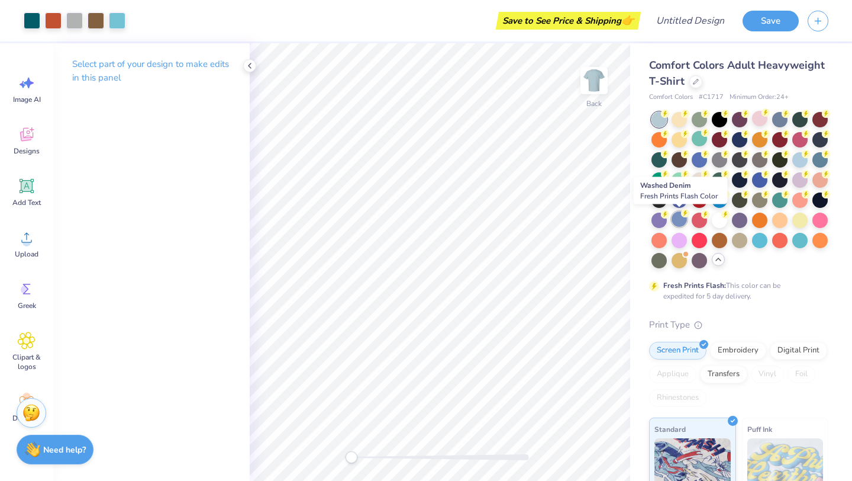
click at [679, 214] on div at bounding box center [679, 218] width 15 height 15
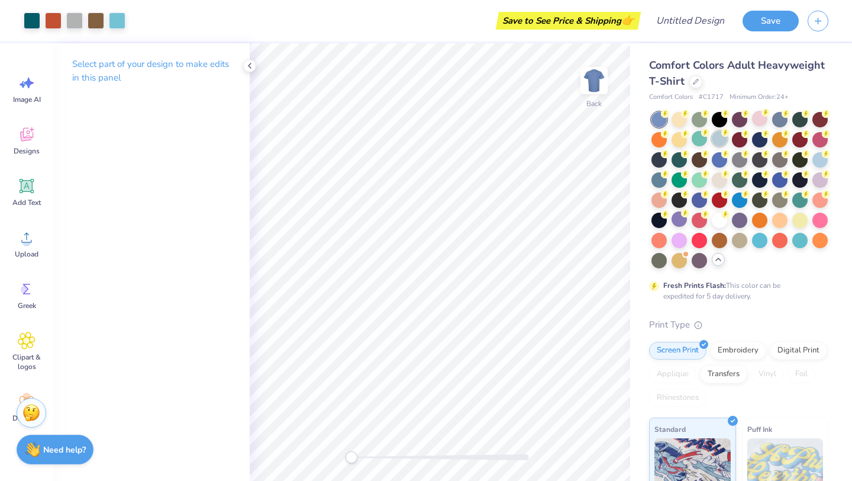
click at [718, 144] on div at bounding box center [719, 138] width 15 height 15
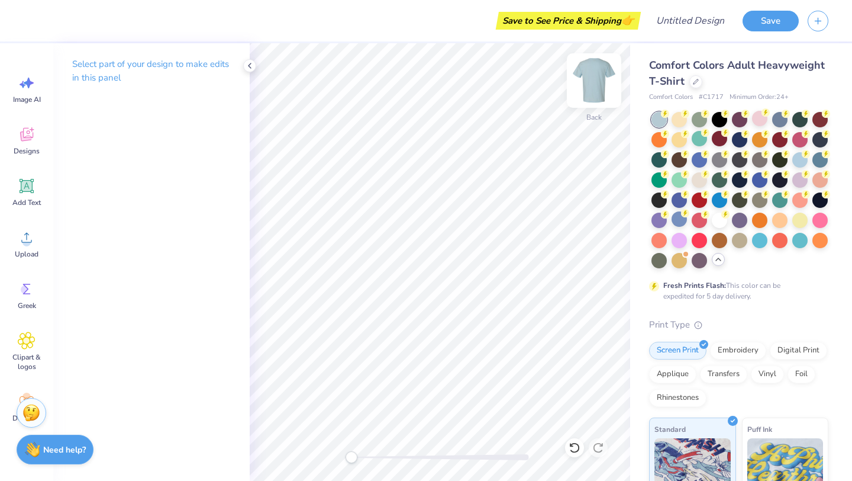
click at [600, 83] on img at bounding box center [594, 80] width 47 height 47
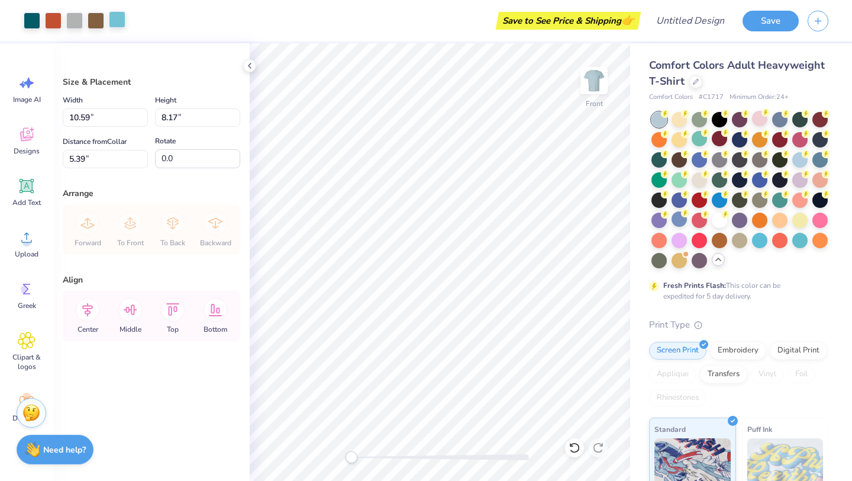
click at [117, 21] on div at bounding box center [117, 19] width 17 height 17
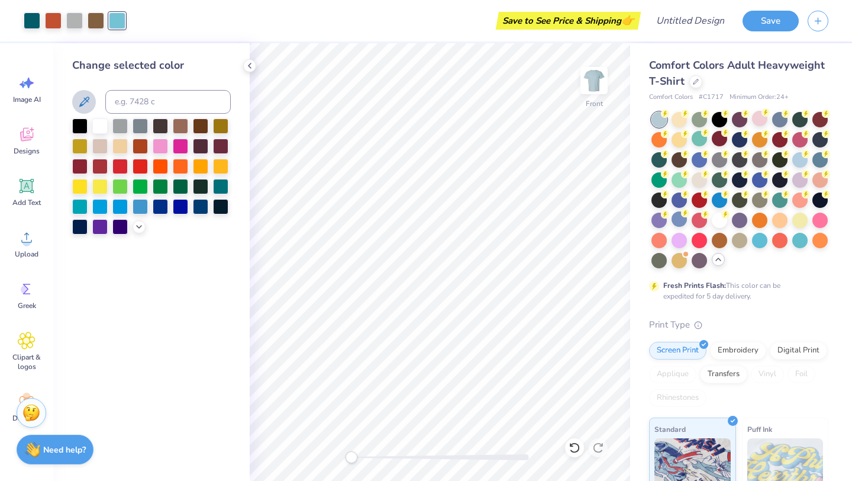
click at [86, 101] on icon at bounding box center [84, 101] width 10 height 10
click at [158, 98] on input at bounding box center [167, 102] width 125 height 24
click at [133, 100] on input at bounding box center [167, 102] width 125 height 24
click at [252, 15] on div "Save to See Price & Shipping 👉" at bounding box center [386, 20] width 504 height 41
click at [100, 20] on div at bounding box center [96, 19] width 17 height 17
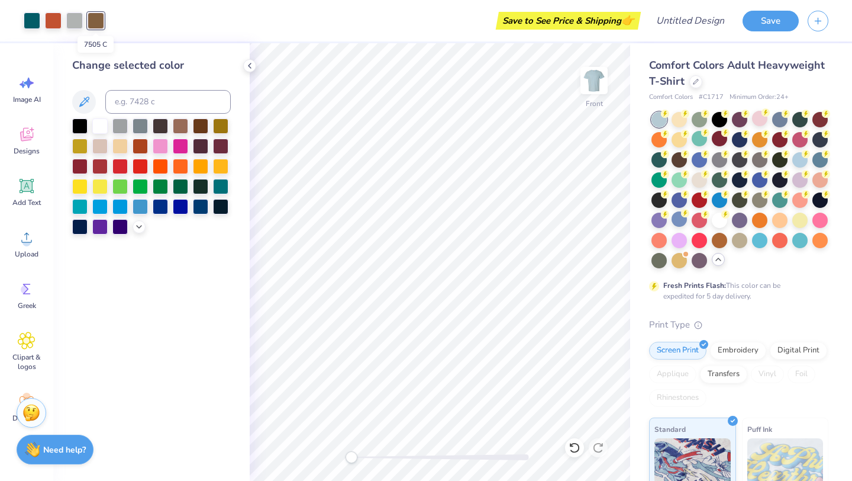
click at [93, 22] on div at bounding box center [96, 20] width 17 height 17
click at [76, 20] on div at bounding box center [74, 19] width 17 height 17
click at [95, 20] on div at bounding box center [96, 19] width 17 height 17
click at [152, 101] on input at bounding box center [167, 102] width 125 height 24
type input "4"
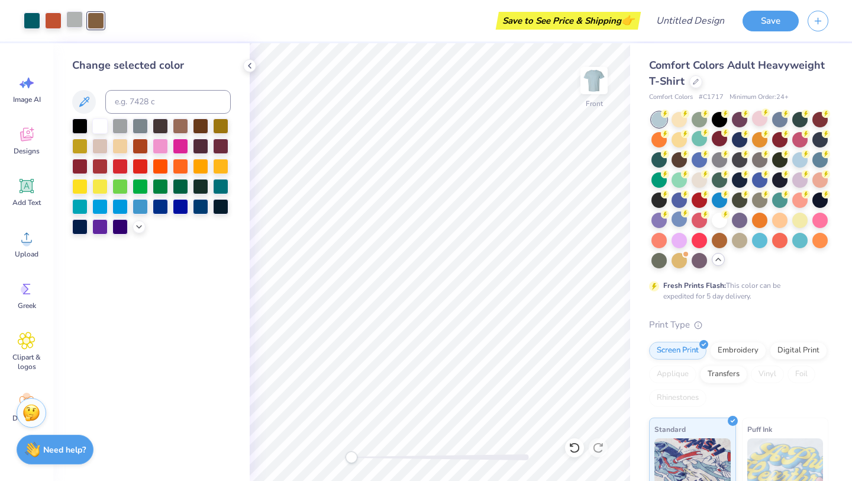
click at [73, 16] on div at bounding box center [74, 19] width 17 height 17
click at [142, 100] on input at bounding box center [167, 102] width 125 height 24
type input "7505"
drag, startPoint x: 162, startPoint y: 101, endPoint x: 120, endPoint y: 103, distance: 42.7
click at [162, 101] on input at bounding box center [167, 102] width 125 height 24
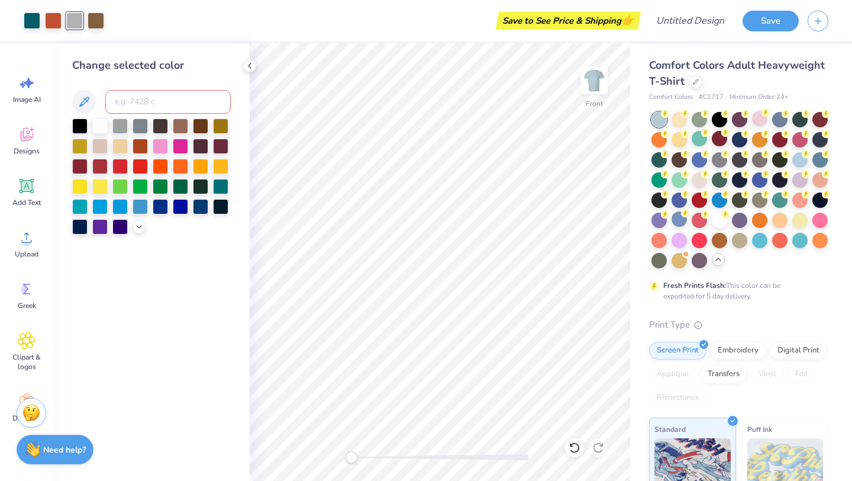
click at [134, 101] on input at bounding box center [167, 102] width 125 height 24
click at [120, 103] on input at bounding box center [167, 102] width 125 height 24
click at [595, 84] on img at bounding box center [594, 80] width 47 height 47
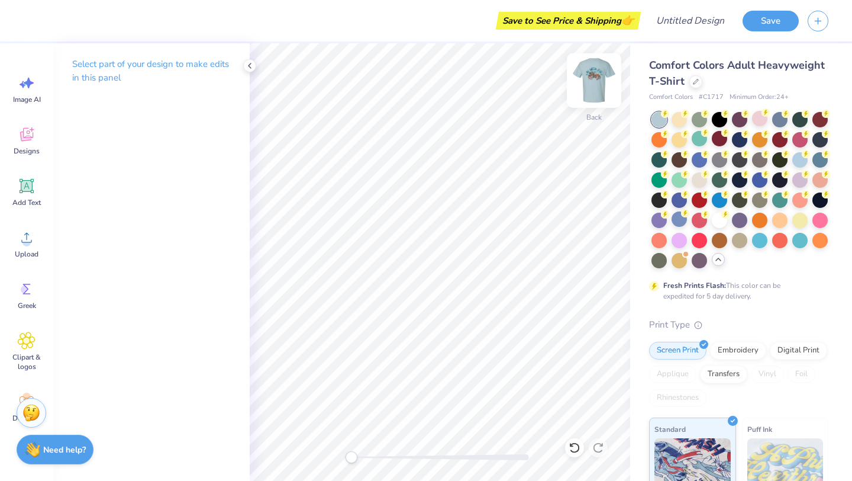
click at [598, 83] on img at bounding box center [594, 80] width 47 height 47
click at [699, 23] on input "Design Title" at bounding box center [705, 21] width 58 height 24
click at [593, 83] on img at bounding box center [594, 80] width 47 height 47
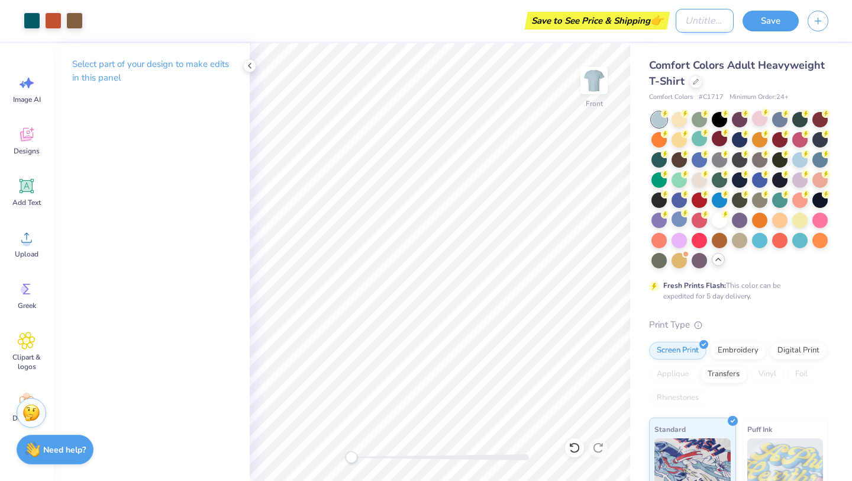
click at [691, 21] on input "Design Title" at bounding box center [705, 21] width 58 height 24
type input "parents weekend"
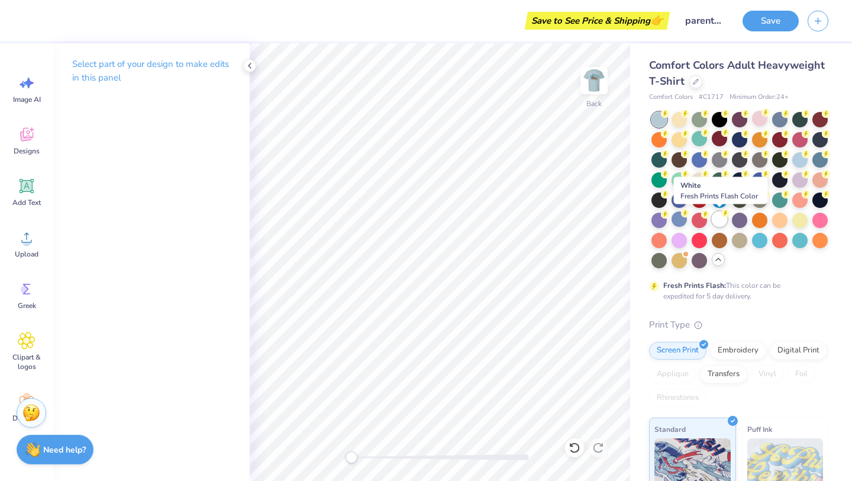
click at [717, 220] on div at bounding box center [719, 218] width 15 height 15
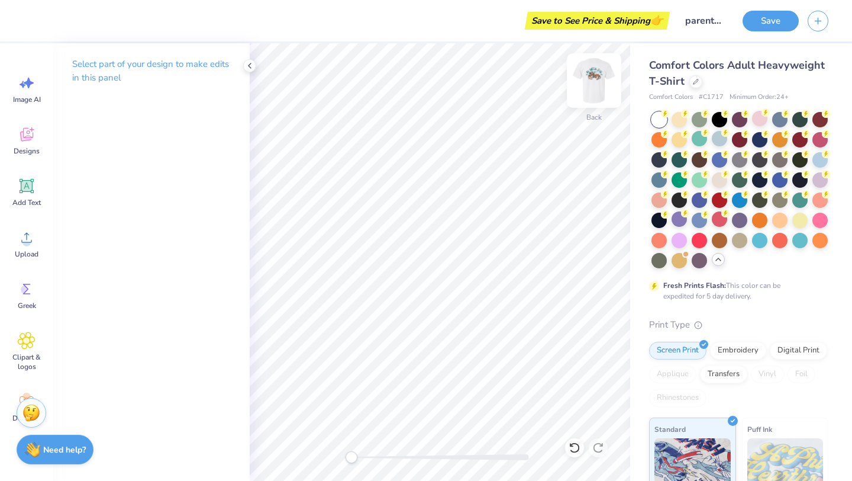
click at [588, 79] on img at bounding box center [594, 80] width 47 height 47
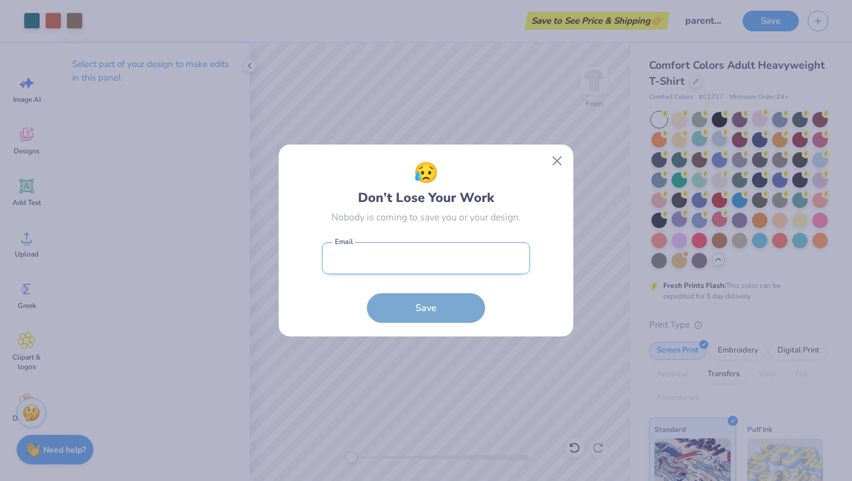
click at [405, 263] on input "email" at bounding box center [426, 258] width 208 height 33
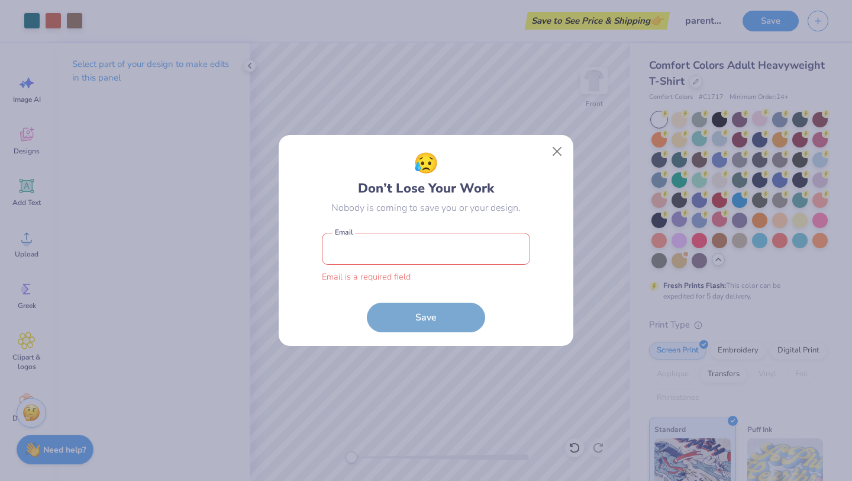
type input "akrouse@mail.wlu.edu"
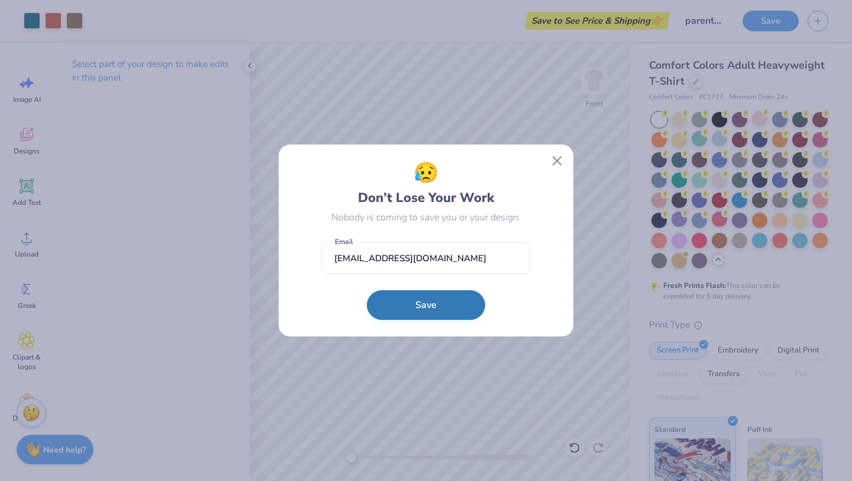
click at [442, 302] on button "Save" at bounding box center [426, 305] width 118 height 30
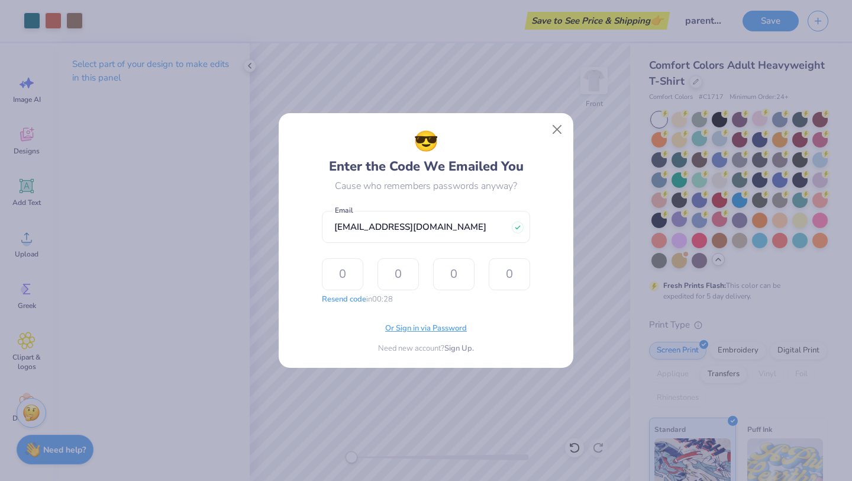
click at [415, 328] on span "Or Sign in via Password" at bounding box center [426, 329] width 82 height 12
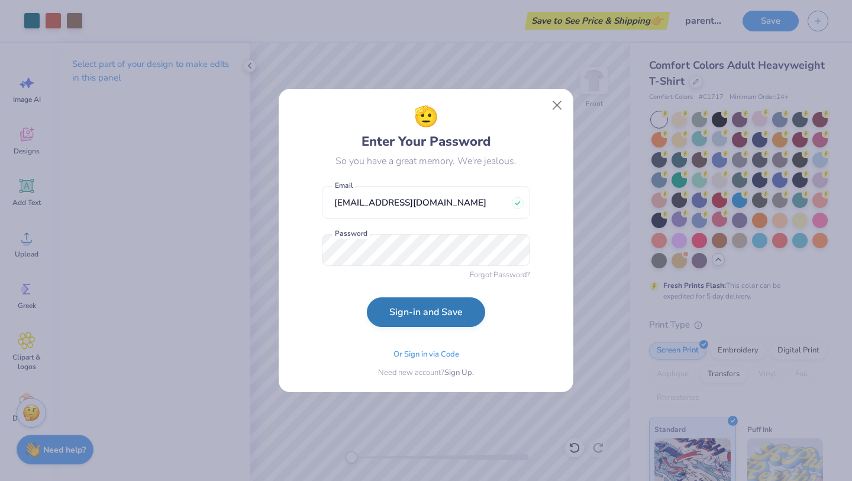
click at [417, 313] on button "Sign-in and Save" at bounding box center [426, 312] width 118 height 30
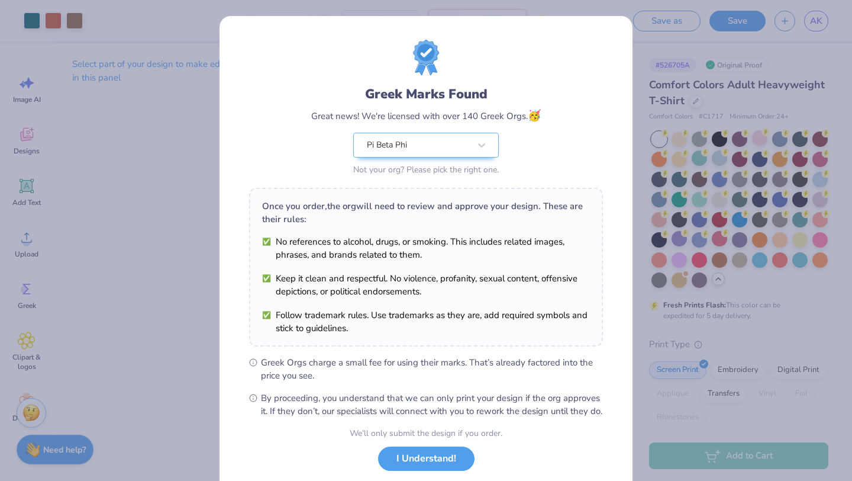
scroll to position [73, 0]
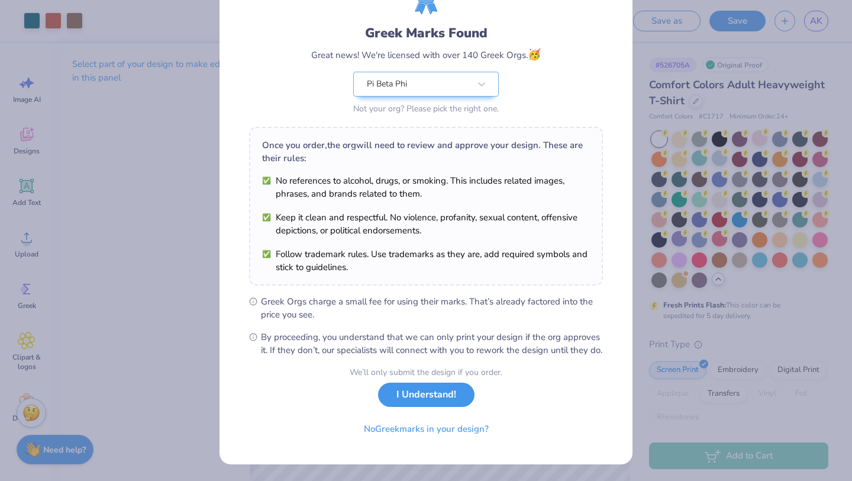
click at [407, 395] on button "I Understand!" at bounding box center [426, 394] width 96 height 24
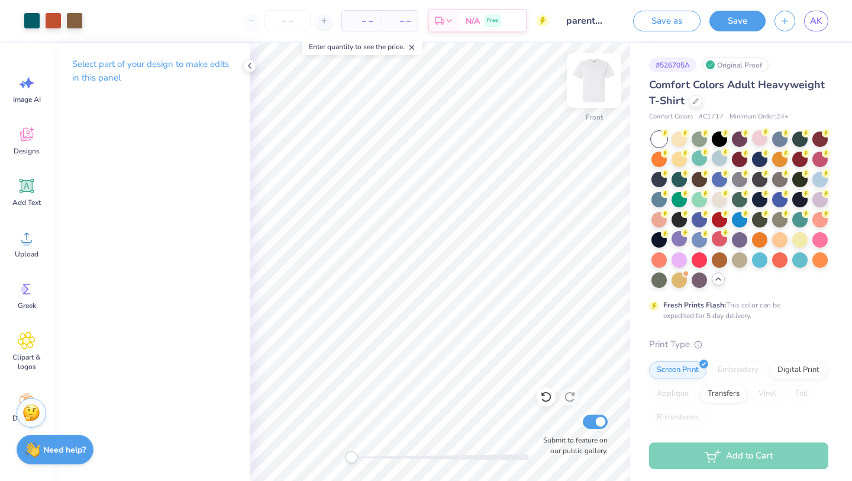
click at [594, 69] on img at bounding box center [594, 80] width 47 height 47
click at [592, 86] on img at bounding box center [594, 80] width 47 height 47
click at [327, 25] on div at bounding box center [324, 21] width 16 height 16
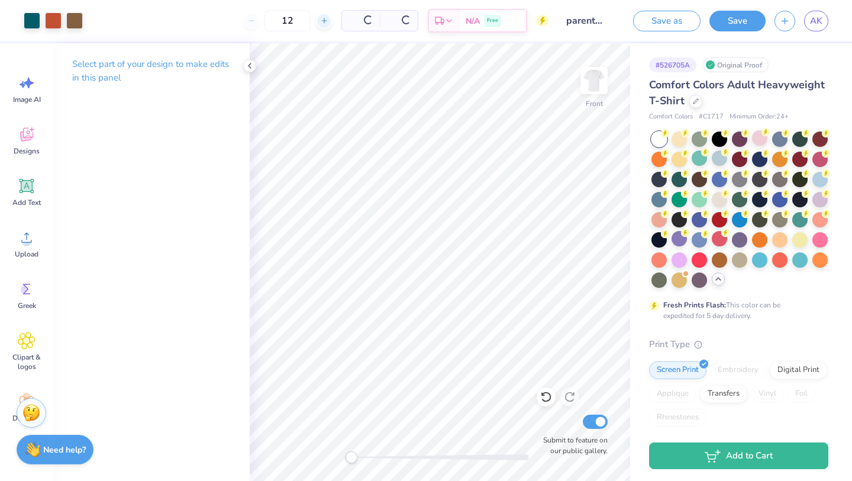
click at [327, 25] on div at bounding box center [324, 21] width 16 height 16
click at [327, 25] on div "$39.09 Per Item" at bounding box center [324, 21] width 40 height 20
click at [290, 22] on icon at bounding box center [286, 21] width 8 height 8
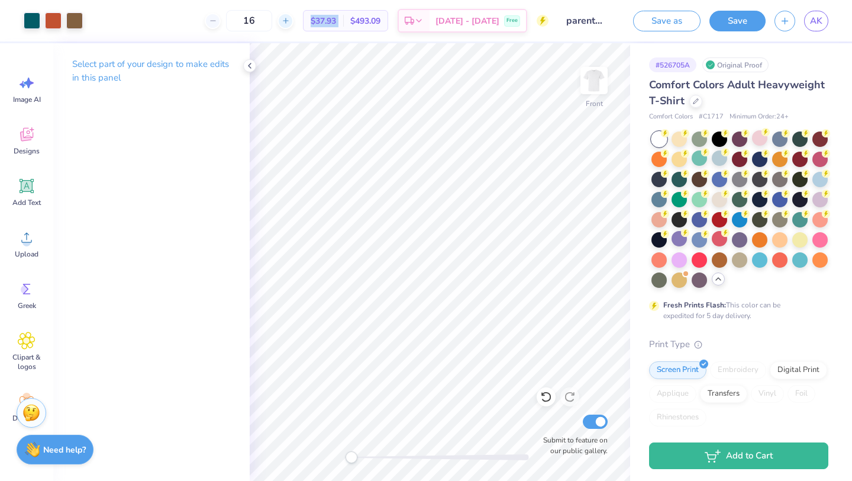
click at [290, 22] on icon at bounding box center [286, 21] width 8 height 8
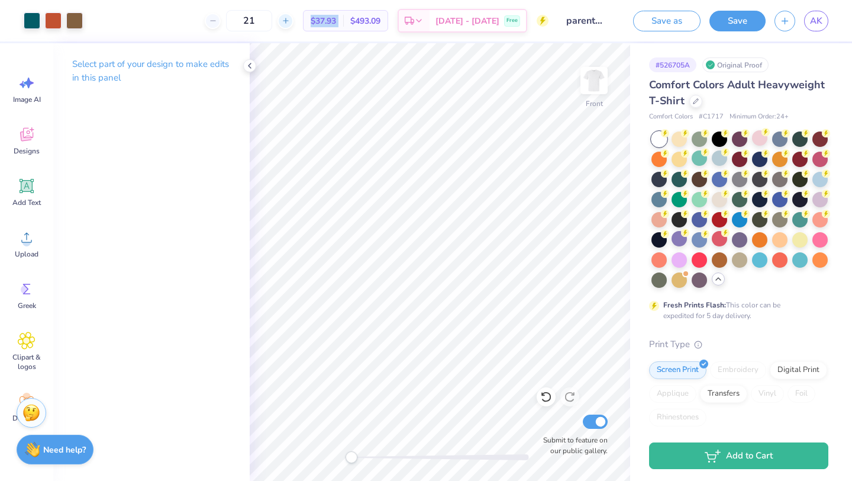
click at [290, 22] on icon at bounding box center [286, 21] width 8 height 8
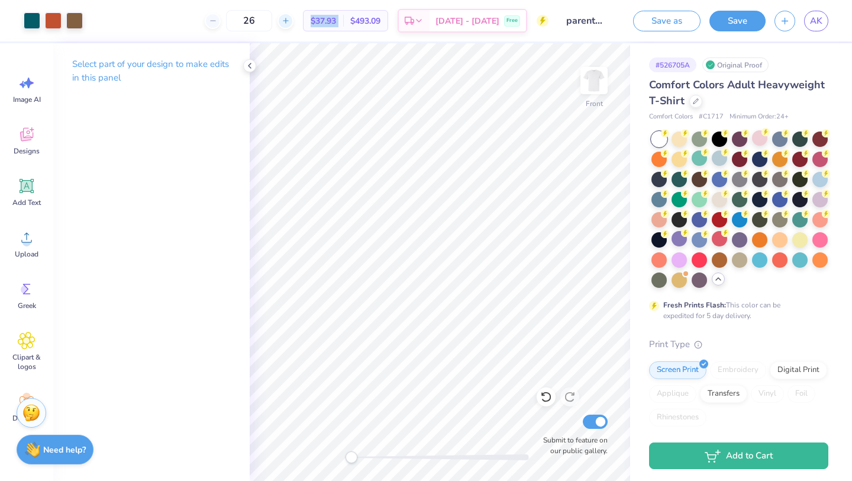
click at [290, 22] on icon at bounding box center [286, 21] width 8 height 8
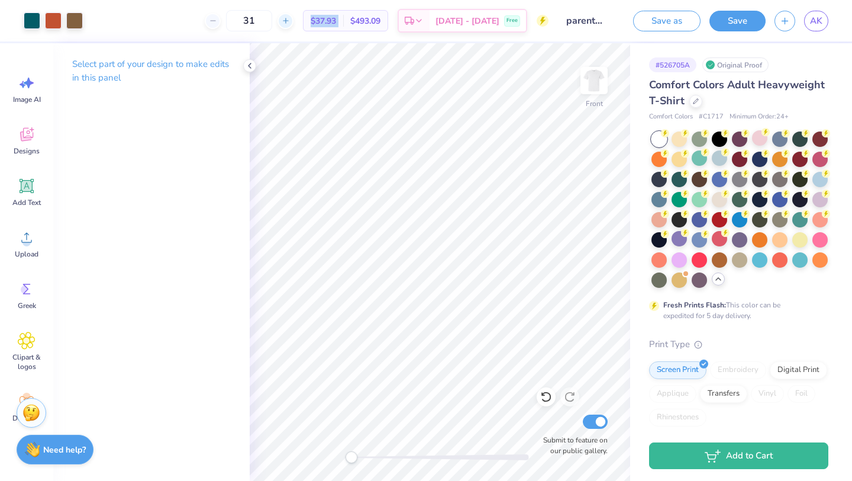
click at [290, 22] on icon at bounding box center [286, 21] width 8 height 8
type input "35"
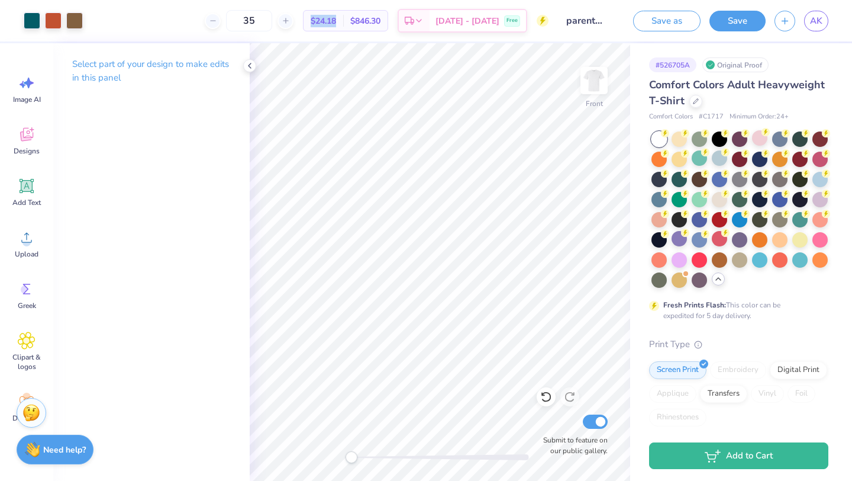
click at [336, 24] on span "$24.18" at bounding box center [323, 21] width 25 height 12
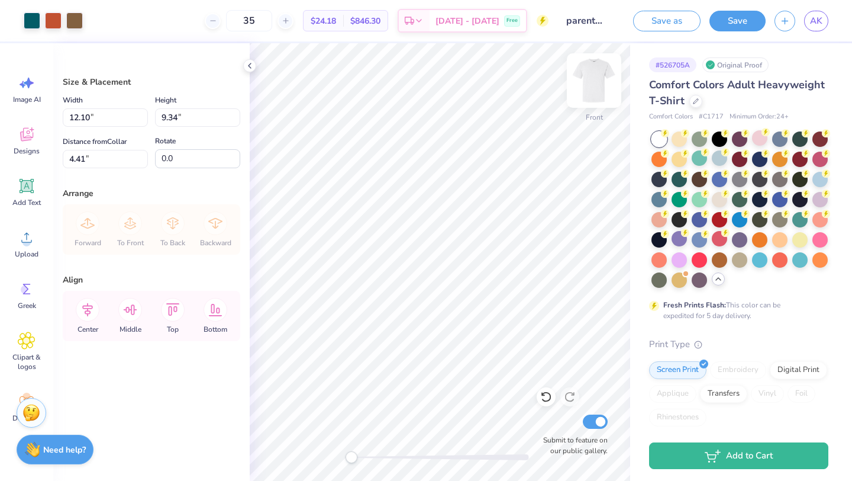
click at [582, 86] on img at bounding box center [594, 80] width 47 height 47
click at [402, 455] on div at bounding box center [441, 457] width 178 height 6
click at [375, 458] on div at bounding box center [441, 457] width 178 height 6
click at [365, 456] on div at bounding box center [441, 457] width 178 height 6
drag, startPoint x: 387, startPoint y: 457, endPoint x: 547, endPoint y: 404, distance: 169.6
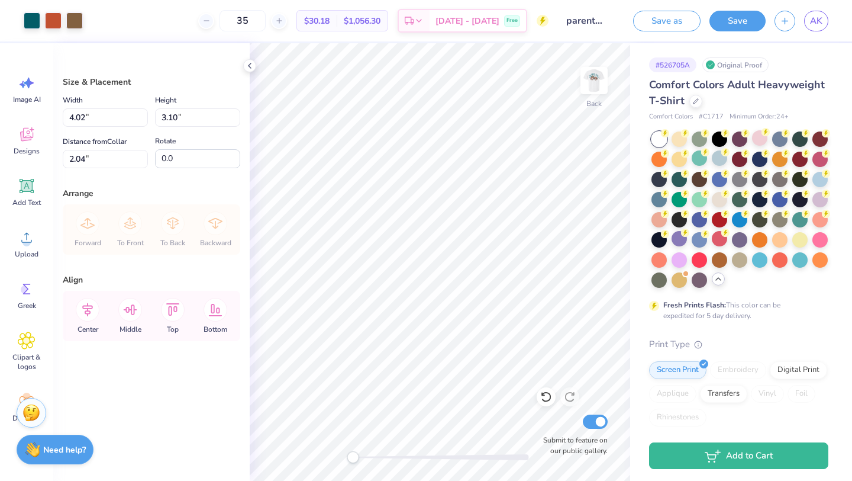
click at [387, 457] on div at bounding box center [441, 457] width 178 height 6
click at [485, 456] on div at bounding box center [441, 457] width 178 height 6
drag, startPoint x: 417, startPoint y: 458, endPoint x: 369, endPoint y: 458, distance: 47.4
click at [369, 458] on div at bounding box center [441, 457] width 178 height 6
click at [489, 374] on li "Ungroup" at bounding box center [493, 373] width 93 height 23
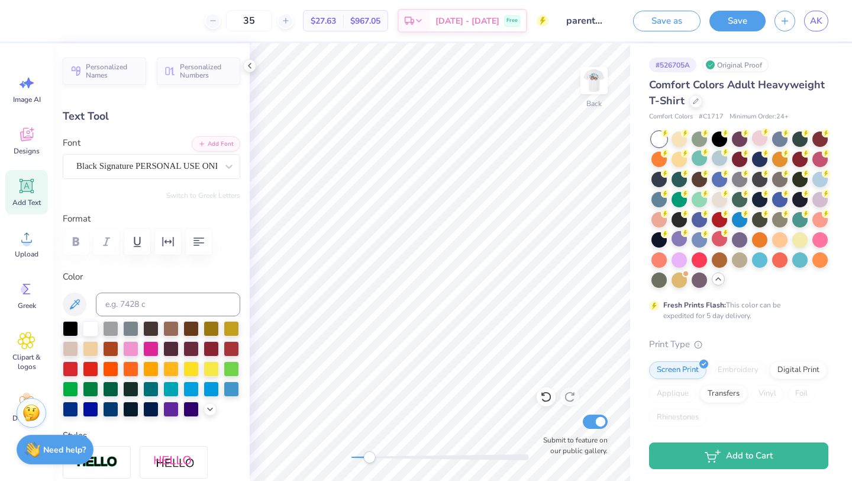
type input "1.12"
type input "0.34"
type input "5.39"
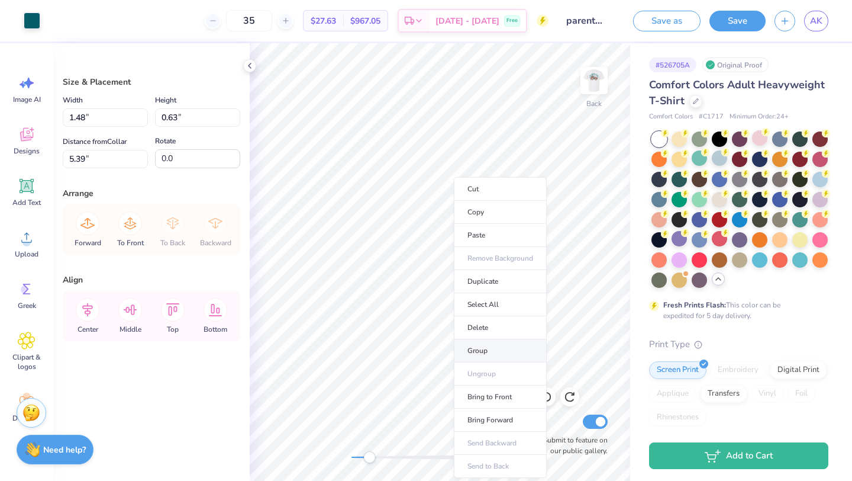
click at [491, 350] on li "Group" at bounding box center [500, 350] width 93 height 23
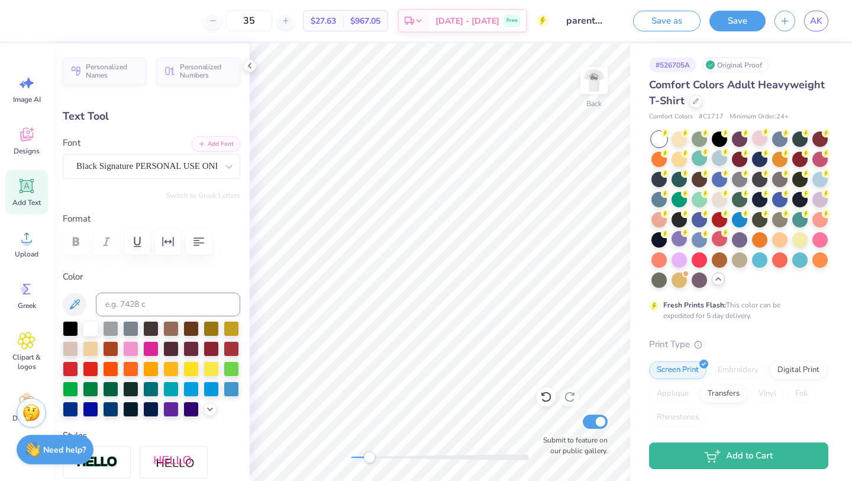
scroll to position [0, 1]
type textarea "Parent''s"
type input "2.20"
click at [595, 76] on img at bounding box center [594, 80] width 47 height 47
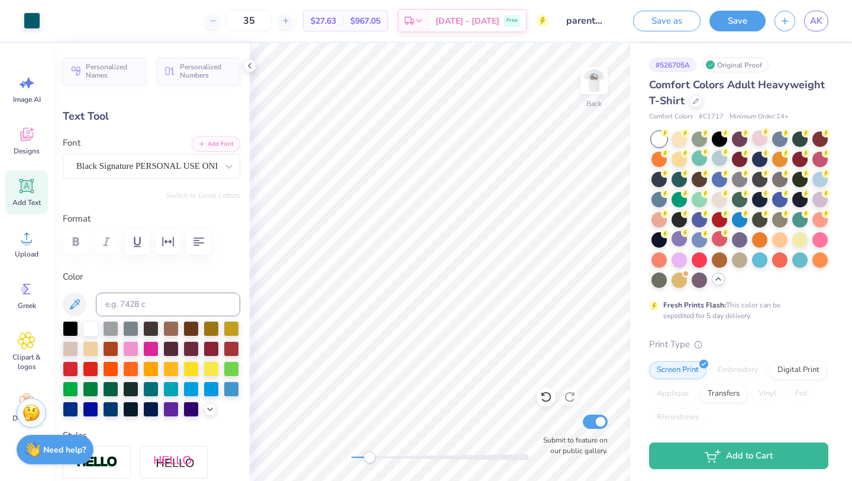
click at [358, 456] on div at bounding box center [441, 457] width 178 height 6
click at [342, 459] on div "Front Submit to feature on our public gallery." at bounding box center [440, 261] width 381 height 437
click at [290, 21] on icon at bounding box center [286, 21] width 8 height 8
click at [294, 21] on div "36" at bounding box center [249, 20] width 89 height 21
click at [290, 21] on icon at bounding box center [286, 21] width 8 height 8
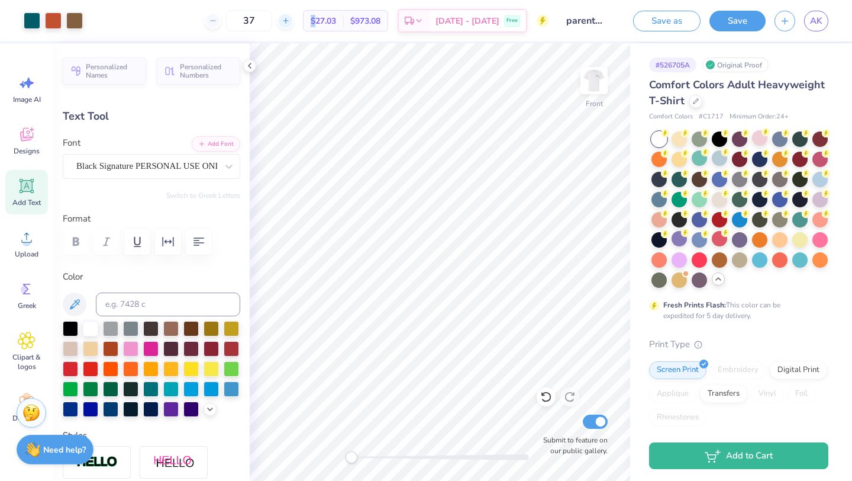
click at [290, 21] on icon at bounding box center [286, 21] width 8 height 8
click at [279, 19] on line at bounding box center [279, 20] width 0 height 5
type input "40"
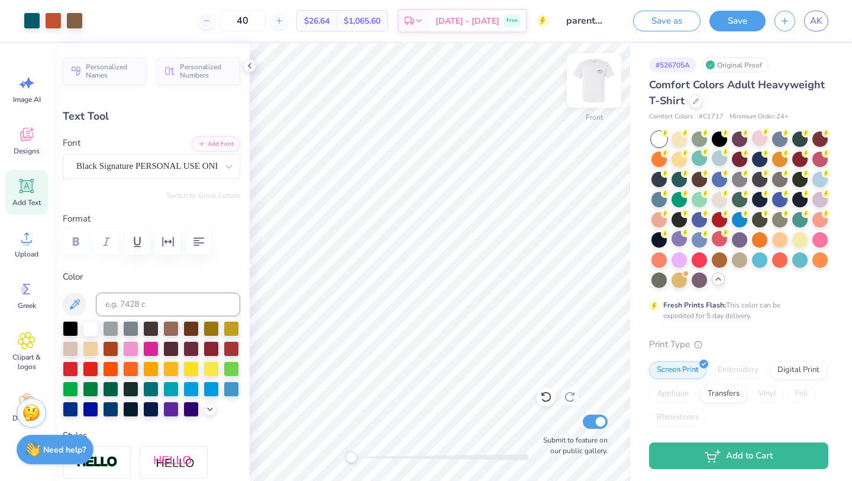
click at [592, 76] on img at bounding box center [594, 80] width 47 height 47
click at [592, 89] on img at bounding box center [594, 80] width 47 height 47
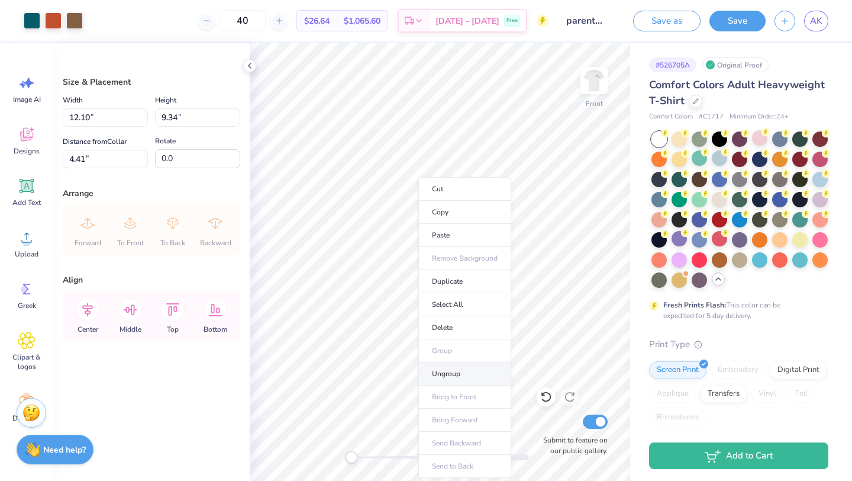
click at [455, 368] on li "Ungroup" at bounding box center [464, 373] width 93 height 23
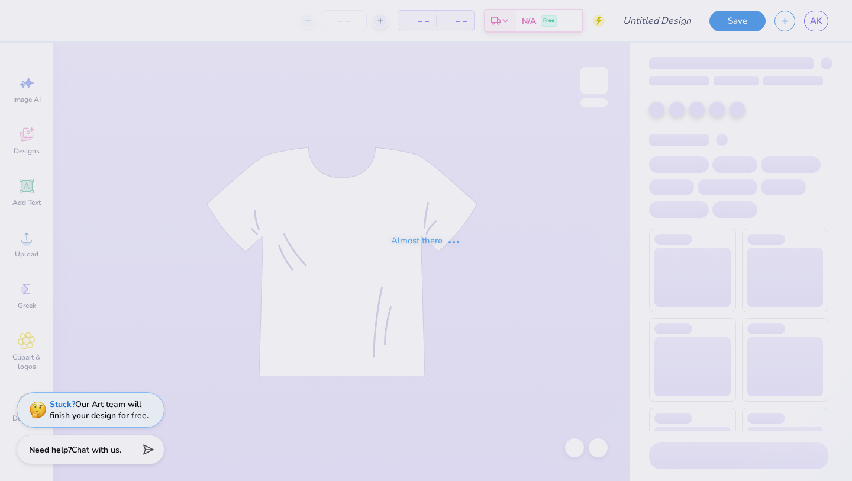
type input "parents weekend"
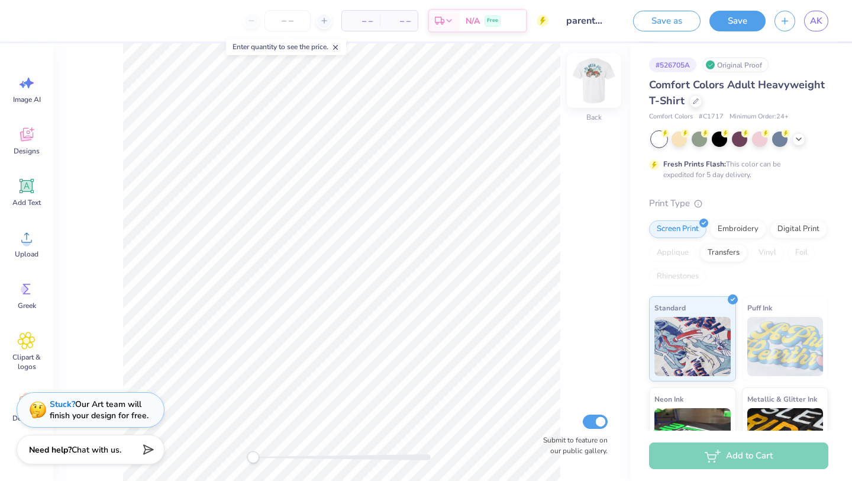
click at [592, 86] on img at bounding box center [594, 80] width 47 height 47
click at [591, 88] on img at bounding box center [594, 80] width 47 height 47
click at [595, 78] on img at bounding box center [594, 80] width 47 height 47
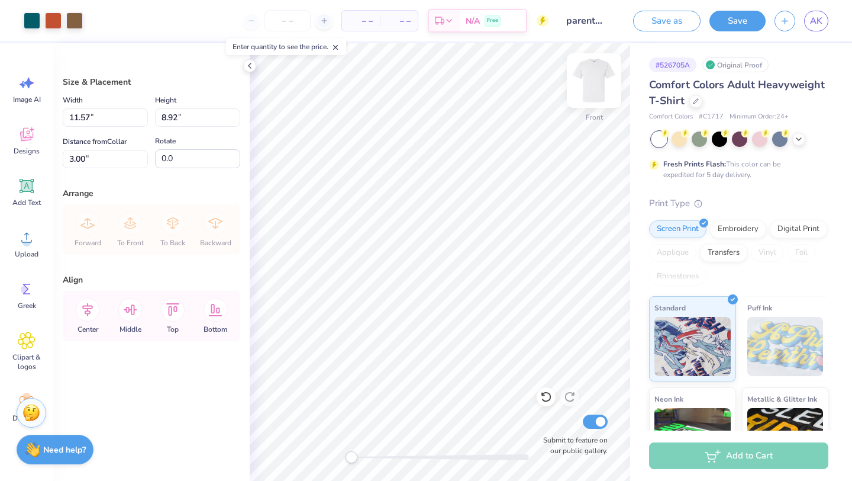
click at [587, 85] on img at bounding box center [594, 80] width 47 height 47
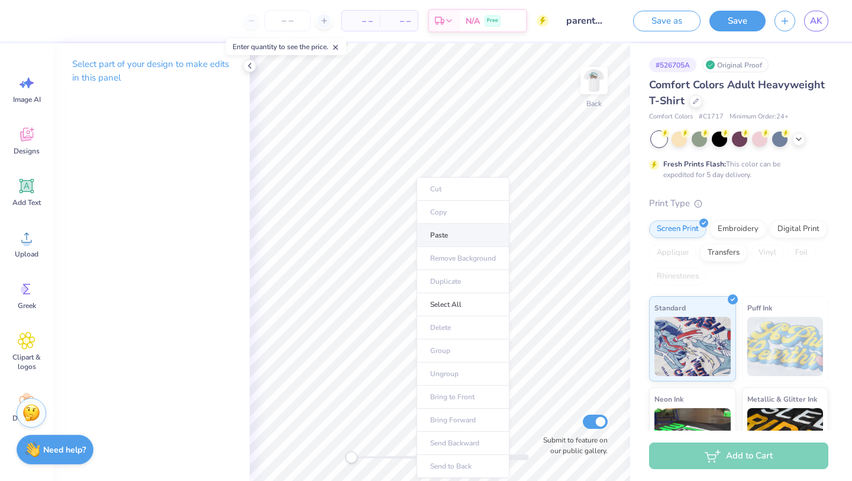
click at [434, 238] on li "Paste" at bounding box center [463, 235] width 93 height 23
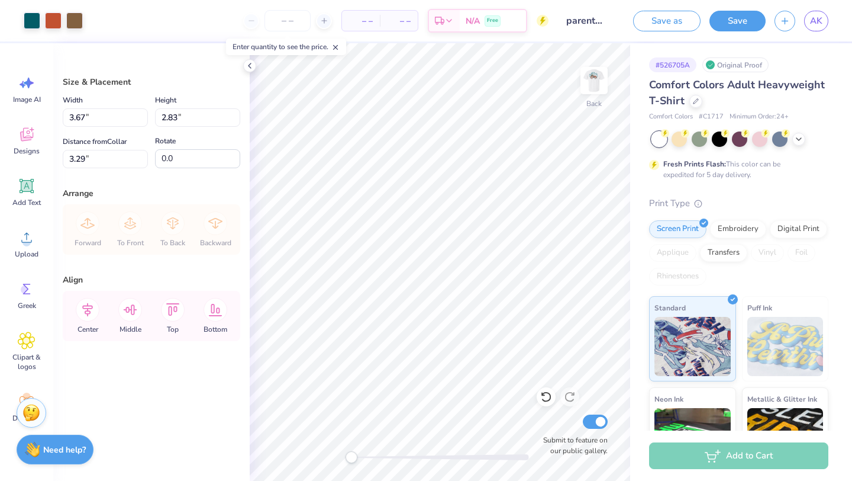
type input "3.67"
type input "2.83"
type input "3.29"
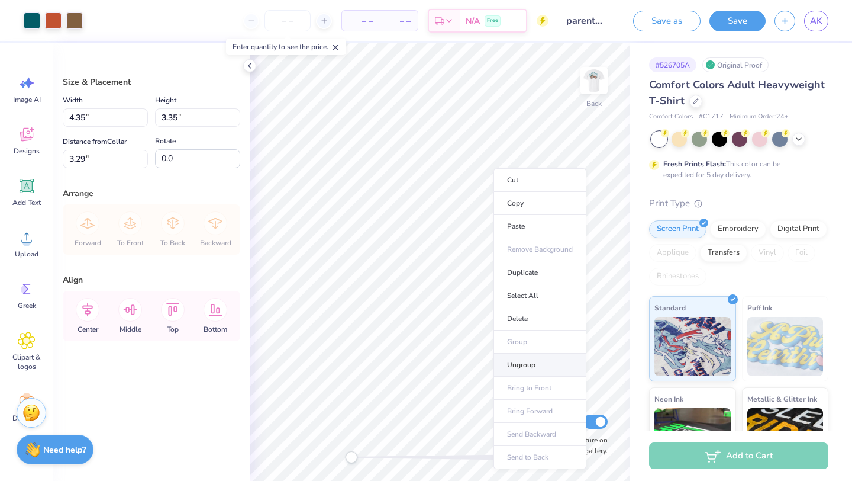
click at [513, 365] on li "Ungroup" at bounding box center [540, 364] width 93 height 23
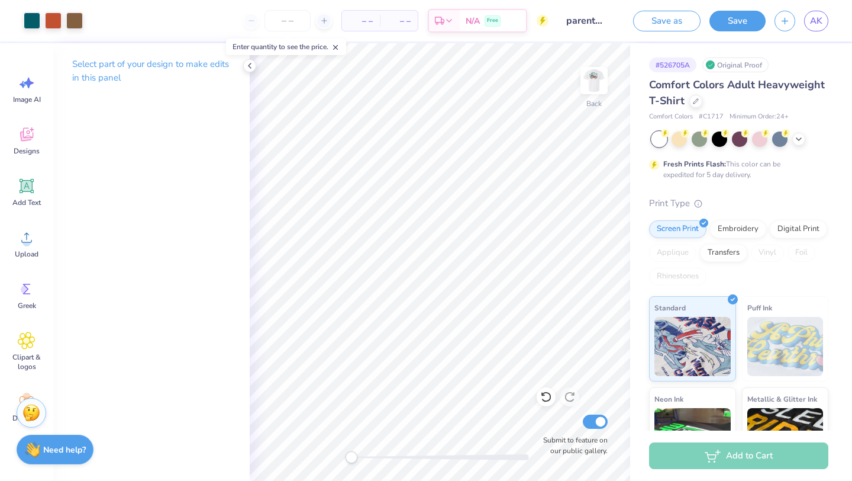
drag, startPoint x: 354, startPoint y: 459, endPoint x: 392, endPoint y: 458, distance: 38.5
click at [392, 458] on div at bounding box center [441, 457] width 178 height 6
click at [247, 63] on icon at bounding box center [249, 65] width 9 height 9
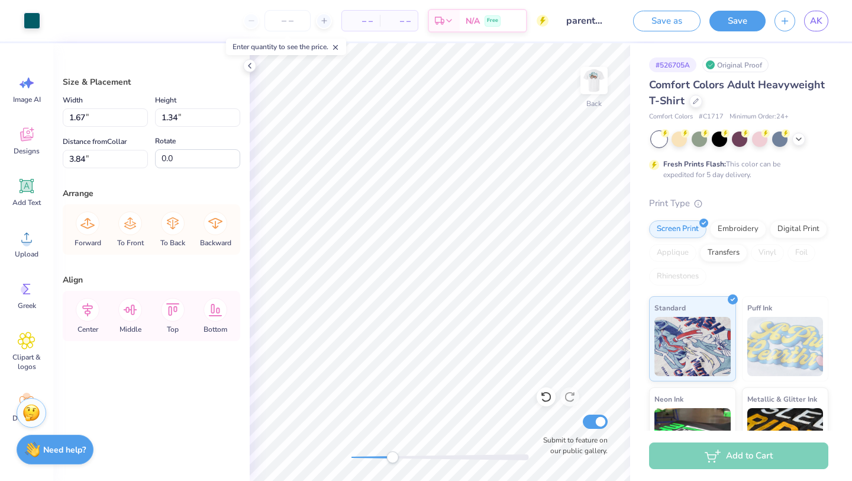
type input "3.55"
type input "4.35"
type input "2.53"
type input "1.07"
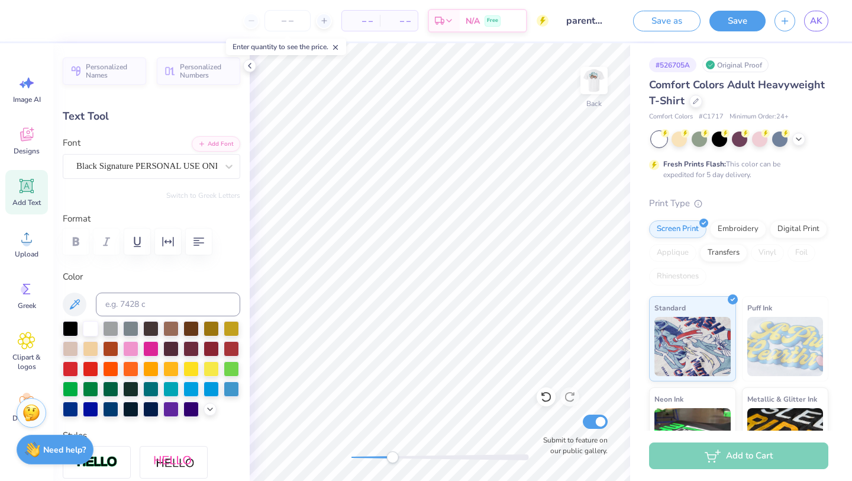
scroll to position [0, 1]
type textarea "Parent''s"
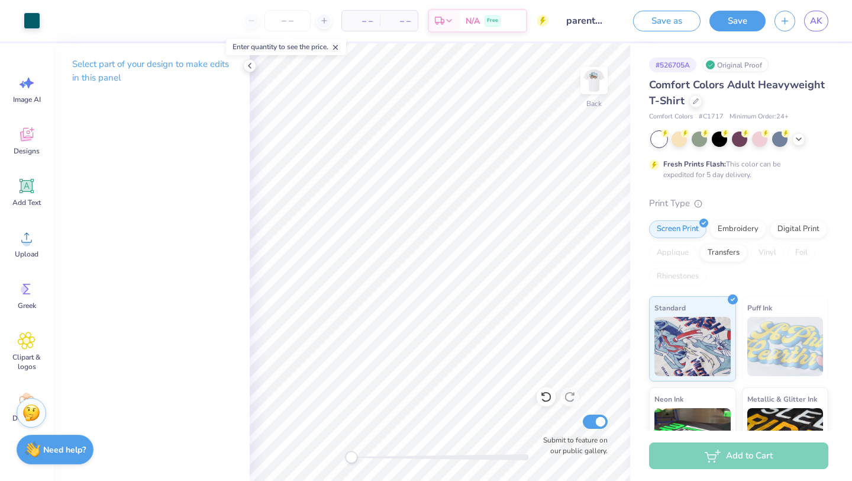
drag, startPoint x: 371, startPoint y: 457, endPoint x: 349, endPoint y: 455, distance: 22.6
click at [349, 455] on div "Accessibility label" at bounding box center [352, 457] width 12 height 12
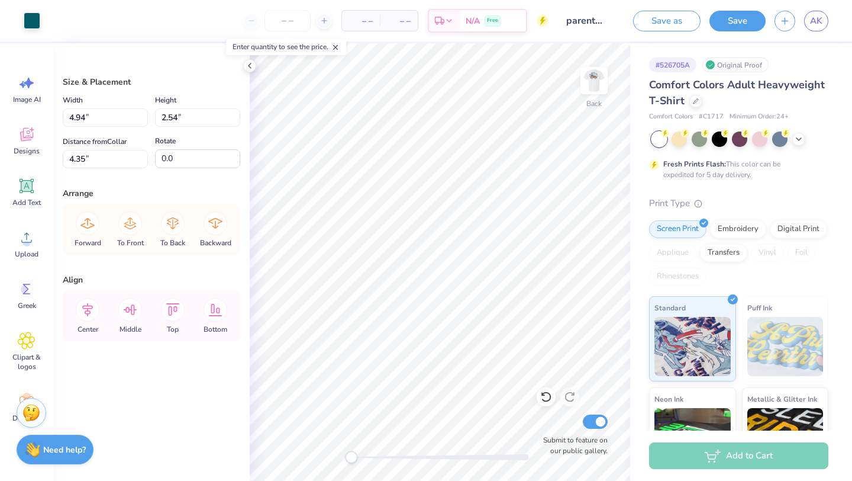
type input "3.29"
type input "4.15"
type input "2.14"
type input "3.66"
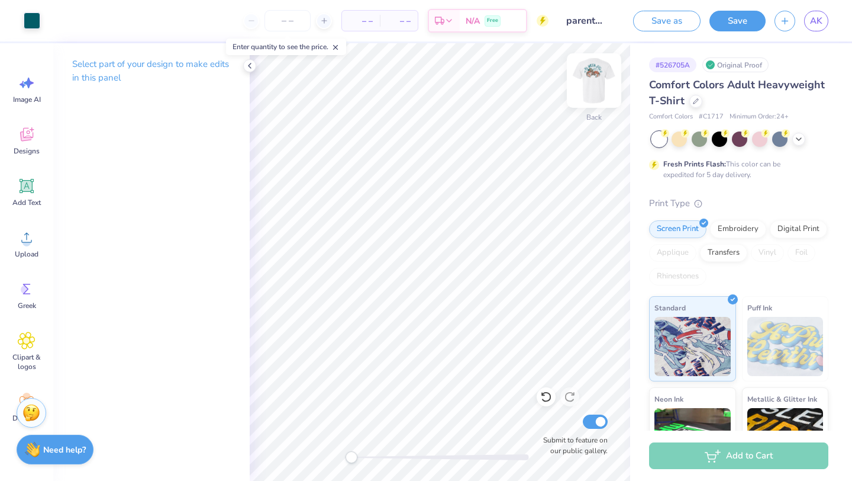
click at [596, 81] on img at bounding box center [594, 80] width 47 height 47
click at [320, 23] on icon at bounding box center [324, 21] width 8 height 8
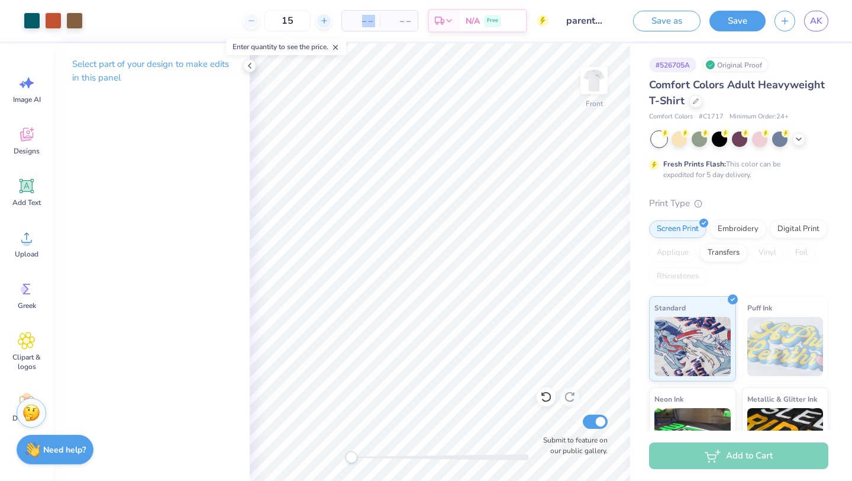
click at [320, 23] on icon at bounding box center [324, 21] width 8 height 8
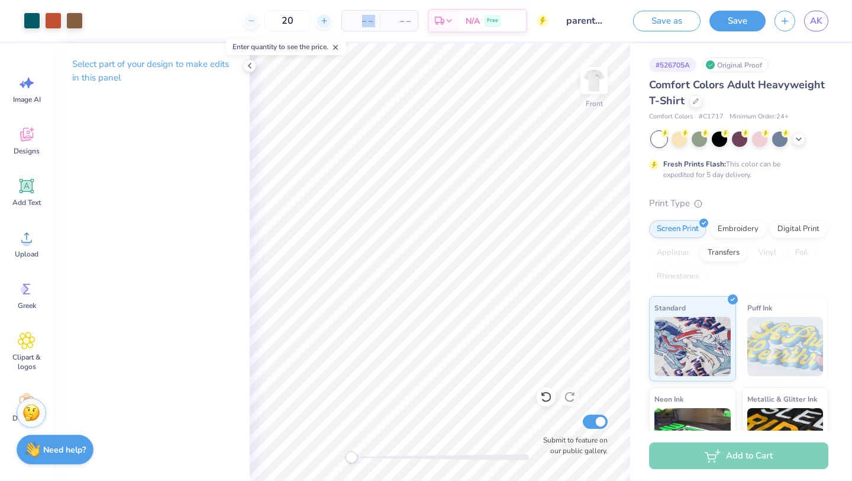
click at [320, 23] on icon at bounding box center [324, 21] width 8 height 8
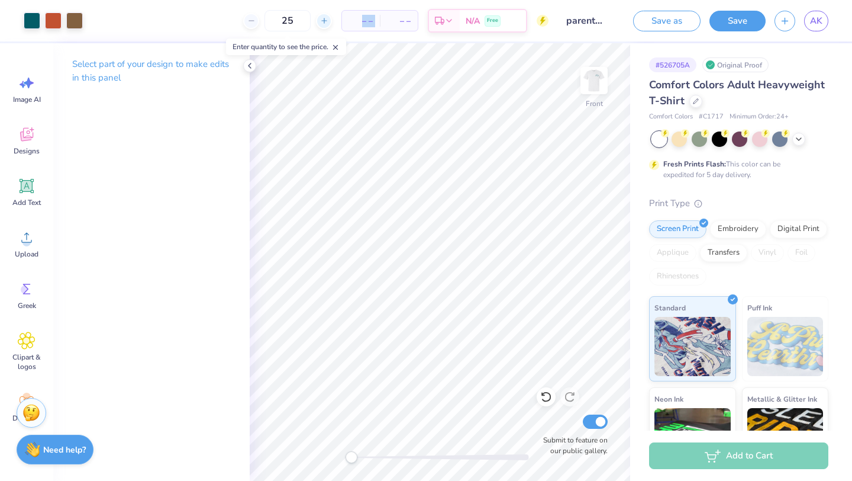
click at [320, 23] on icon at bounding box center [324, 21] width 8 height 8
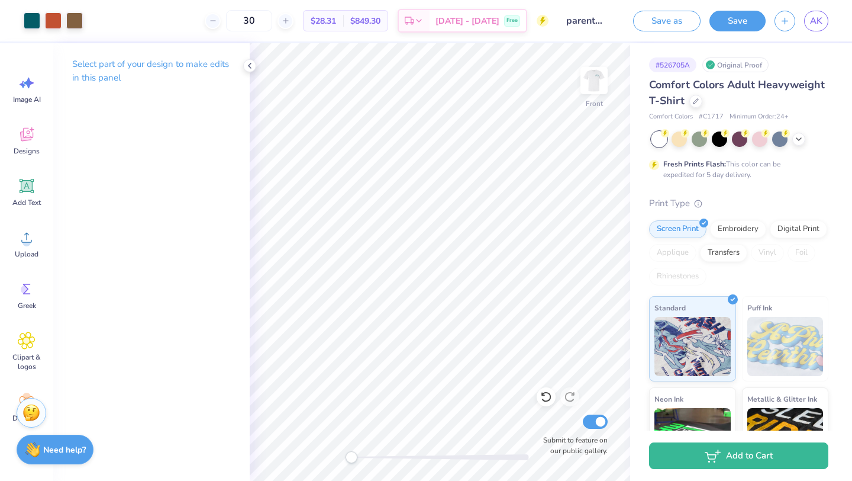
click at [294, 28] on div "30" at bounding box center [249, 20] width 89 height 21
click at [290, 24] on icon at bounding box center [286, 21] width 8 height 8
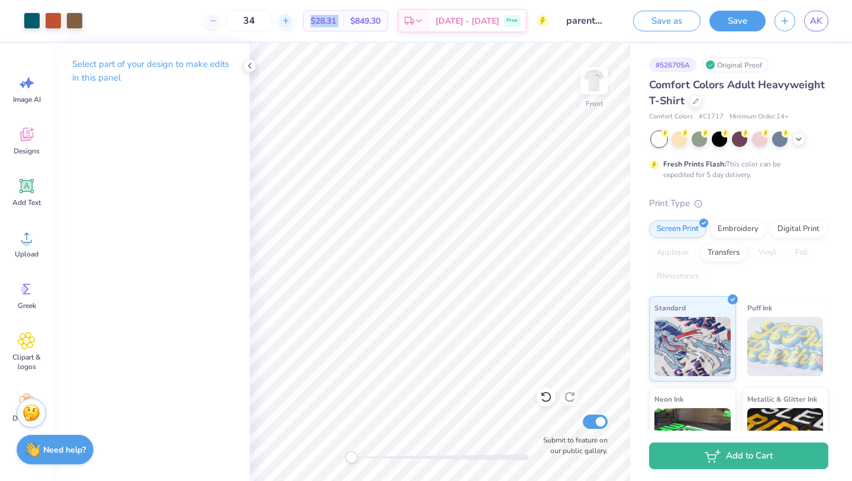
click at [290, 24] on icon at bounding box center [286, 21] width 8 height 8
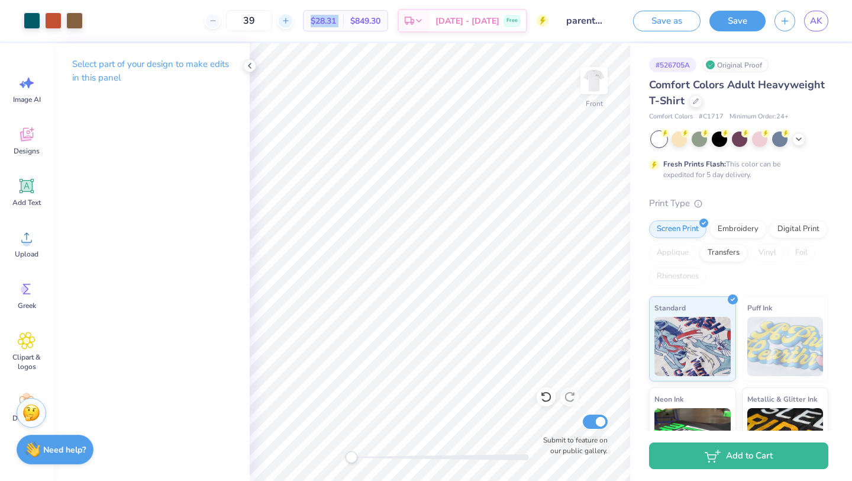
click at [290, 24] on icon at bounding box center [286, 21] width 8 height 8
type input "40"
click at [254, 67] on icon at bounding box center [249, 65] width 9 height 9
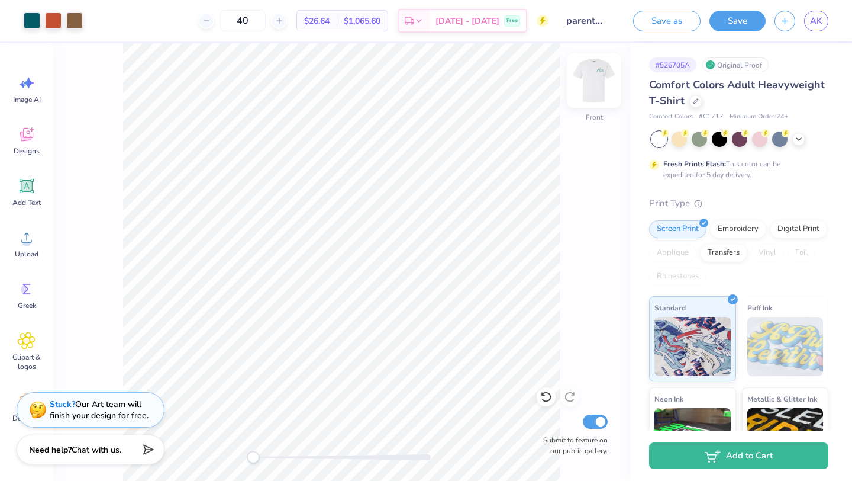
click at [594, 81] on img at bounding box center [594, 80] width 47 height 47
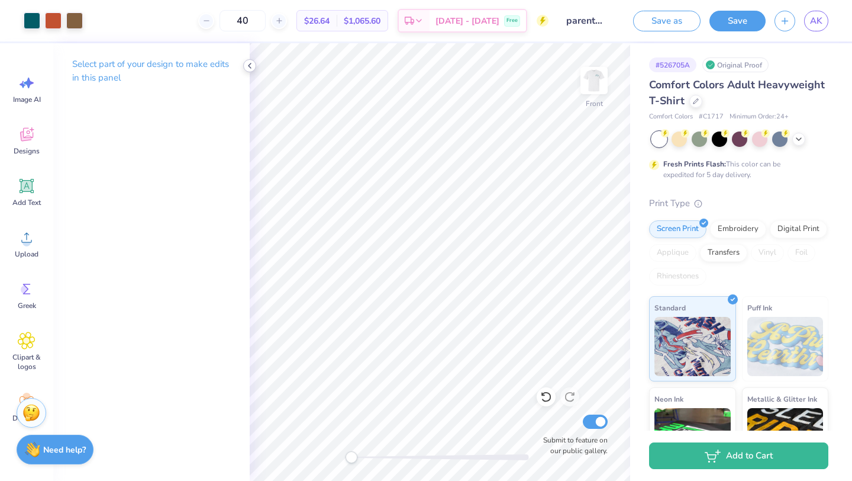
click at [249, 65] on polyline at bounding box center [250, 65] width 2 height 5
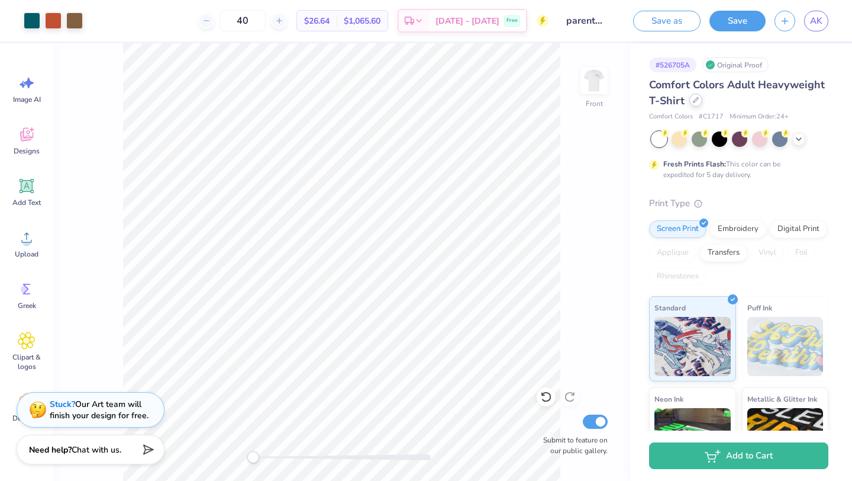
click at [697, 98] on icon at bounding box center [696, 100] width 5 height 5
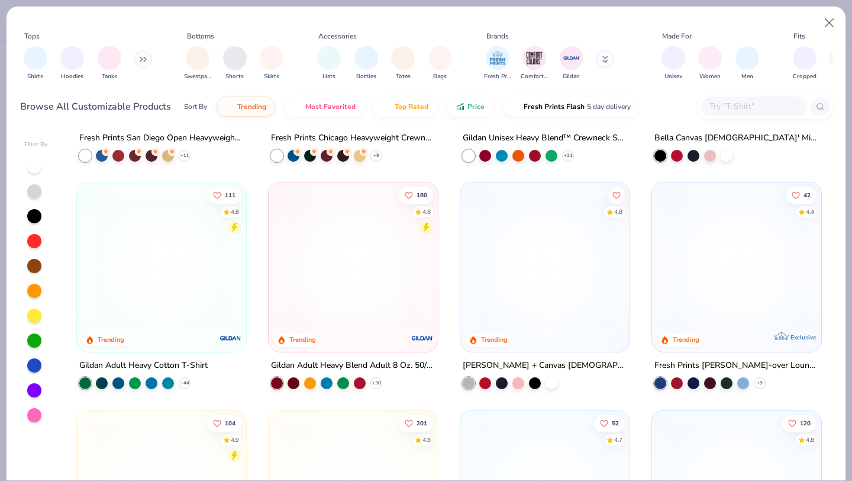
scroll to position [639, 0]
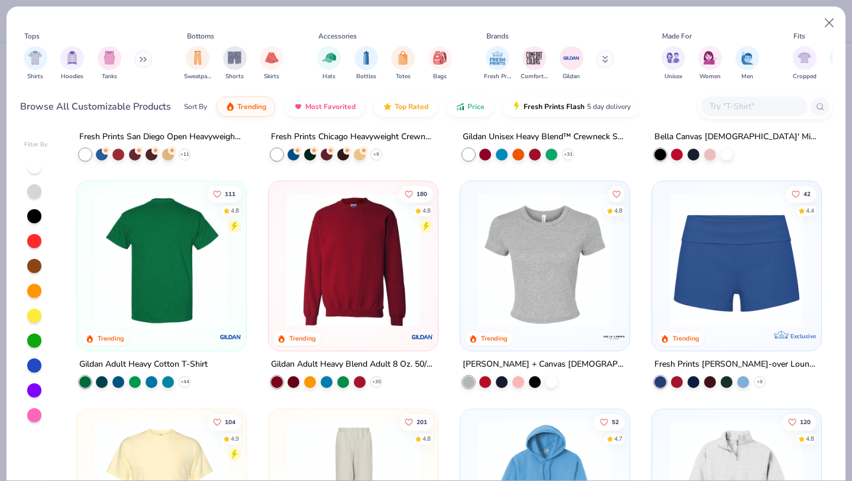
click at [89, 278] on img at bounding box center [17, 260] width 146 height 134
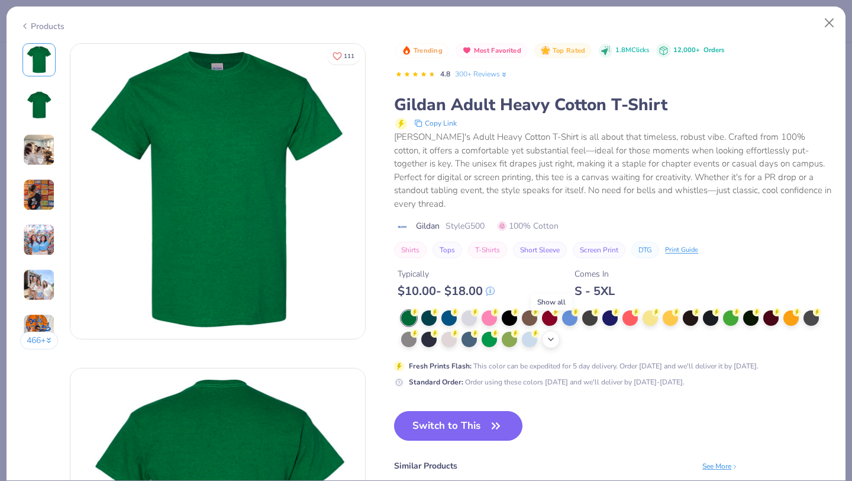
click at [553, 334] on icon at bounding box center [550, 338] width 9 height 9
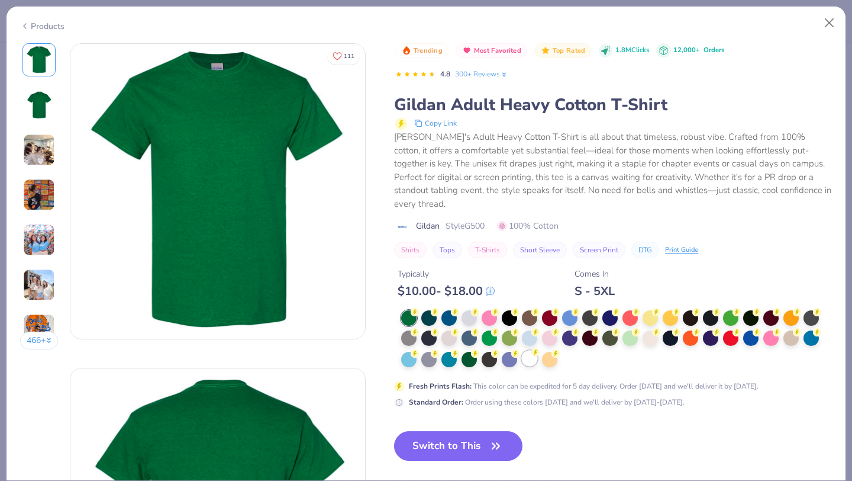
click at [528, 350] on div at bounding box center [529, 357] width 15 height 15
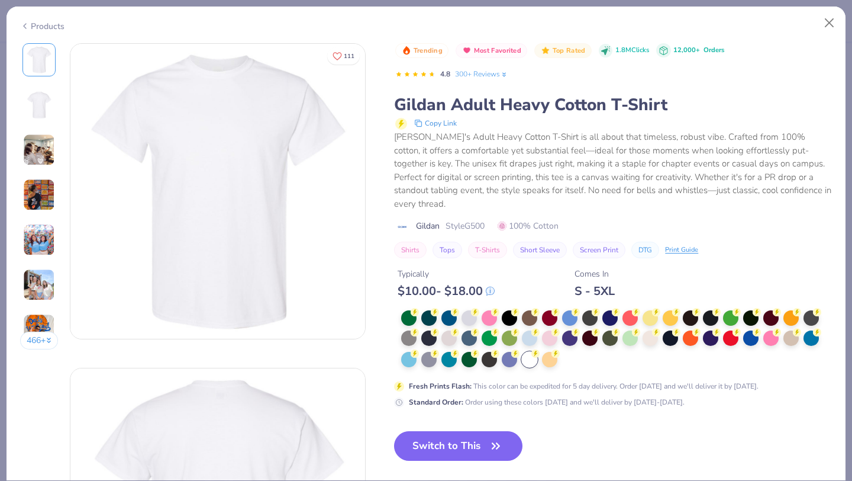
drag, startPoint x: 464, startPoint y: 431, endPoint x: 501, endPoint y: 480, distance: 61.2
click at [464, 431] on button "Switch to This" at bounding box center [458, 446] width 128 height 30
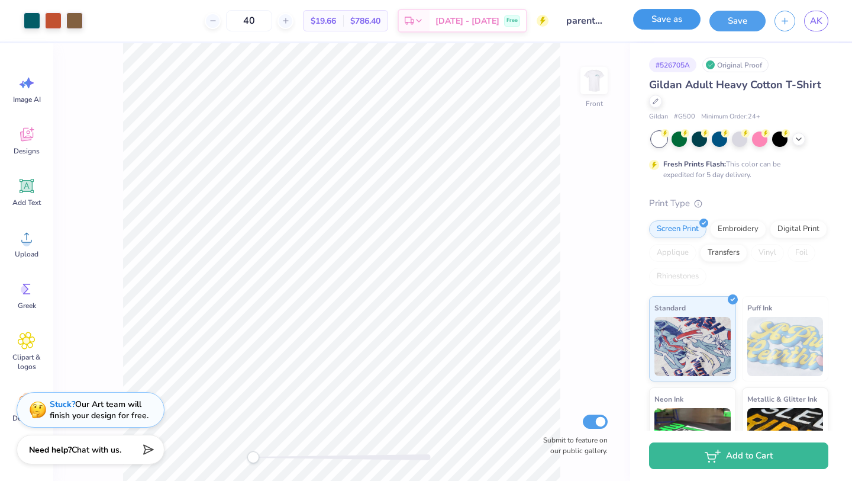
click at [663, 18] on button "Save as" at bounding box center [666, 19] width 67 height 21
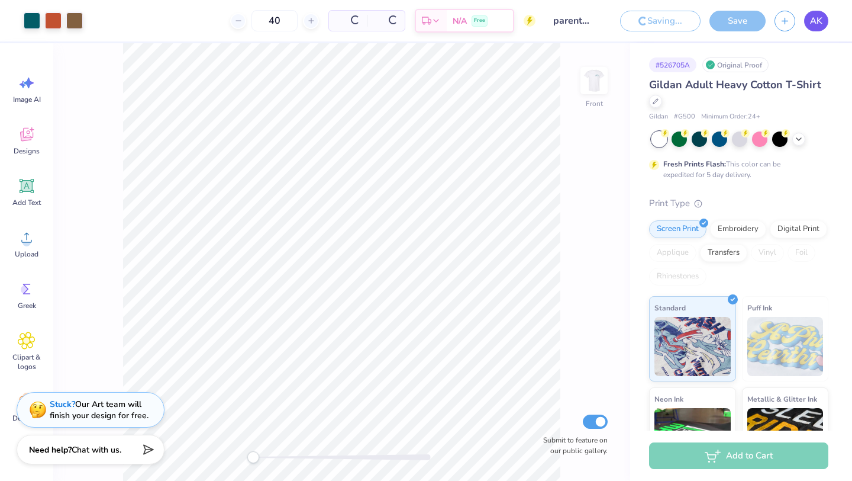
click at [820, 19] on span "AK" at bounding box center [816, 21] width 12 height 14
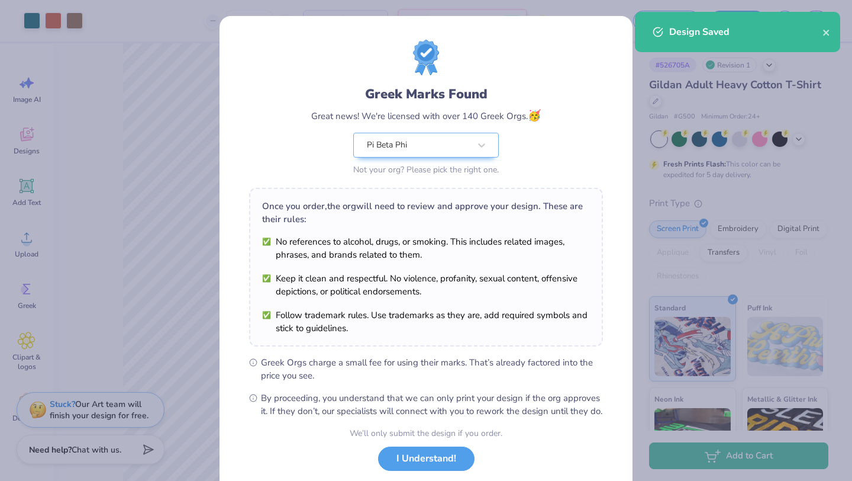
scroll to position [73, 0]
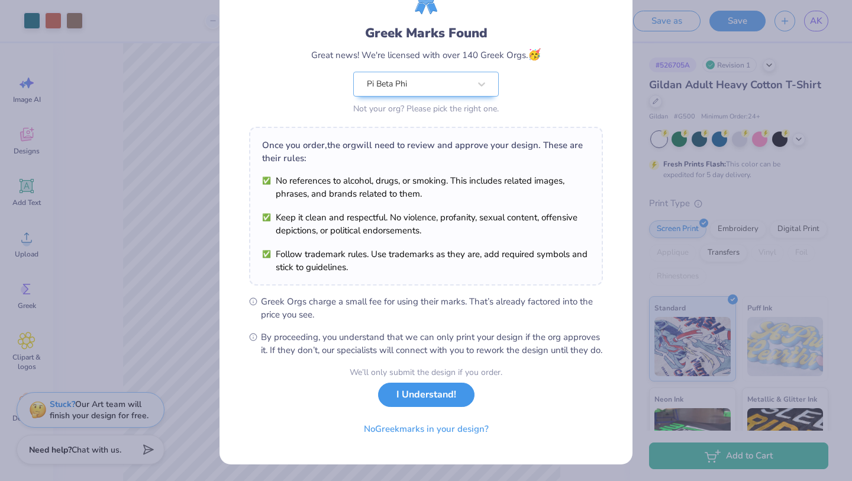
click at [431, 394] on button "I Understand!" at bounding box center [426, 394] width 96 height 24
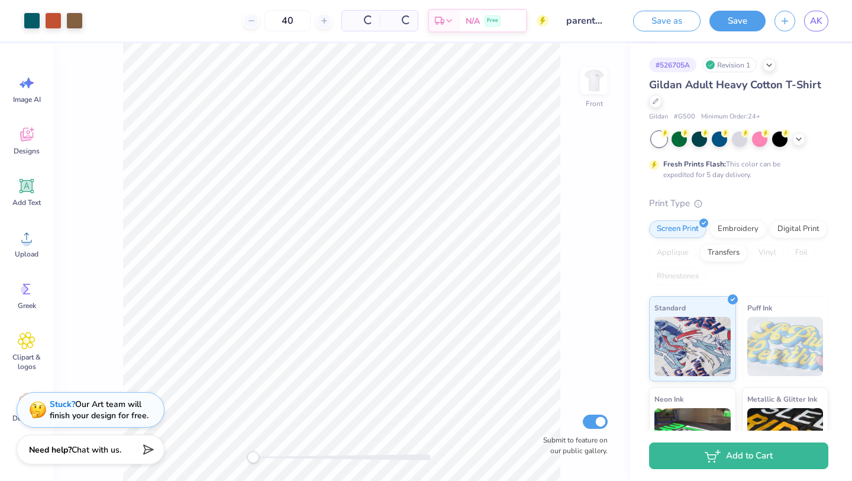
scroll to position [0, 0]
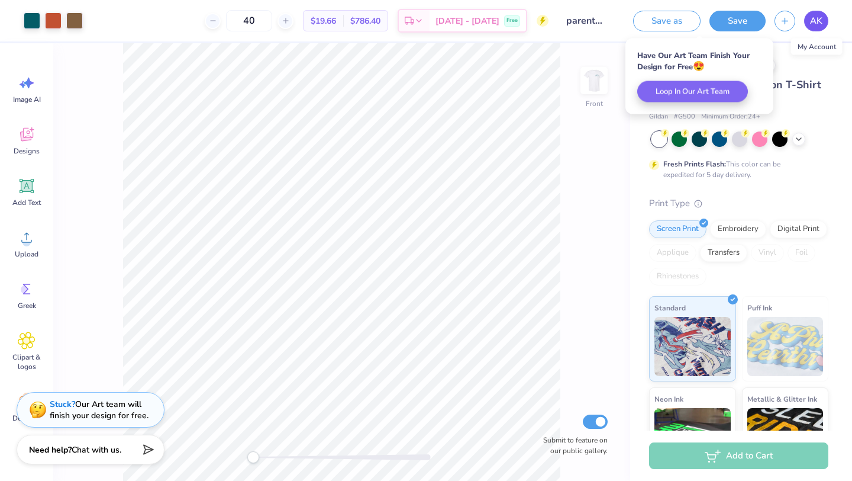
click at [818, 25] on span "AK" at bounding box center [816, 21] width 12 height 14
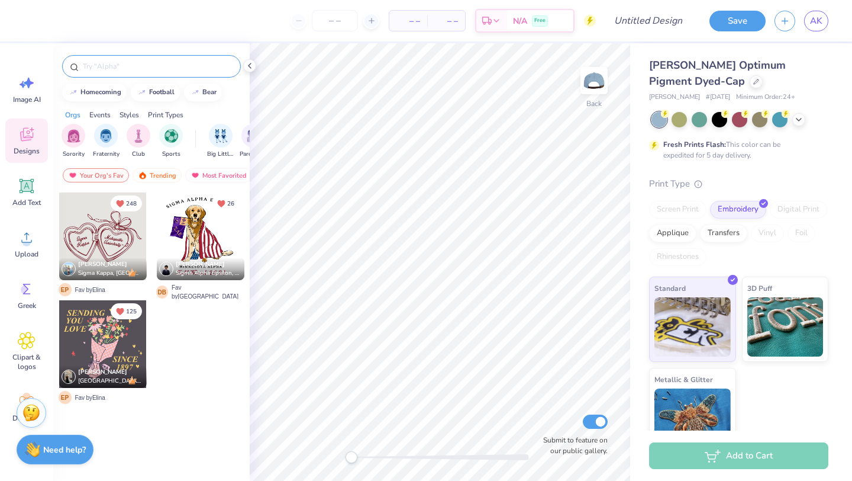
click at [132, 58] on div at bounding box center [151, 66] width 179 height 22
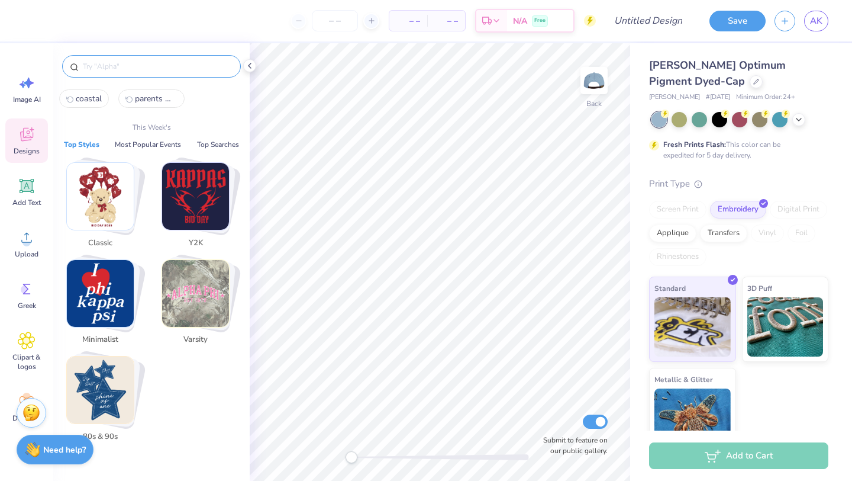
click at [133, 66] on input "text" at bounding box center [158, 66] width 152 height 12
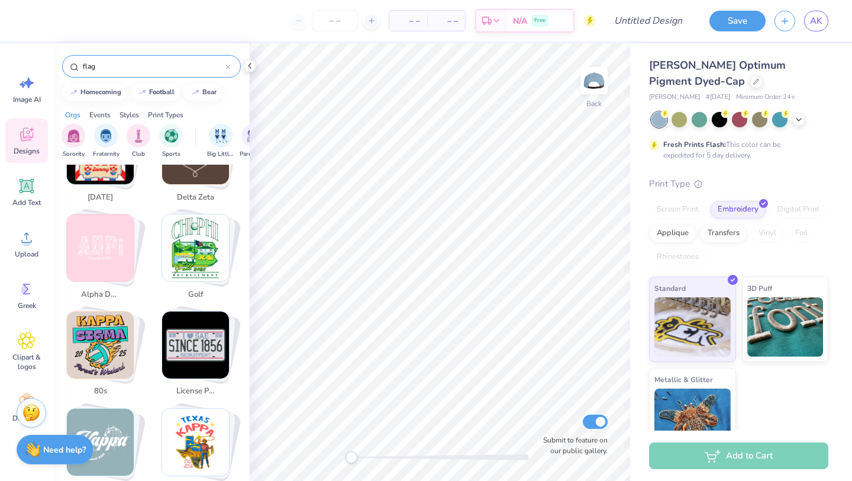
scroll to position [2346, 0]
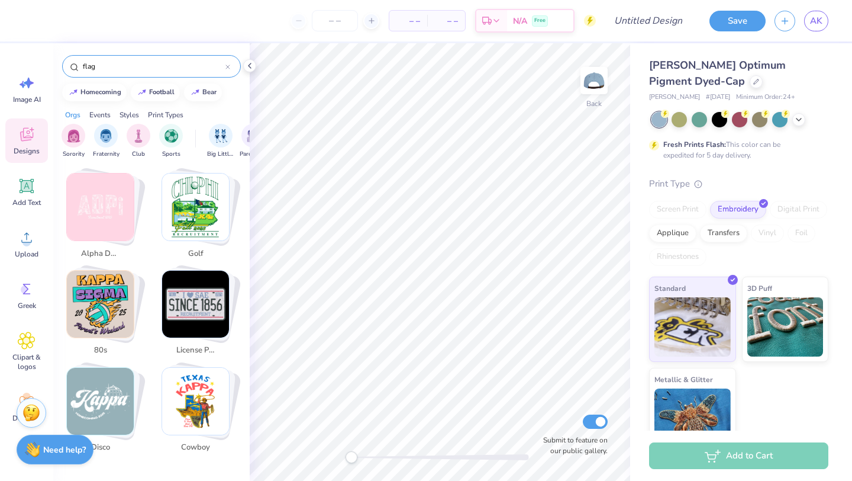
drag, startPoint x: 123, startPoint y: 66, endPoint x: 51, endPoint y: 64, distance: 71.1
click at [51, 64] on div "– – Per Item – – Total Est. Delivery N/A Free Design Title Save AK Image AI Des…" at bounding box center [426, 240] width 852 height 481
type input "american flag"
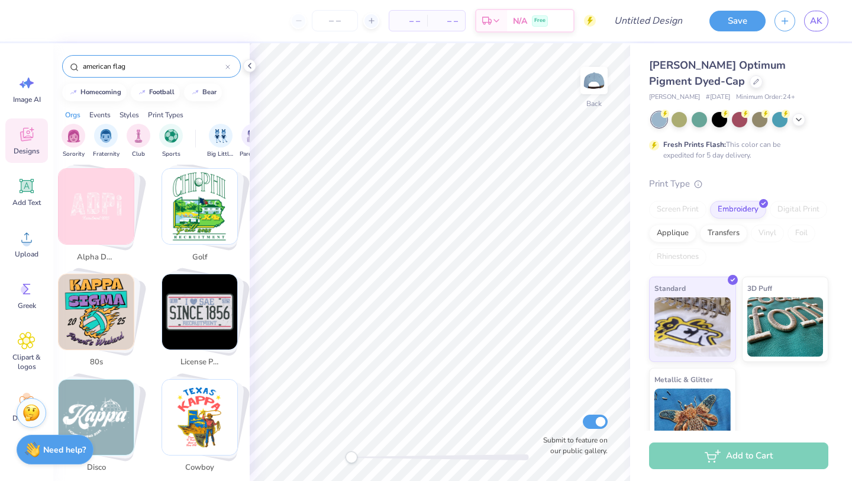
click at [133, 67] on input "american flag" at bounding box center [154, 66] width 144 height 12
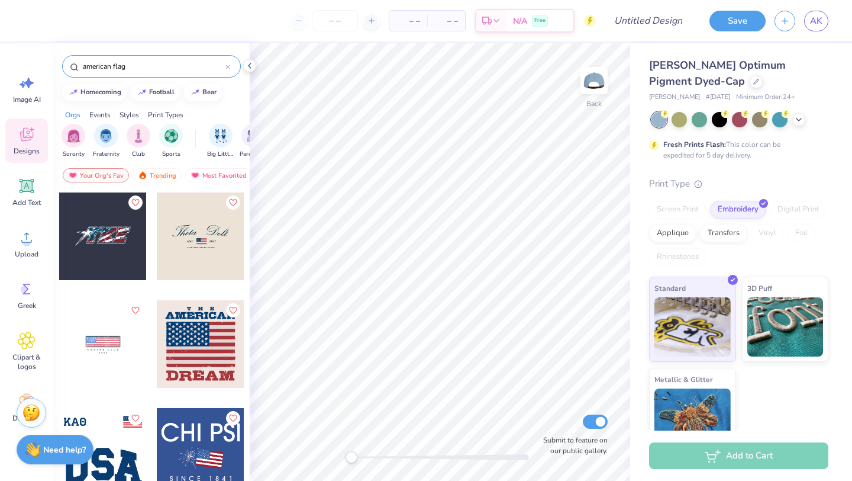
click at [202, 232] on div at bounding box center [201, 236] width 88 height 88
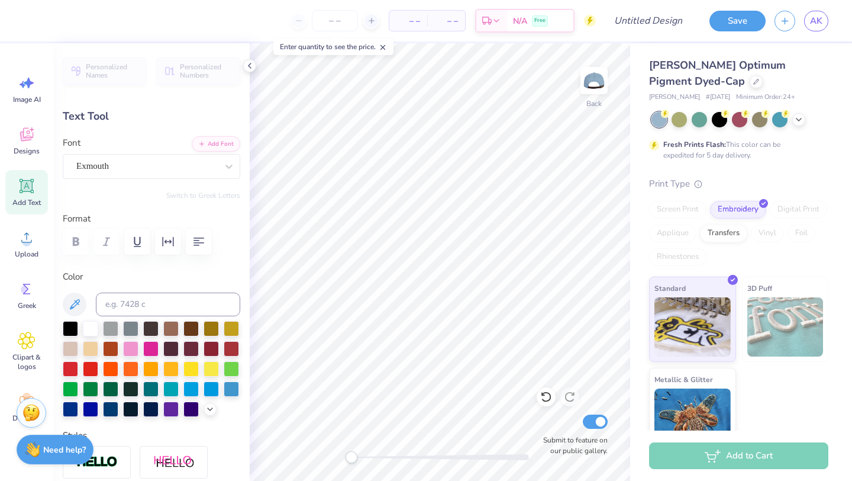
scroll to position [0, 1]
type textarea "Pi Phi"
type input "2.22"
type input "0.63"
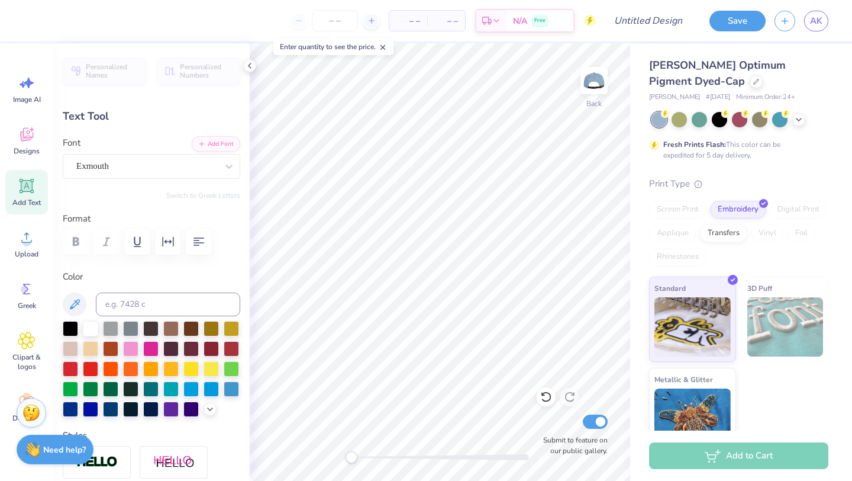
scroll to position [0, 0]
type textarea "Pi Phi"
type input "1.62"
type input "0.09"
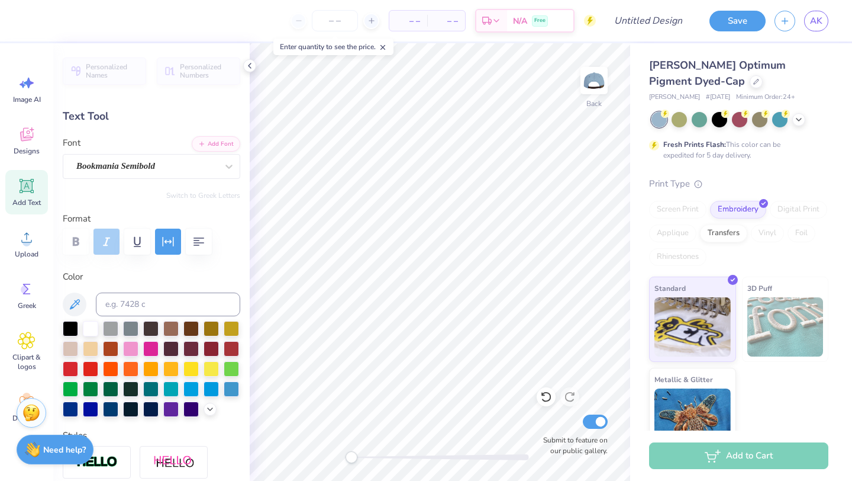
type textarea "[GEOGRAPHIC_DATA], [US_STATE]"
type input "1.56"
type input "0.08"
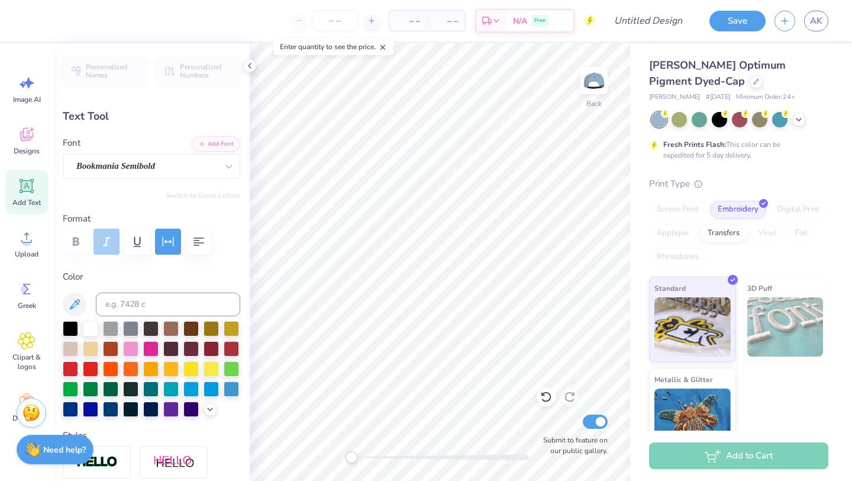
type textarea "[GEOGRAPHIC_DATA], [GEOGRAPHIC_DATA]"
type input "2.07"
type input "0.63"
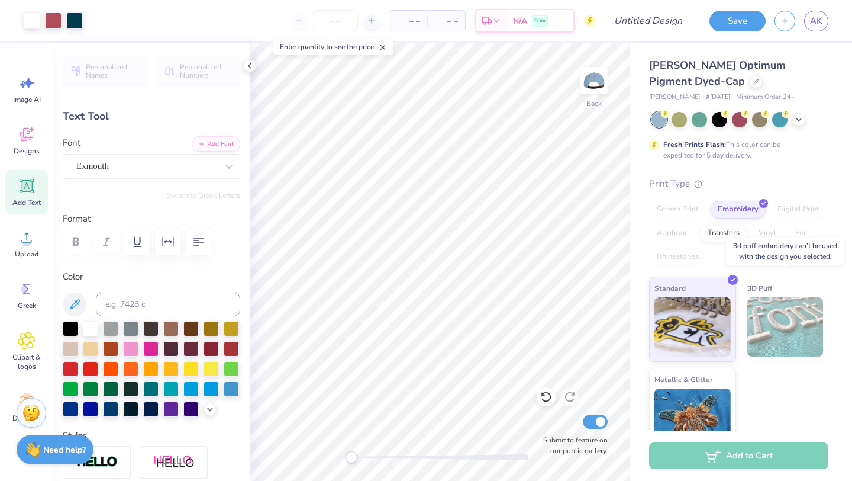
scroll to position [22, 0]
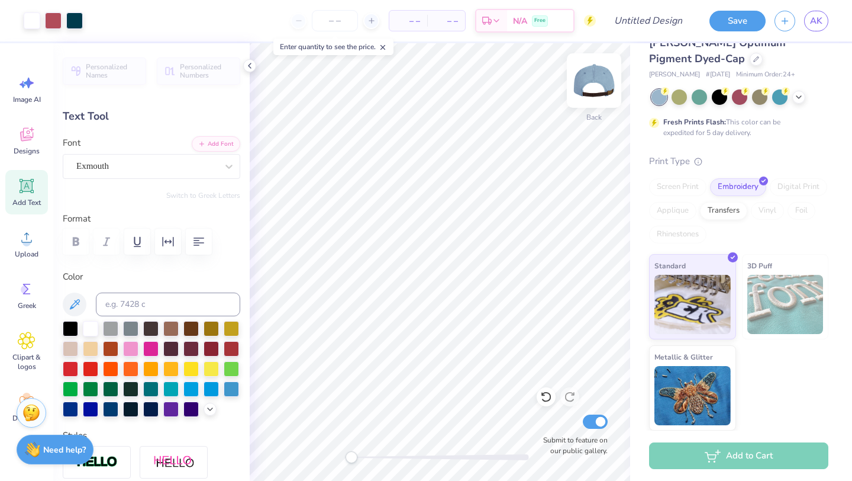
click at [595, 82] on img at bounding box center [594, 80] width 47 height 47
click at [604, 87] on img at bounding box center [594, 80] width 47 height 47
click at [373, 24] on icon at bounding box center [372, 21] width 8 height 8
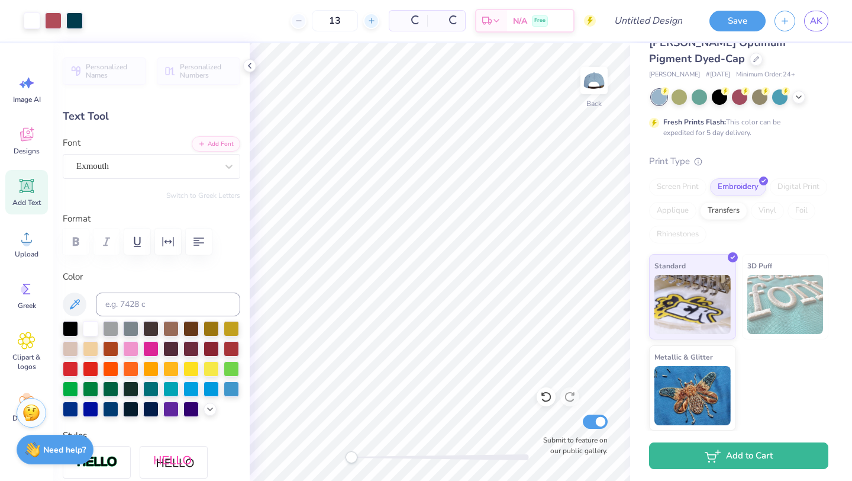
click at [373, 24] on div "13 Per Item Total Est. Delivery N/A Free" at bounding box center [344, 20] width 504 height 41
click at [373, 24] on div "$31.54 Per Item" at bounding box center [371, 21] width 40 height 20
click at [373, 24] on div "13 $31.54 Per Item $378.48 Total Est. Delivery [DATE] - [DATE] Free" at bounding box center [344, 20] width 504 height 41
click at [337, 20] on icon at bounding box center [333, 21] width 8 height 8
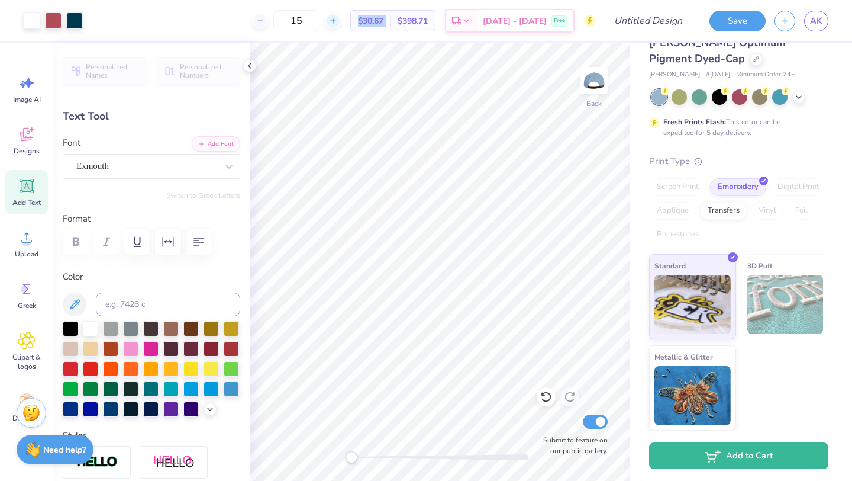
click at [337, 20] on icon at bounding box center [333, 21] width 8 height 8
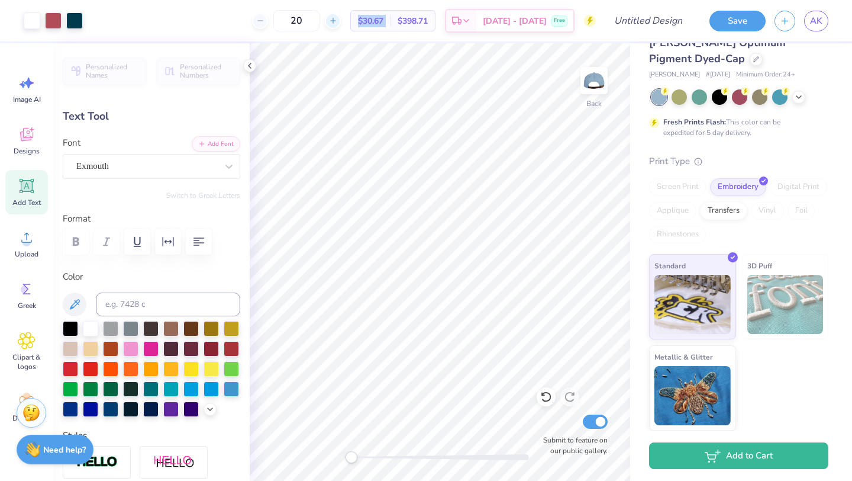
click at [337, 20] on icon at bounding box center [333, 21] width 8 height 8
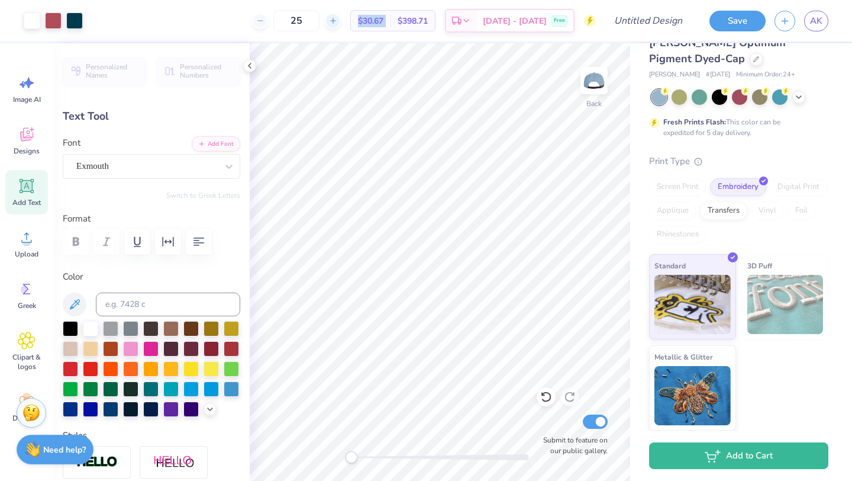
click at [337, 20] on icon at bounding box center [333, 21] width 8 height 8
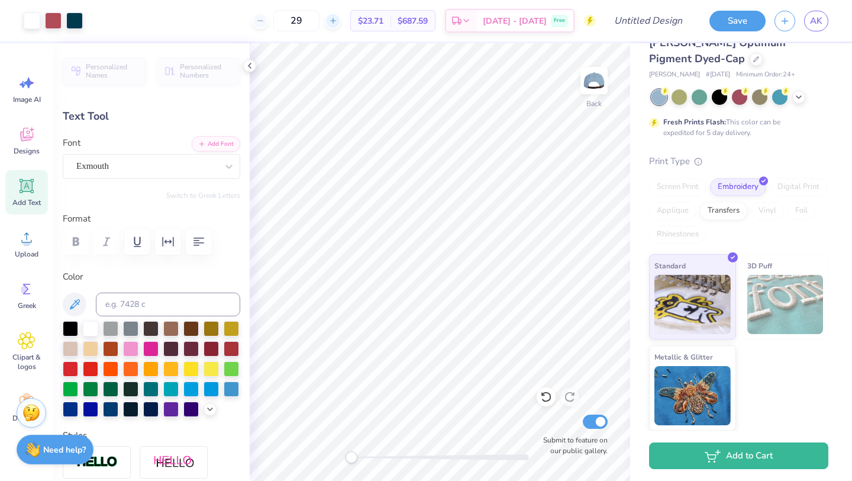
type input "30"
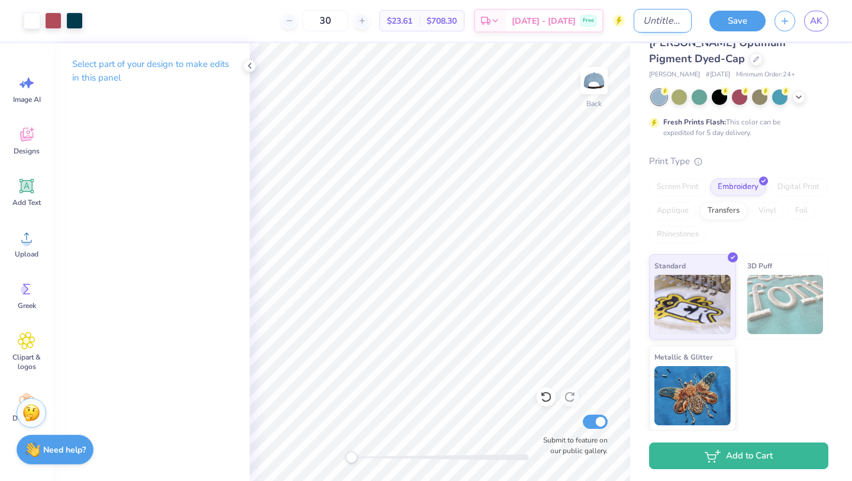
click at [661, 20] on input "Design Title" at bounding box center [663, 21] width 58 height 24
type input "parents weekend merch"
click at [731, 28] on button "Save" at bounding box center [738, 19] width 56 height 21
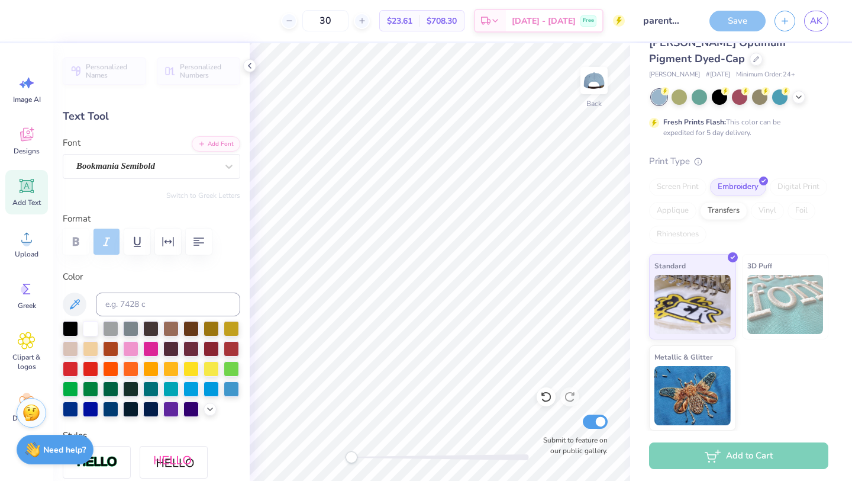
type textarea "1867"
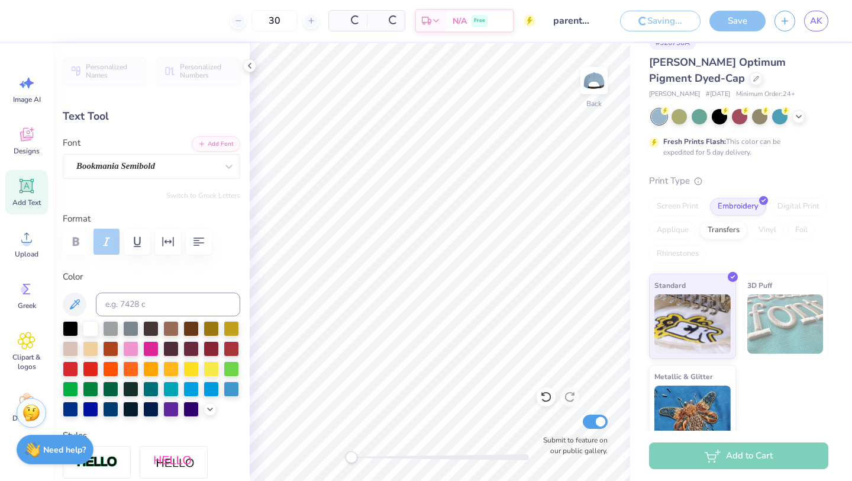
scroll to position [42, 0]
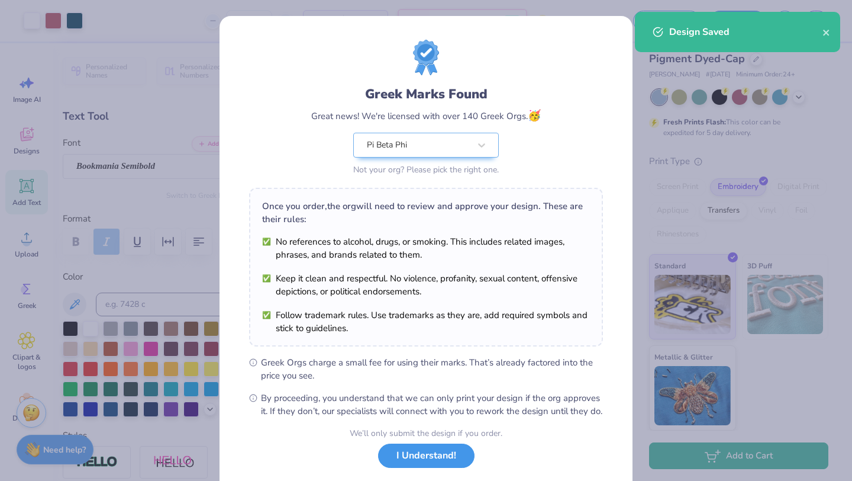
click at [439, 463] on button "I Understand!" at bounding box center [426, 455] width 96 height 24
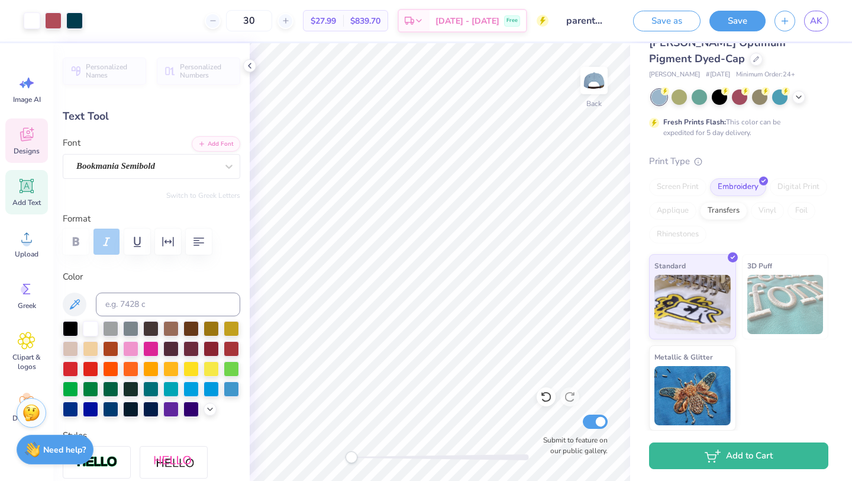
click at [26, 146] on span "Designs" at bounding box center [27, 150] width 26 height 9
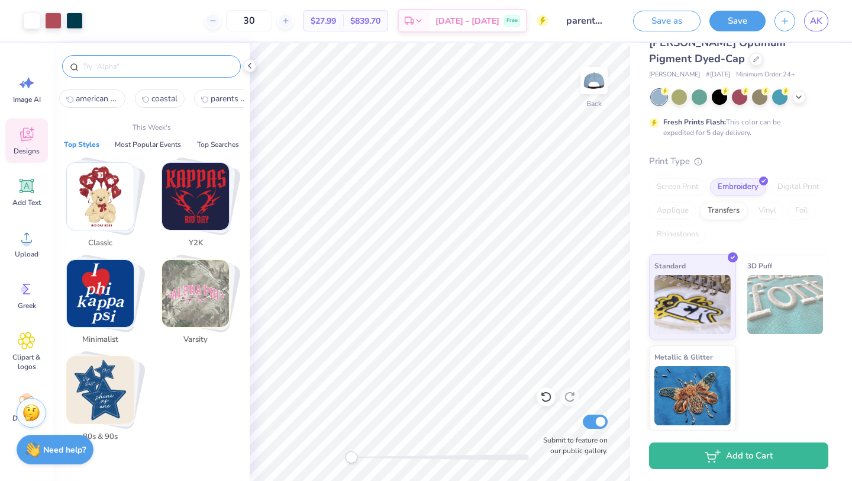
click at [128, 67] on input "text" at bounding box center [158, 66] width 152 height 12
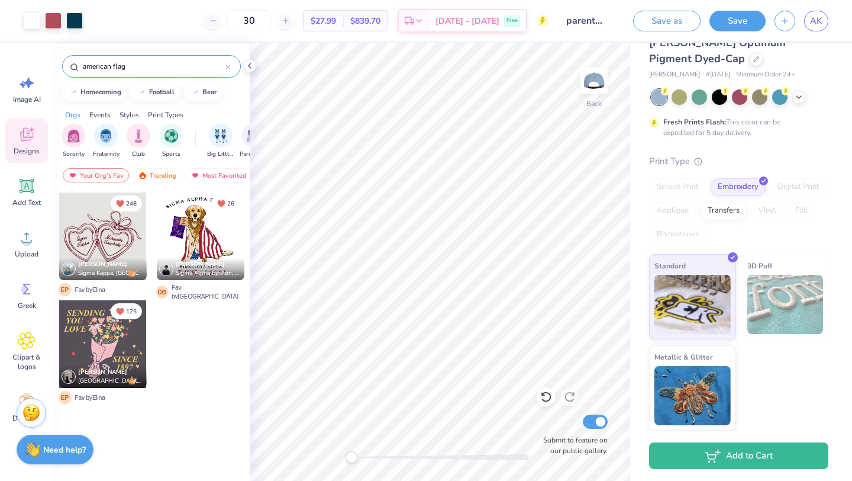
type input "american flag"
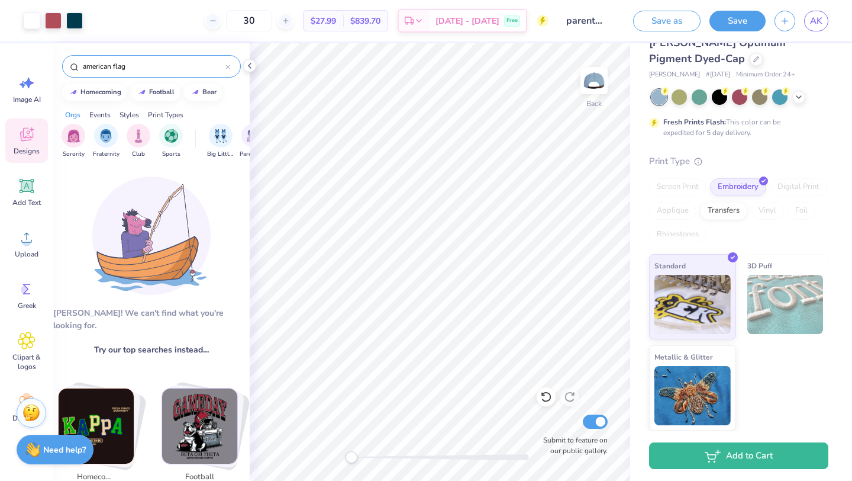
click at [139, 66] on input "american flag" at bounding box center [154, 66] width 144 height 12
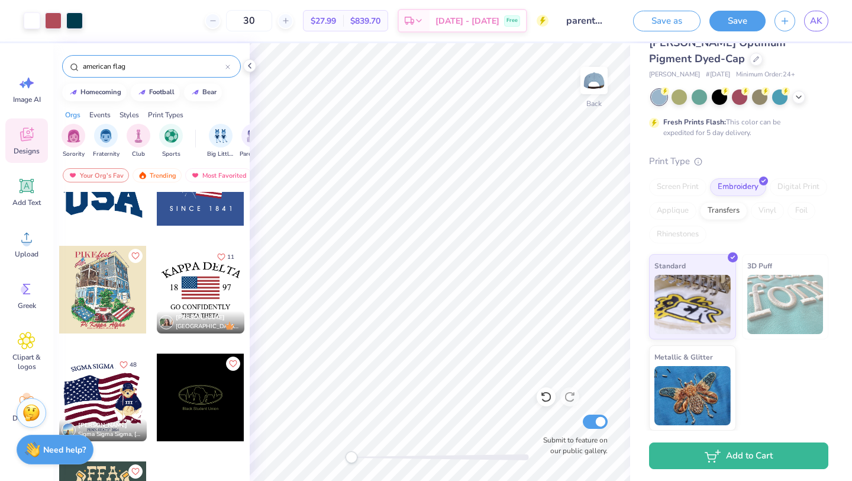
scroll to position [286, 0]
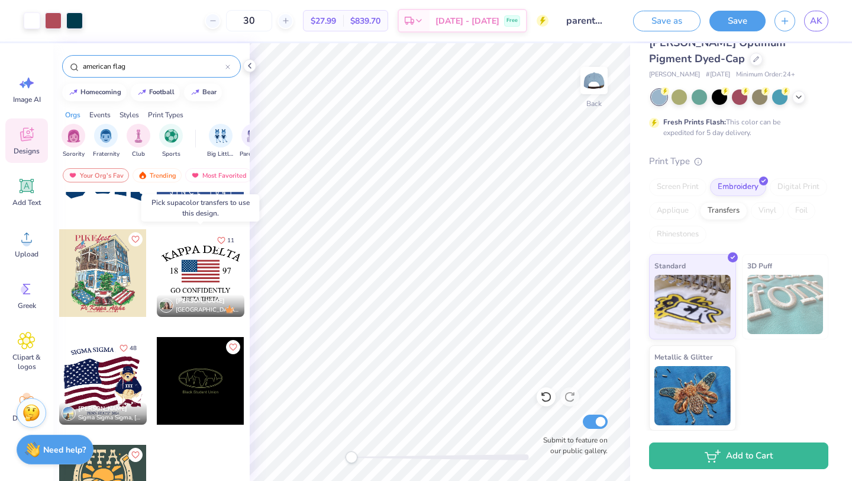
click at [218, 273] on div at bounding box center [201, 273] width 88 height 88
click at [201, 282] on div at bounding box center [201, 273] width 88 height 88
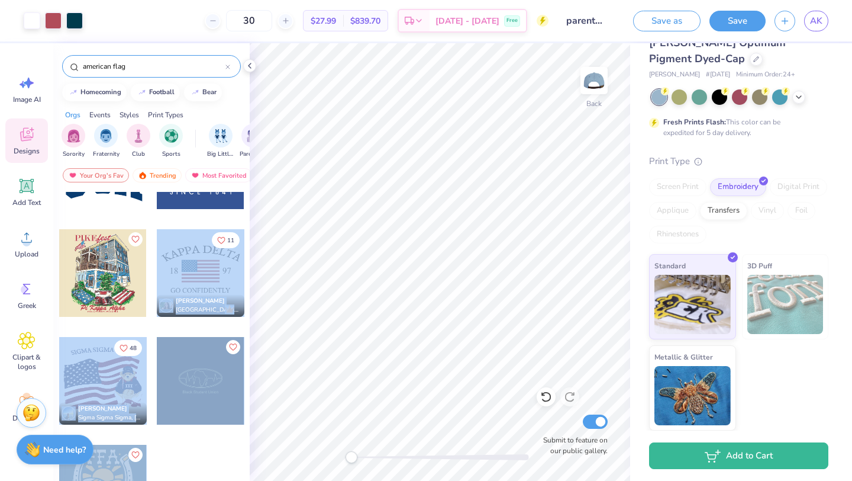
click at [336, 238] on div "Art colors 30 $27.99 Per Item $839.70 Total Est. Delivery [DATE] - [DATE] Free …" at bounding box center [426, 240] width 852 height 481
click at [177, 282] on div at bounding box center [201, 273] width 88 height 88
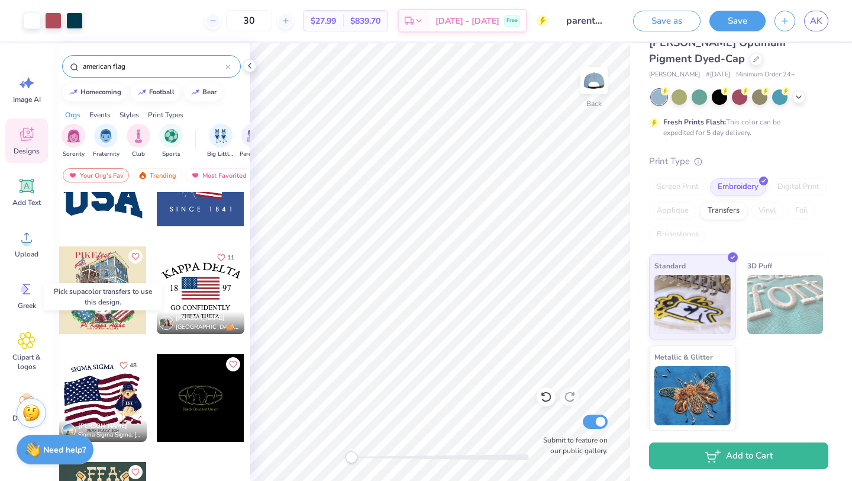
scroll to position [257, 0]
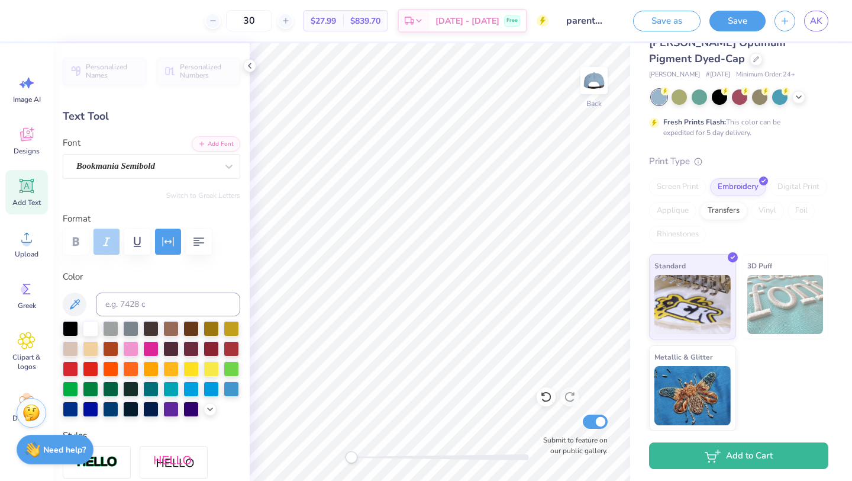
type input "1.45"
type input "0.13"
type textarea "Parent's Weekend"
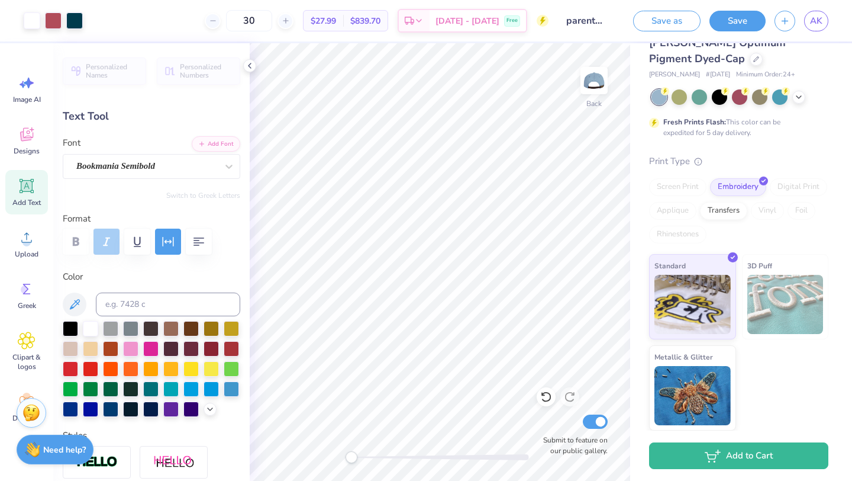
type input "1.60"
type input "0.11"
type input "0.92"
type input "0.08"
type input "1.60"
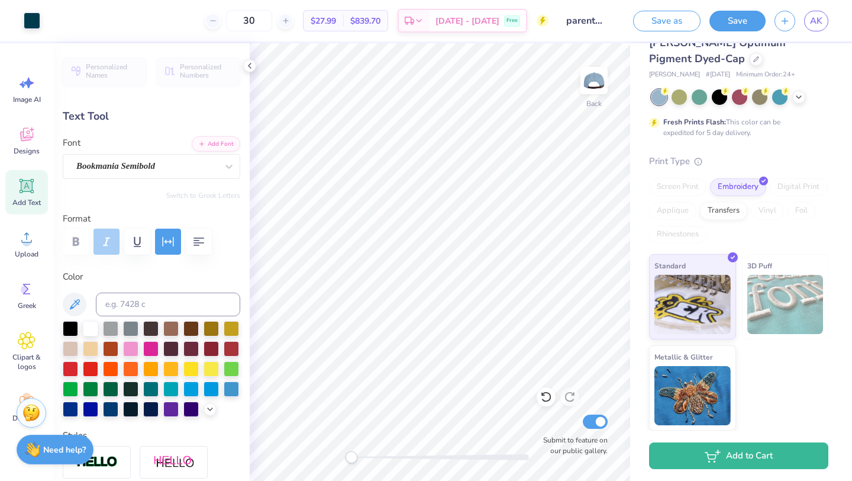
type input "0.11"
type input "2.14"
type input "0.14"
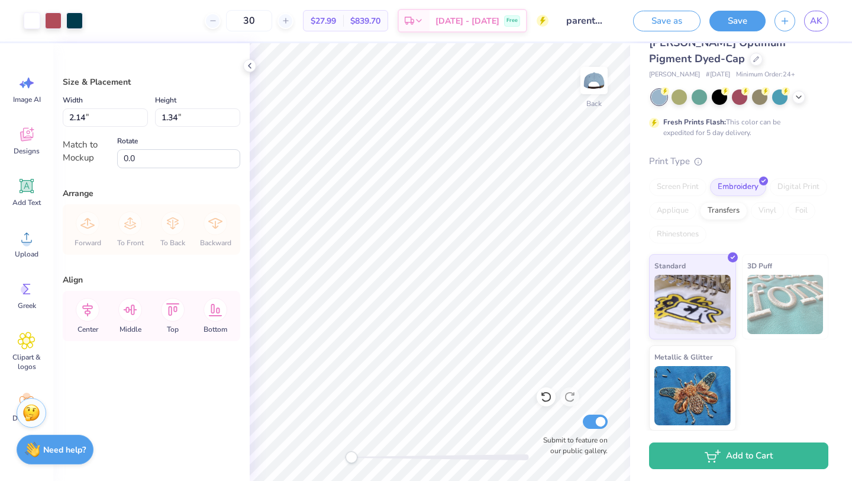
type input "1.87"
type input "1.17"
type input "2.15"
type input "1.35"
type input "1.86"
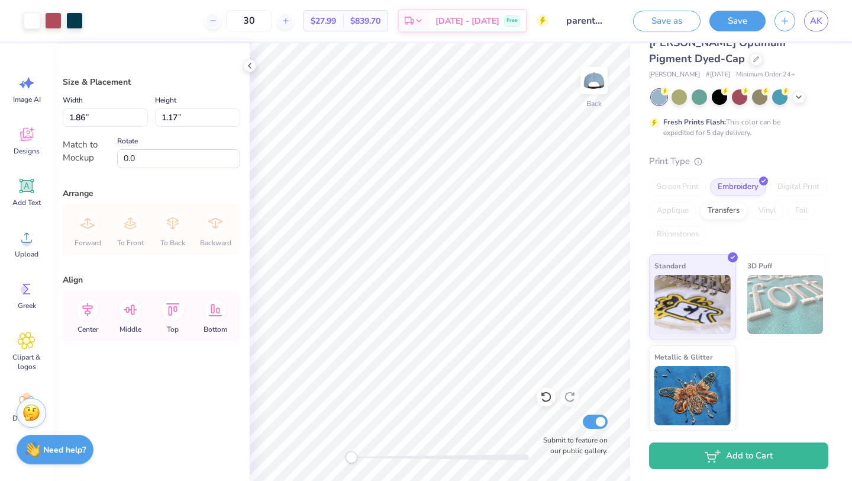
type input "1.17"
type input "1.47"
type input "0.92"
click at [545, 392] on icon at bounding box center [546, 397] width 10 height 11
type input "1.86"
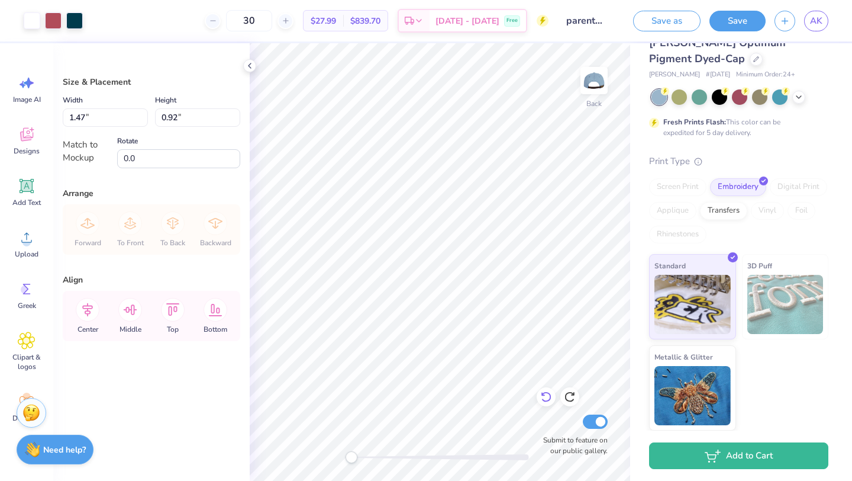
type input "1.17"
click at [545, 392] on icon at bounding box center [546, 397] width 10 height 11
type input "2.15"
type input "1.35"
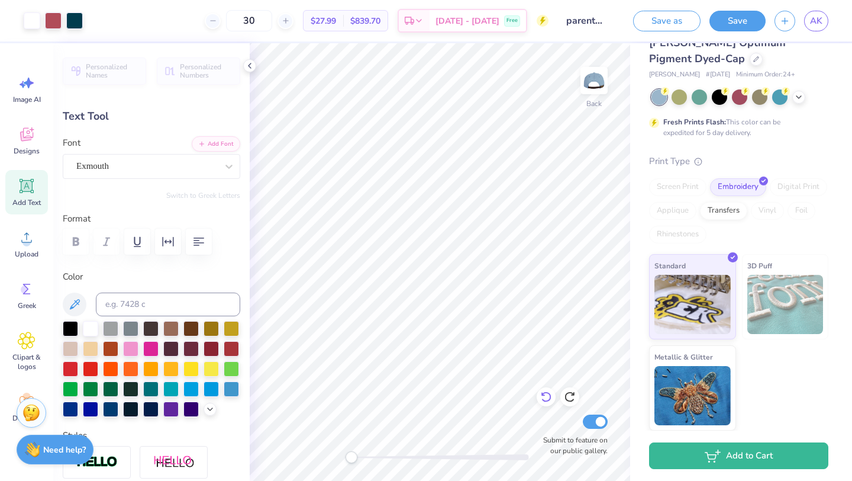
type input "2.15"
type input "0.14"
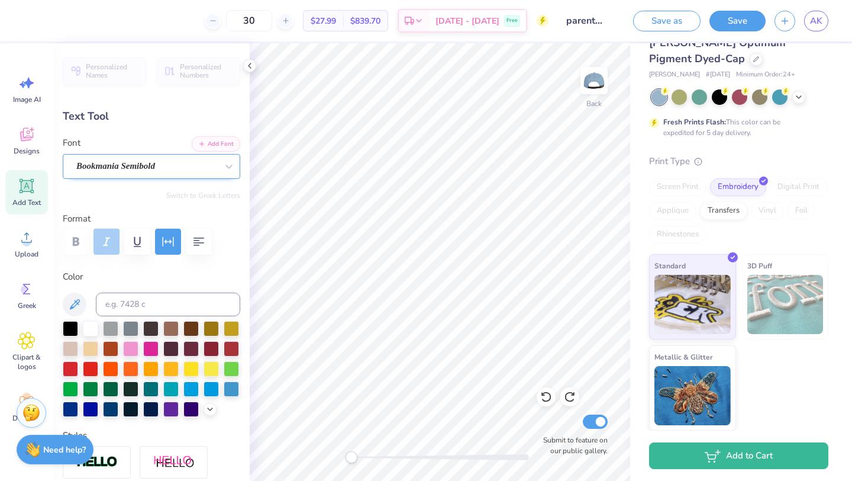
click at [158, 171] on div "Bookmania Semibold" at bounding box center [146, 166] width 143 height 18
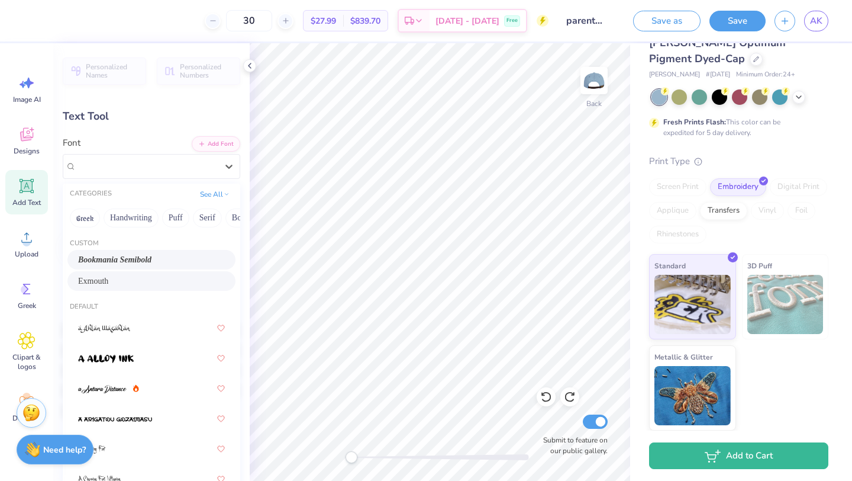
click at [130, 287] on div "Exmouth" at bounding box center [151, 281] width 147 height 12
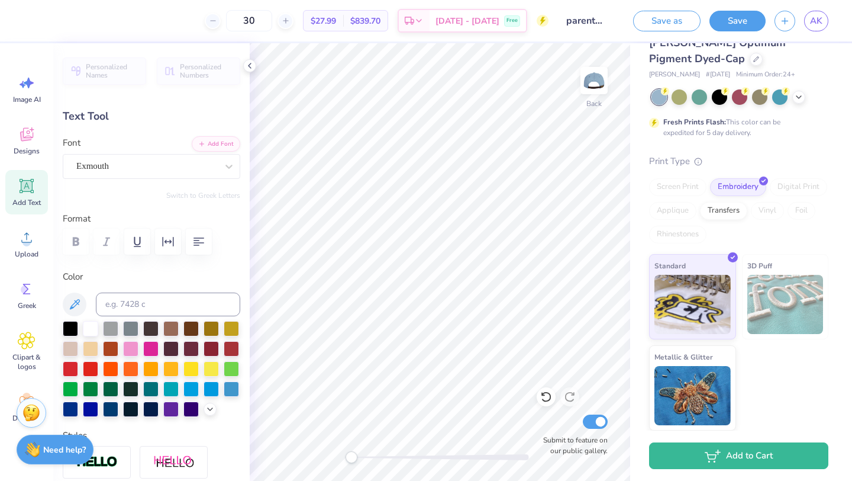
type input "2.09"
type input "0.64"
type input "1.58"
type input "0.14"
click at [542, 393] on icon at bounding box center [543, 394] width 2 height 2
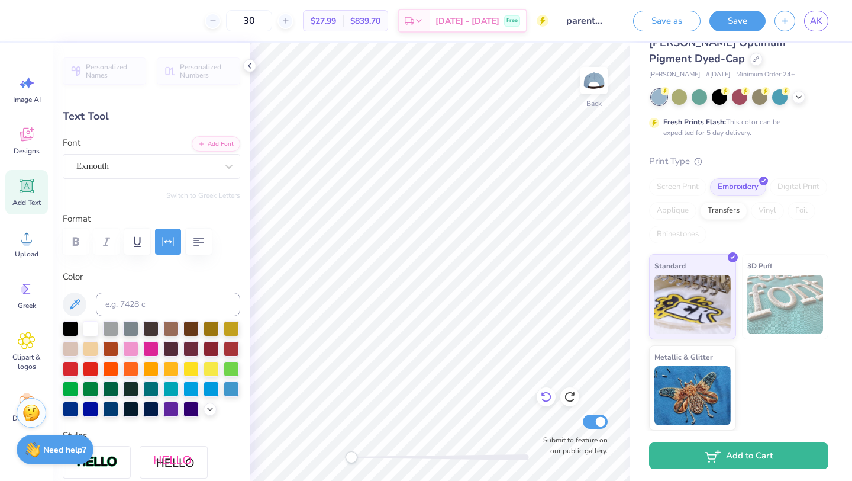
click at [547, 398] on icon at bounding box center [546, 397] width 12 height 12
type input "2.09"
type input "0.64"
type textarea "Pi Beta Phi"
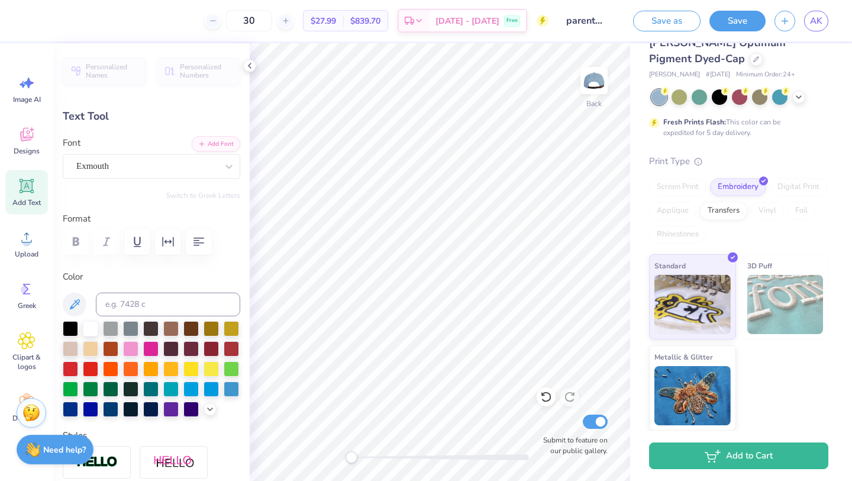
type input "3.73"
type input "0.70"
click at [175, 167] on div "Exmouth" at bounding box center [146, 166] width 143 height 18
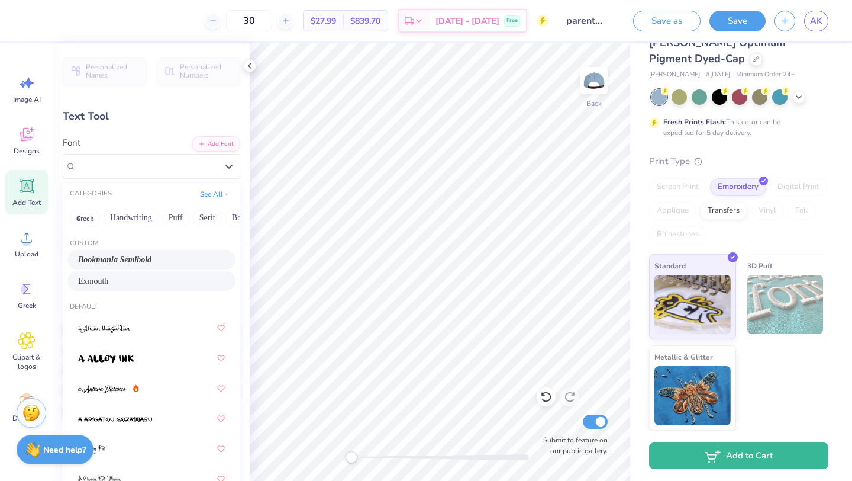
click at [138, 255] on span "Bookmania Semibold" at bounding box center [114, 259] width 73 height 12
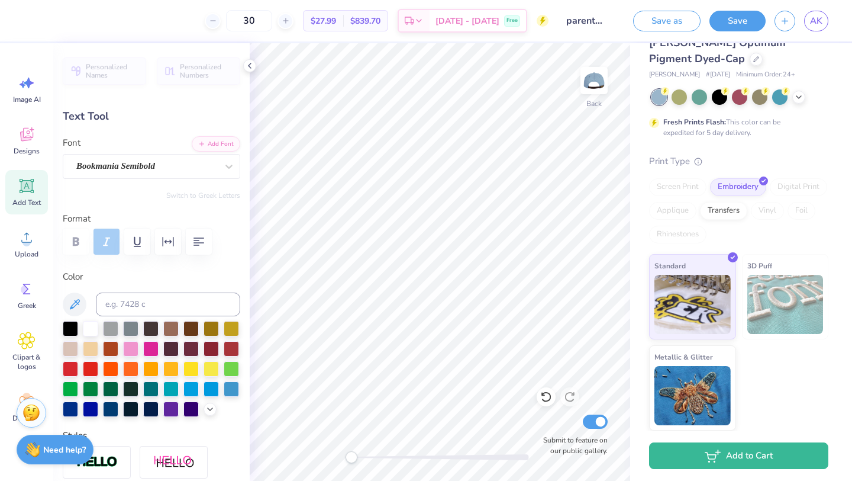
type input "2.12"
type input "0.36"
type input "0.37"
type input "0.13"
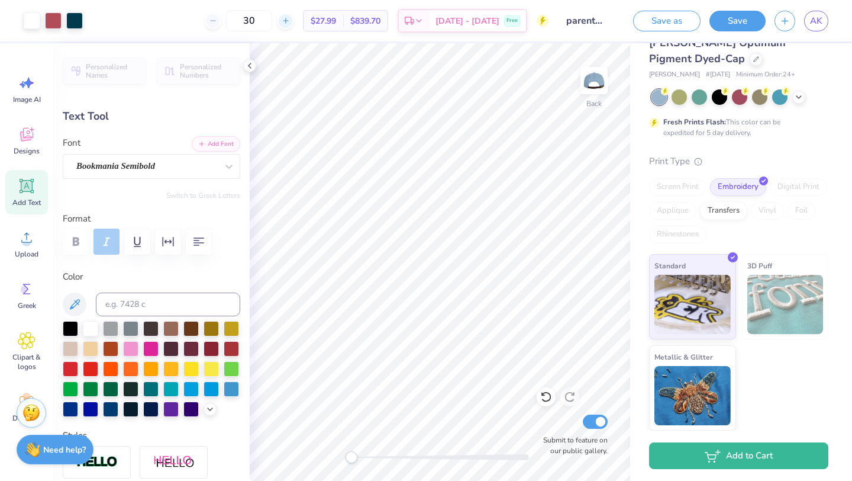
click at [294, 23] on div at bounding box center [286, 21] width 16 height 16
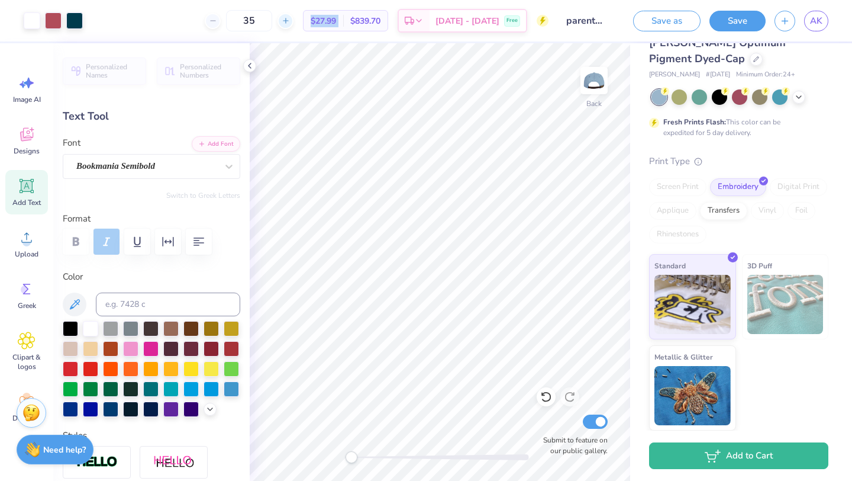
click at [294, 23] on div at bounding box center [286, 21] width 16 height 16
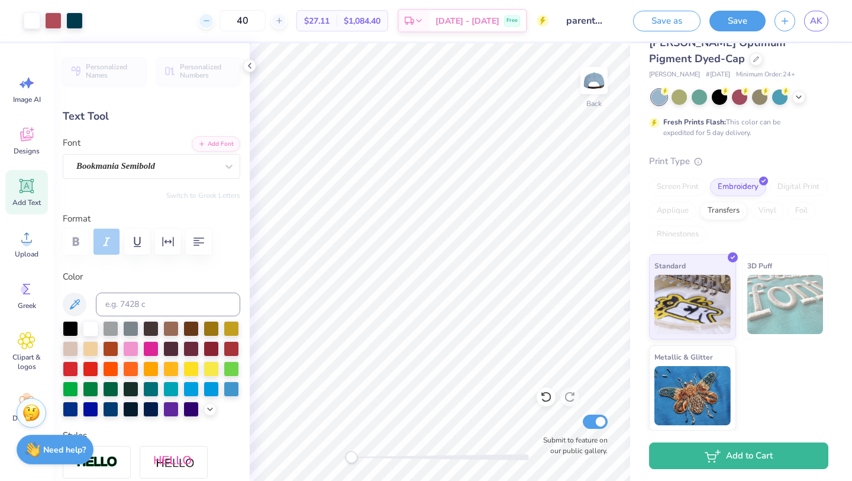
click at [214, 20] on div at bounding box center [206, 21] width 16 height 16
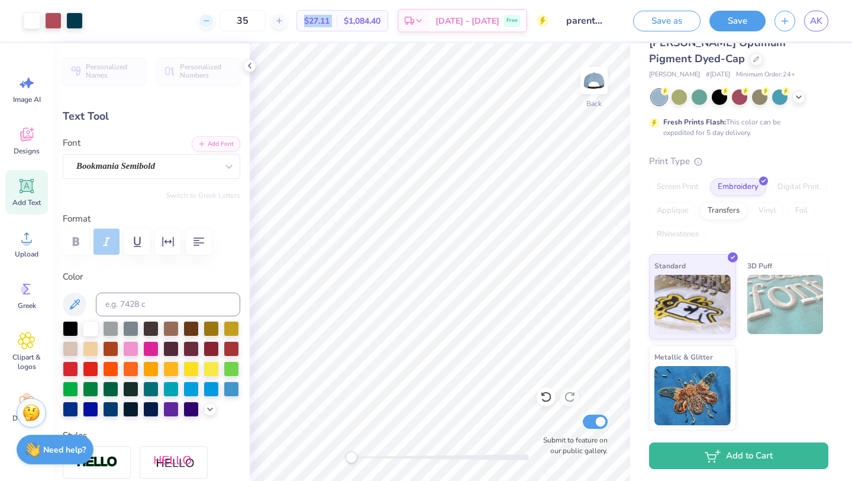
click at [214, 20] on div at bounding box center [206, 21] width 16 height 16
click at [211, 20] on icon at bounding box center [206, 21] width 8 height 8
click at [217, 22] on icon at bounding box center [213, 21] width 8 height 8
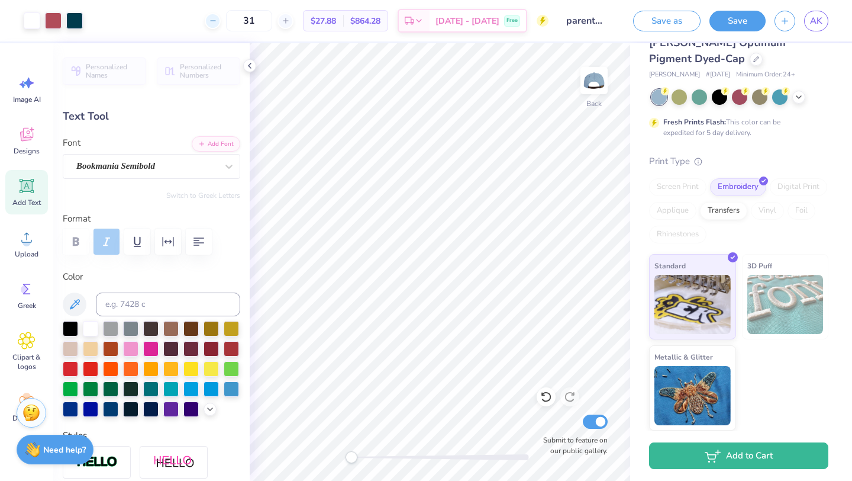
type input "30"
click at [671, 23] on button "Save as" at bounding box center [666, 19] width 67 height 21
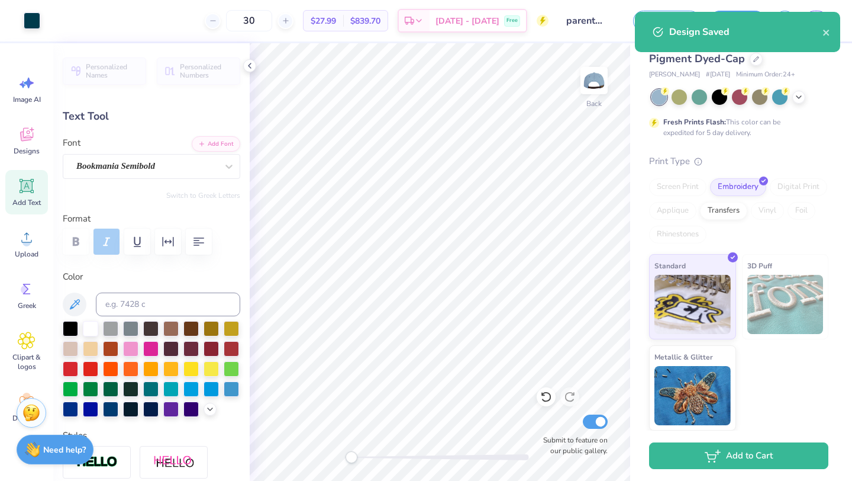
type input "2.12"
type input "0.36"
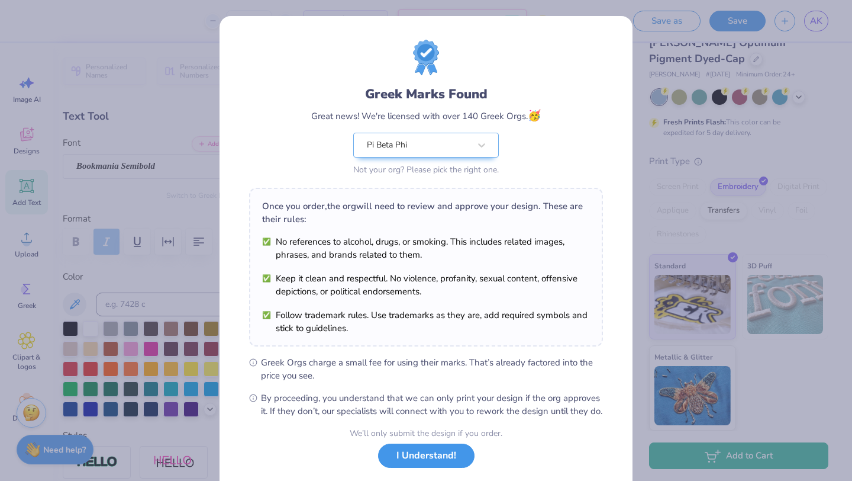
click at [416, 465] on button "I Understand!" at bounding box center [426, 455] width 96 height 24
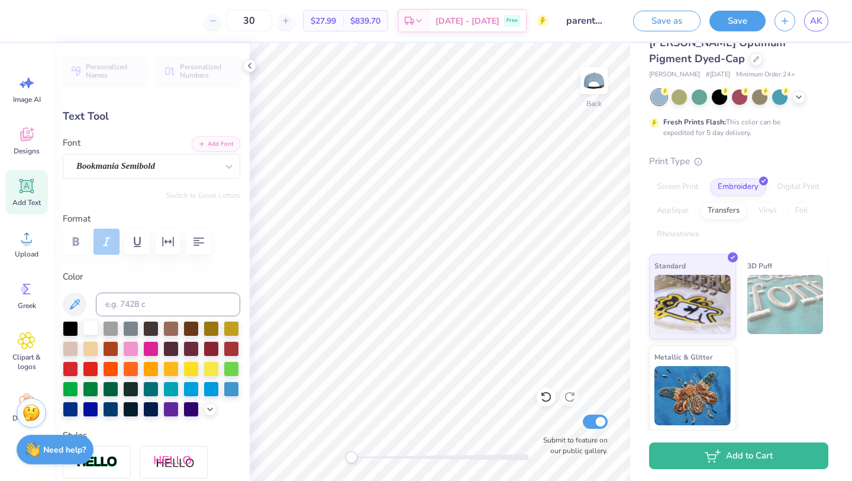
click at [94, 321] on div at bounding box center [90, 327] width 15 height 15
type input "2.15"
type input "0.14"
click at [86, 328] on div at bounding box center [90, 327] width 15 height 15
type input "0.37"
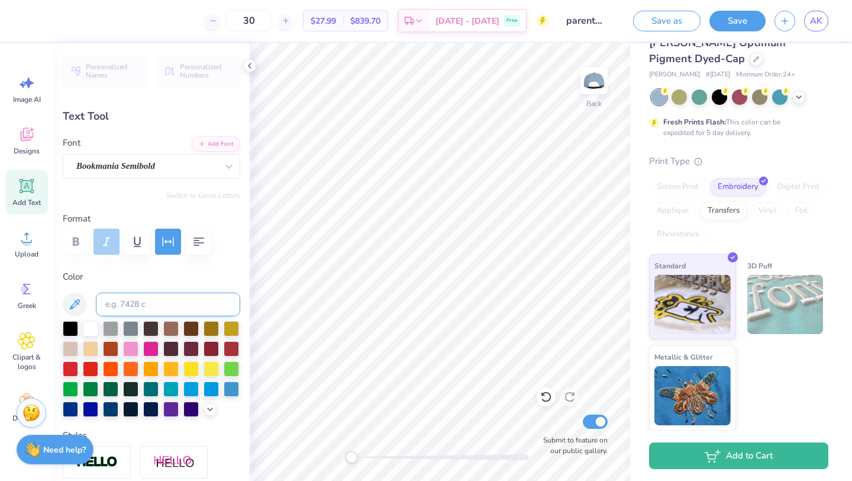
type input "0.13"
click at [93, 324] on div at bounding box center [90, 327] width 15 height 15
type input "0.41"
click at [88, 325] on div at bounding box center [90, 327] width 15 height 15
click at [542, 397] on icon at bounding box center [546, 397] width 12 height 12
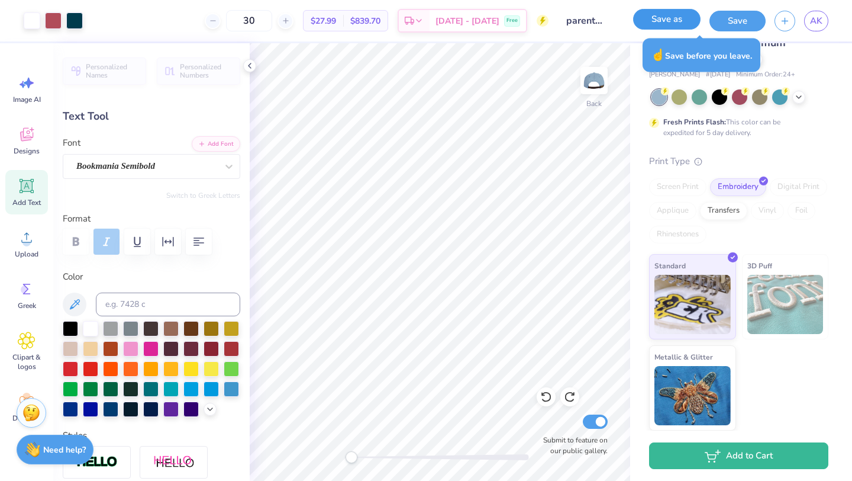
click at [664, 16] on button "Save as" at bounding box center [666, 19] width 67 height 21
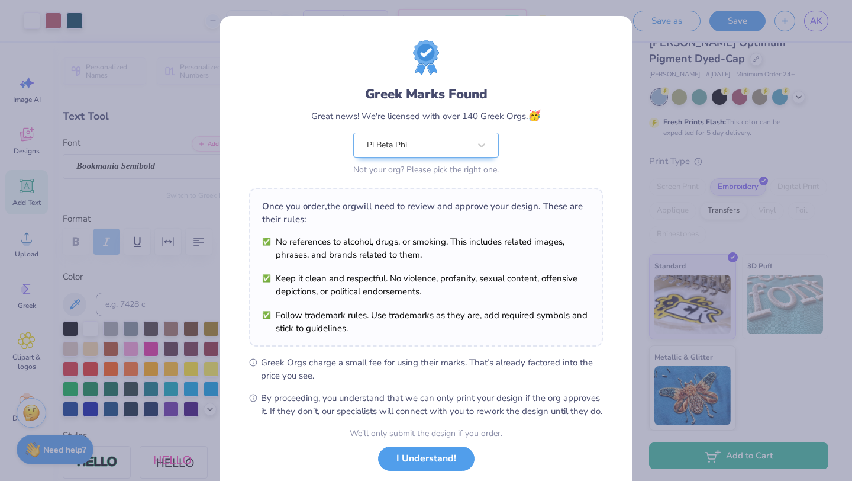
scroll to position [64, 0]
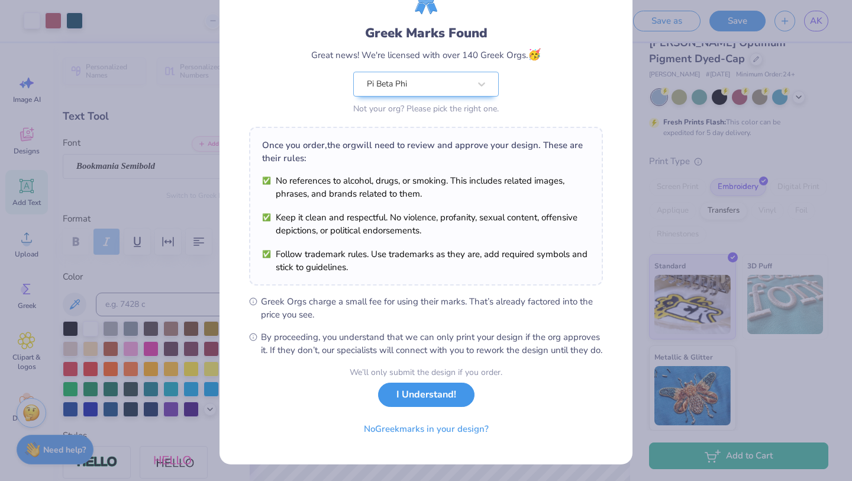
click at [437, 404] on button "I Understand!" at bounding box center [426, 394] width 96 height 24
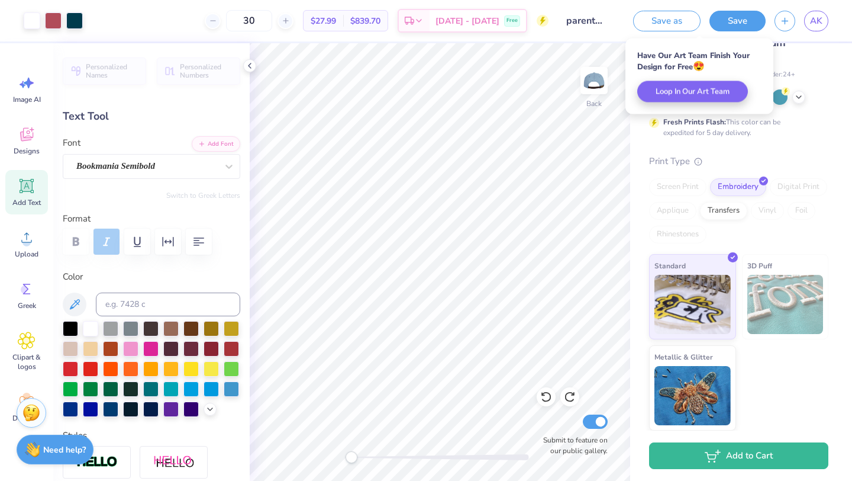
scroll to position [0, 0]
